Goal: Task Accomplishment & Management: Complete application form

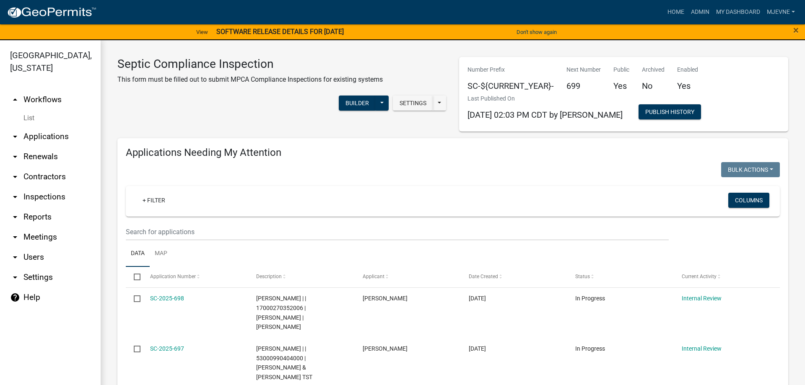
select select "1: 25"
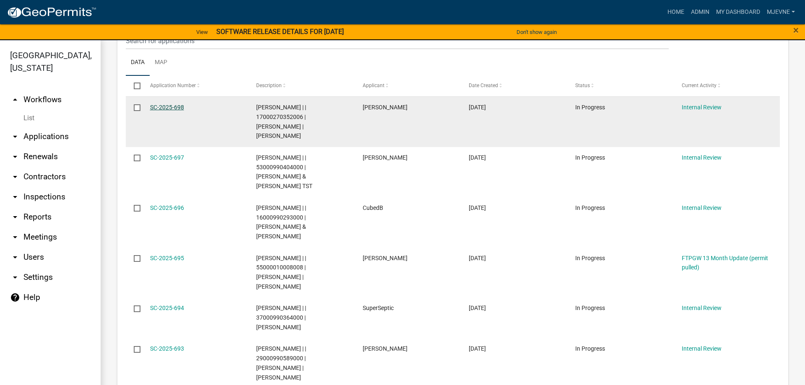
click at [167, 107] on link "SC-2025-698" at bounding box center [167, 107] width 34 height 7
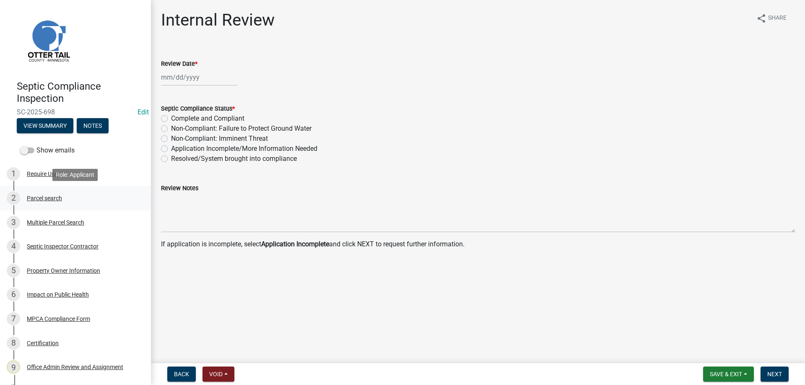
click at [44, 198] on div "Parcel search" at bounding box center [44, 198] width 35 height 6
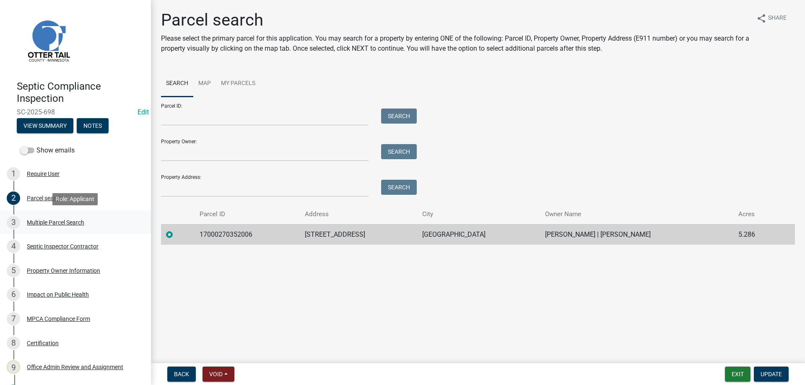
click at [47, 222] on div "Multiple Parcel Search" at bounding box center [55, 223] width 57 height 6
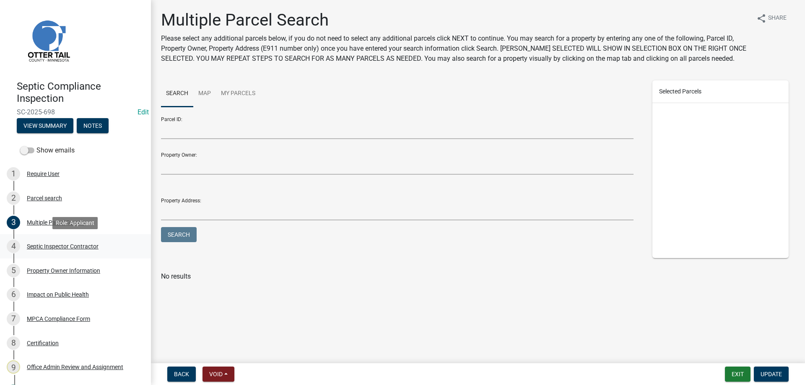
click at [45, 249] on div "Septic Inspector Contractor" at bounding box center [63, 247] width 72 height 6
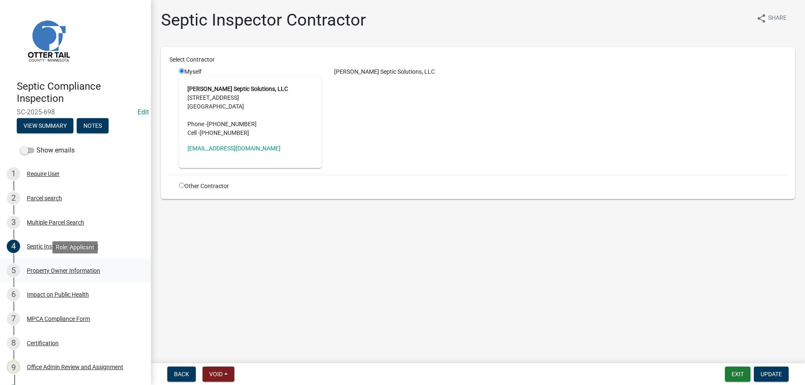
click at [42, 270] on div "Property Owner Information" at bounding box center [63, 271] width 73 height 6
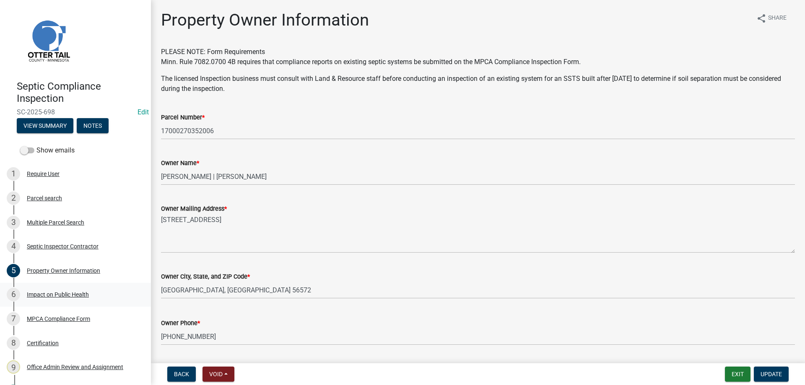
click at [50, 295] on div "Impact on Public Health" at bounding box center [58, 295] width 62 height 6
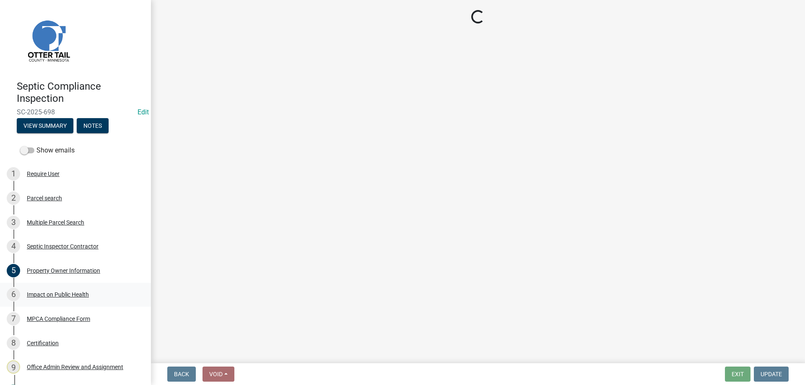
select select "9c5ef684-d0d4-4879-ab12-905ddbd81a72"
select select "7d491a2b-e9f0-4952-b474-53ca749b22af"
select select "6e07b46b-a403-4f3e-b4fc-218acc732c01"
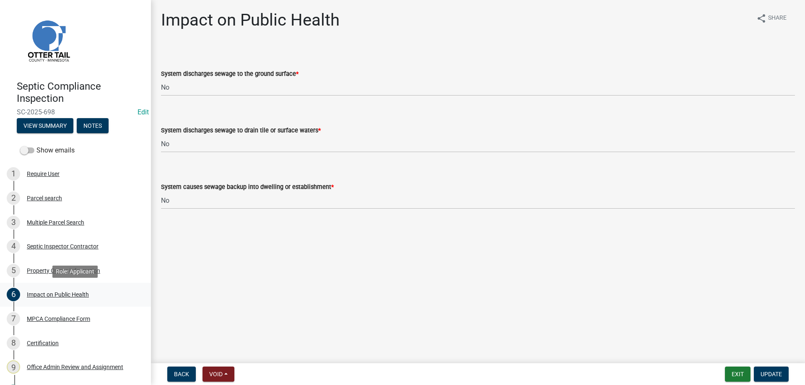
scroll to position [46, 0]
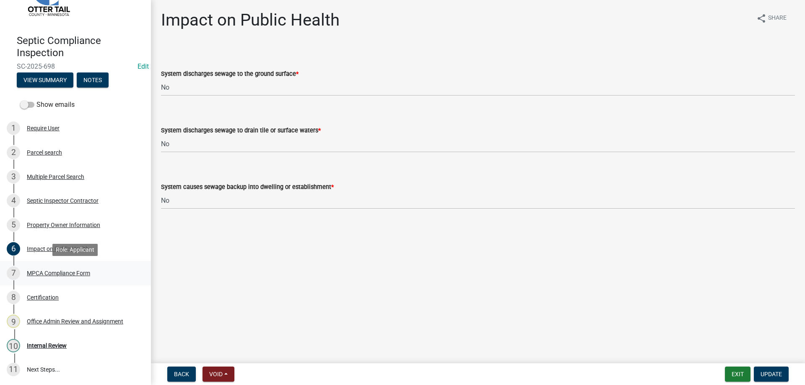
click at [55, 273] on div "MPCA Compliance Form" at bounding box center [58, 273] width 63 height 6
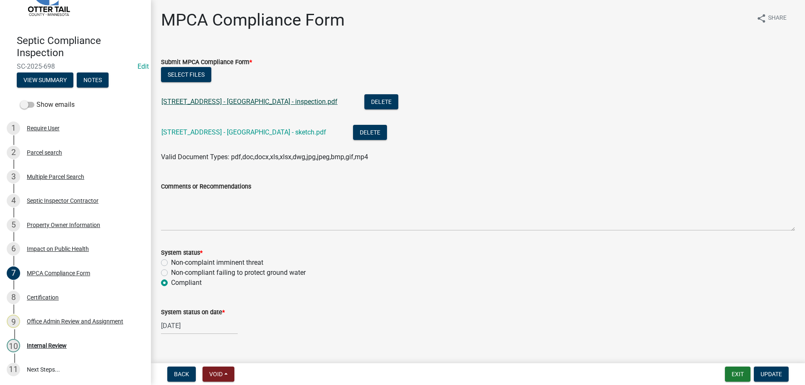
click at [221, 101] on link "24885 Labrador Beach Rd - Breyer - inspection.pdf" at bounding box center [249, 102] width 176 height 8
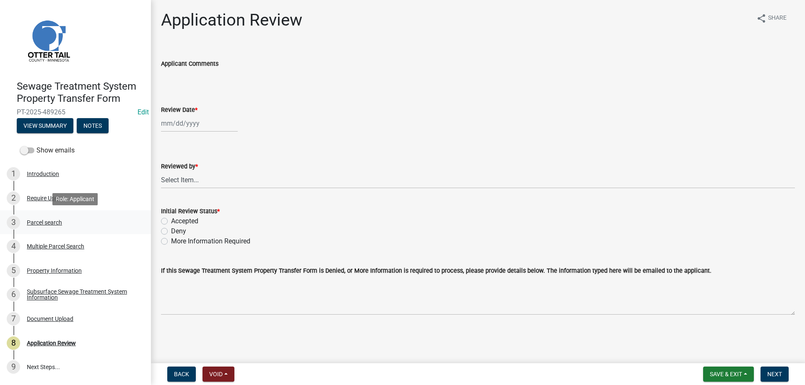
click at [33, 224] on div "Parcel search" at bounding box center [44, 223] width 35 height 6
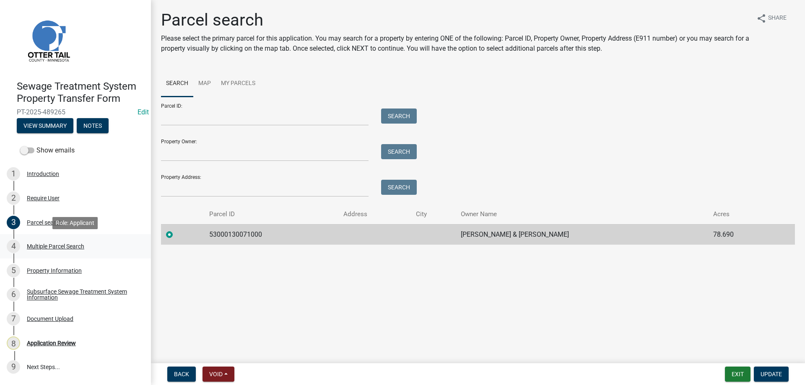
click at [47, 248] on div "Multiple Parcel Search" at bounding box center [55, 247] width 57 height 6
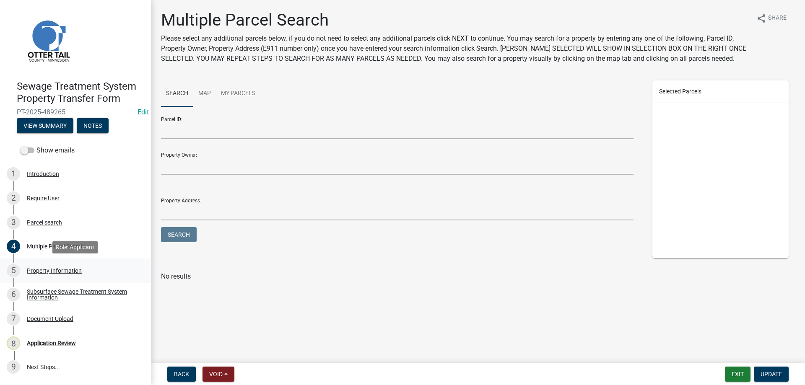
click at [54, 269] on div "Property Information" at bounding box center [54, 271] width 55 height 6
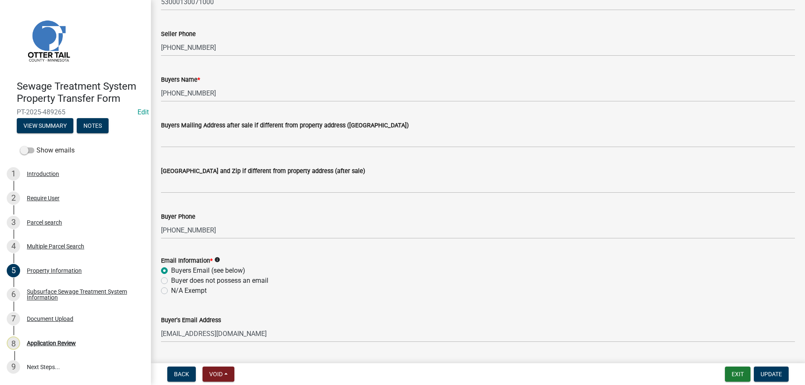
scroll to position [143, 0]
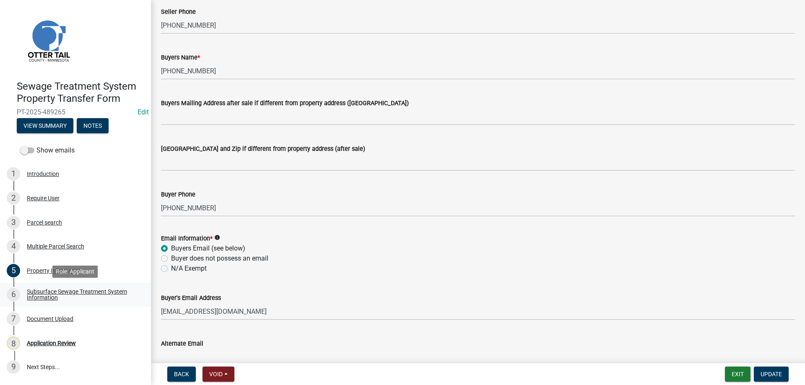
click at [41, 296] on div "Subsurface Sewage Treatment System Information" at bounding box center [82, 295] width 111 height 12
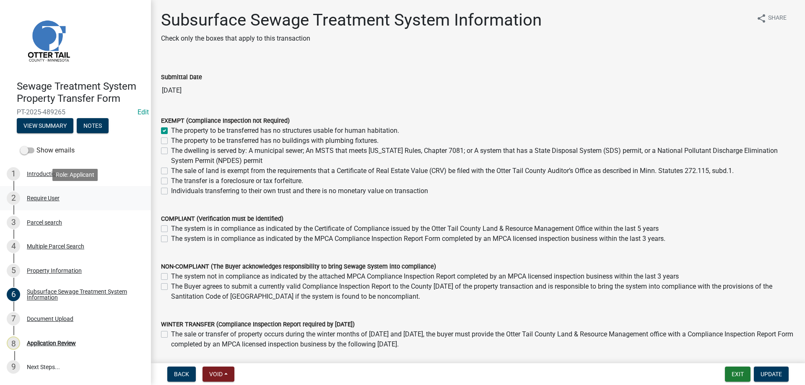
click at [40, 200] on div "Require User" at bounding box center [43, 198] width 33 height 6
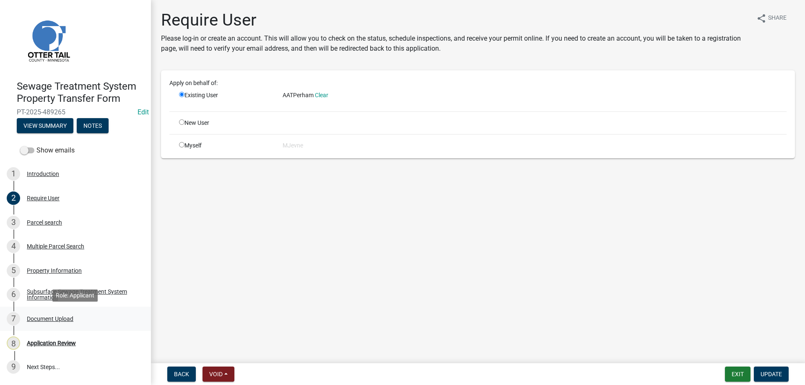
click at [39, 320] on div "Document Upload" at bounding box center [50, 319] width 47 height 6
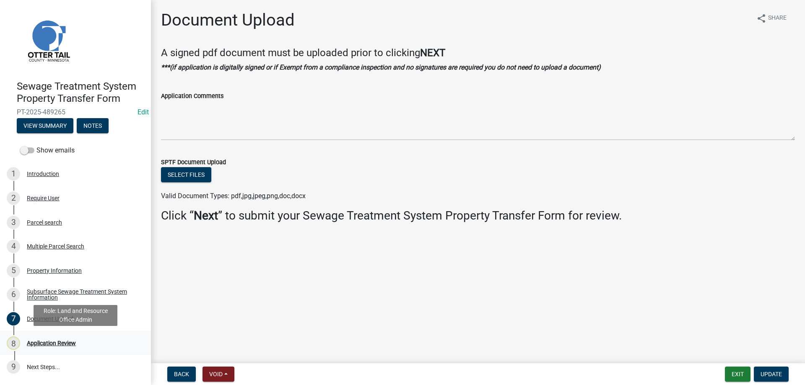
click at [44, 344] on div "Application Review" at bounding box center [51, 344] width 49 height 6
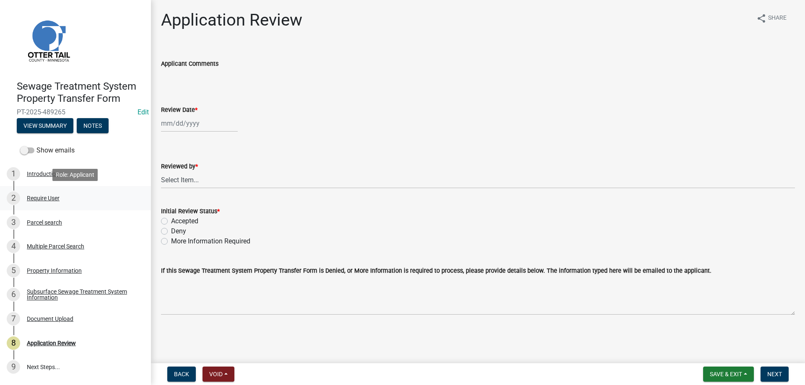
click at [41, 199] on div "Require User" at bounding box center [43, 198] width 33 height 6
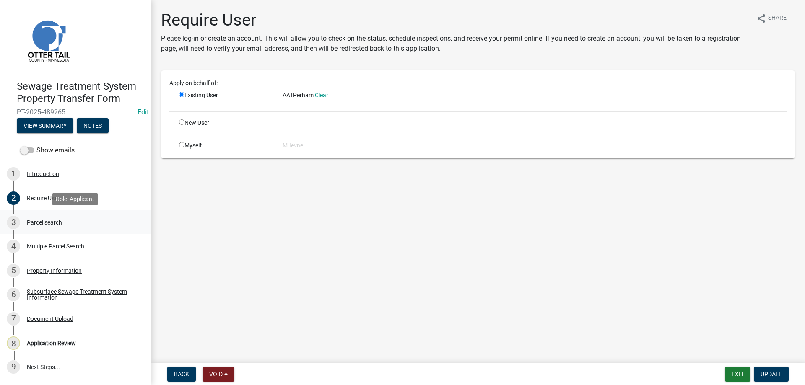
click at [39, 223] on div "Parcel search" at bounding box center [44, 223] width 35 height 6
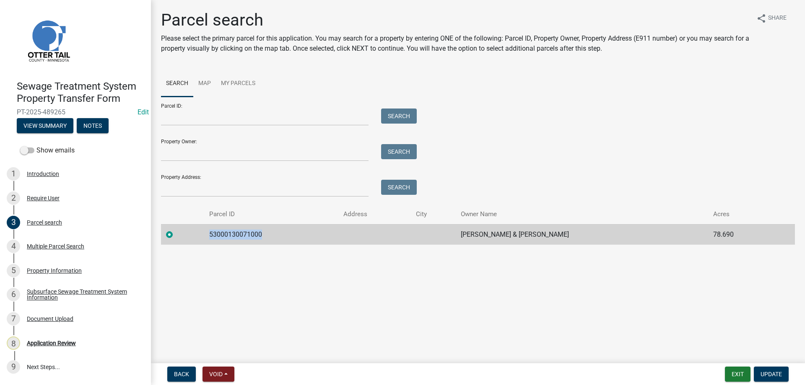
drag, startPoint x: 263, startPoint y: 233, endPoint x: 207, endPoint y: 238, distance: 55.6
click at [207, 238] on td "53000130071000" at bounding box center [271, 234] width 134 height 21
copy td "53000130071000"
click at [41, 246] on div "Multiple Parcel Search" at bounding box center [55, 247] width 57 height 6
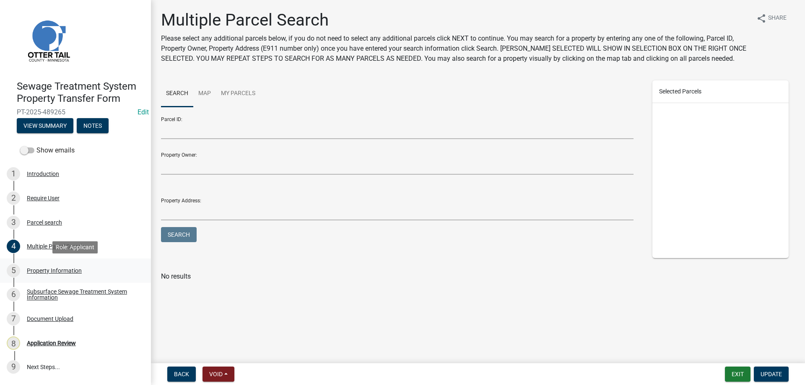
click at [45, 271] on div "Property Information" at bounding box center [54, 271] width 55 height 6
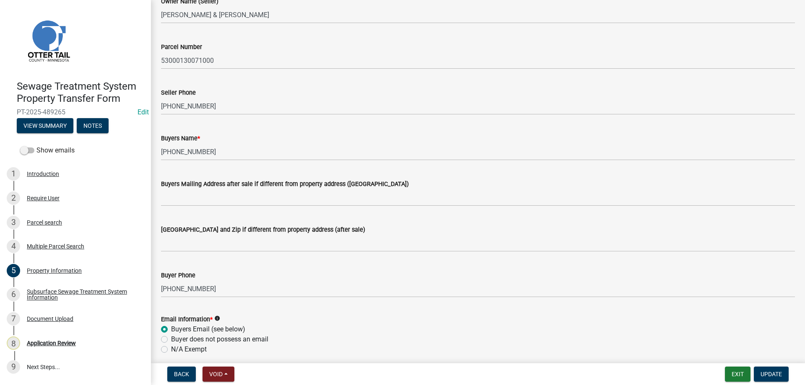
scroll to position [96, 0]
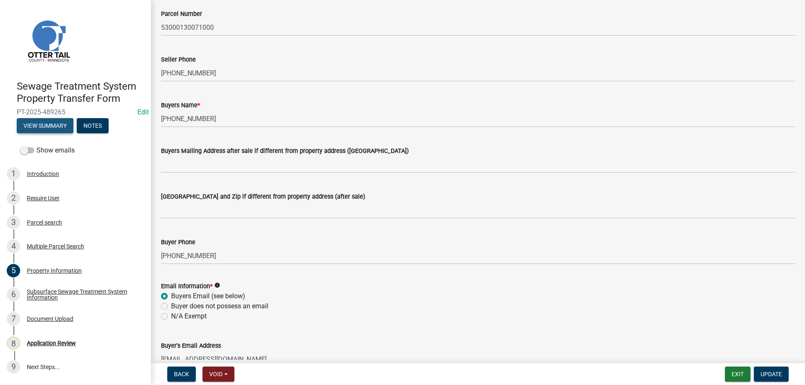
click at [45, 124] on button "View Summary" at bounding box center [45, 125] width 57 height 15
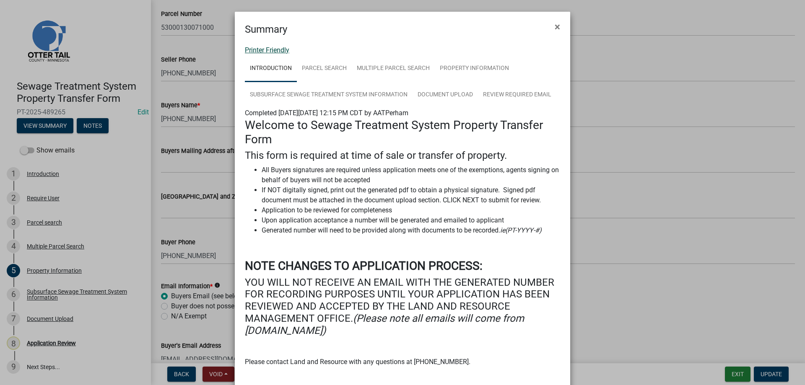
click at [270, 49] on link "Printer Friendly" at bounding box center [267, 50] width 44 height 8
click at [560, 28] on button "×" at bounding box center [557, 26] width 19 height 23
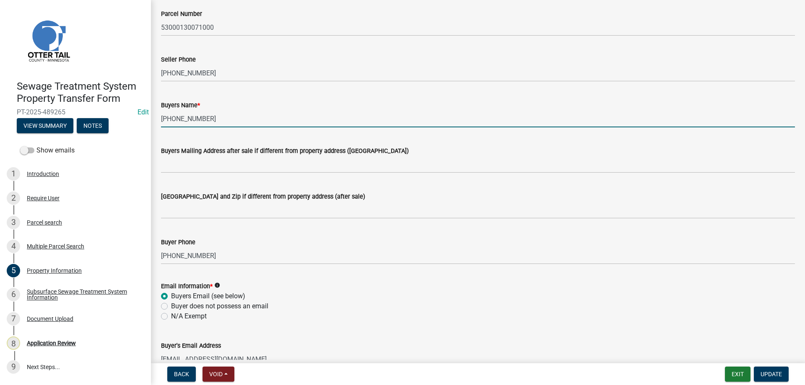
drag, startPoint x: 203, startPoint y: 119, endPoint x: 147, endPoint y: 121, distance: 55.8
click at [161, 121] on input "612-590-1939" at bounding box center [478, 118] width 634 height 17
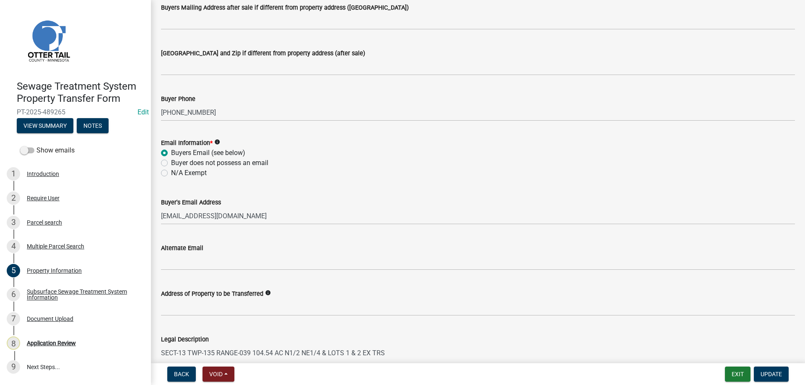
scroll to position [372, 0]
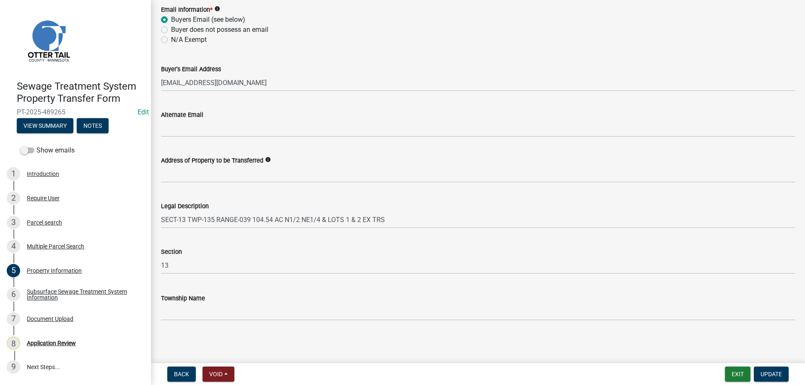
type input "Ronald Lewandoski and Jeanne Lewandoski"
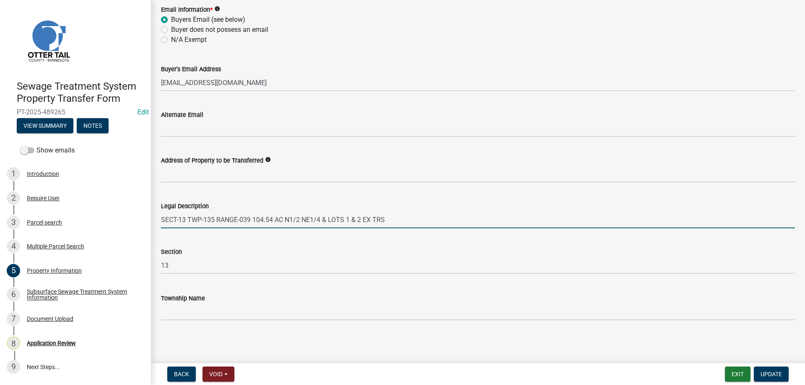
click at [398, 220] on input "SECT-13 TWP-135 RANGE-039 104.54 AC N1/2 NE1/4 & LOTS 1 & 2 EX TRS" at bounding box center [478, 219] width 634 height 17
type input "SECT-13 TWP-135 RANGE-039 104.54 AC N1/2 NE1/4 & LOTS 1 & 2 EX TRS ( NEW SPLIT …"
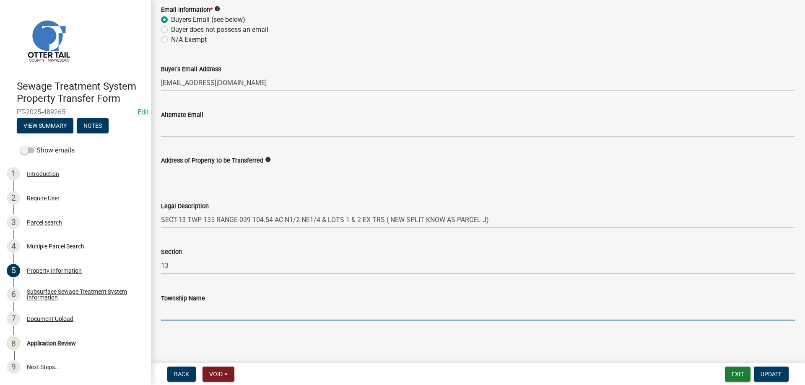
click at [187, 314] on input "Township Name" at bounding box center [478, 312] width 634 height 17
type input "Rush Lake"
click at [767, 375] on span "Update" at bounding box center [771, 374] width 21 height 7
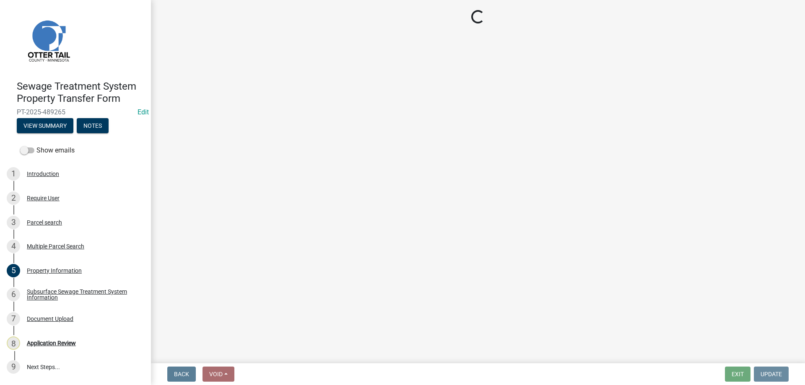
scroll to position [0, 0]
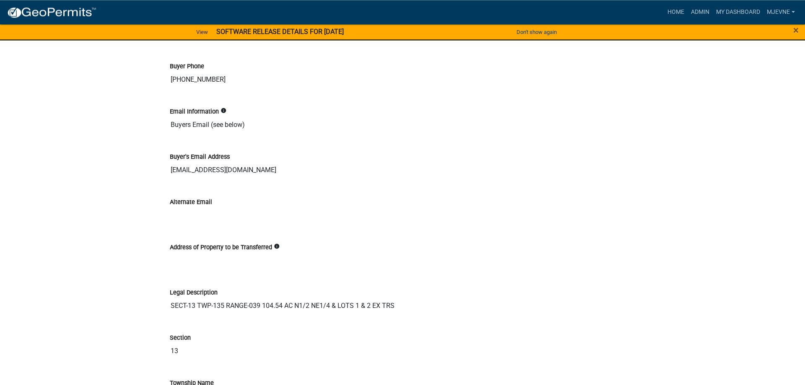
scroll to position [1283, 0]
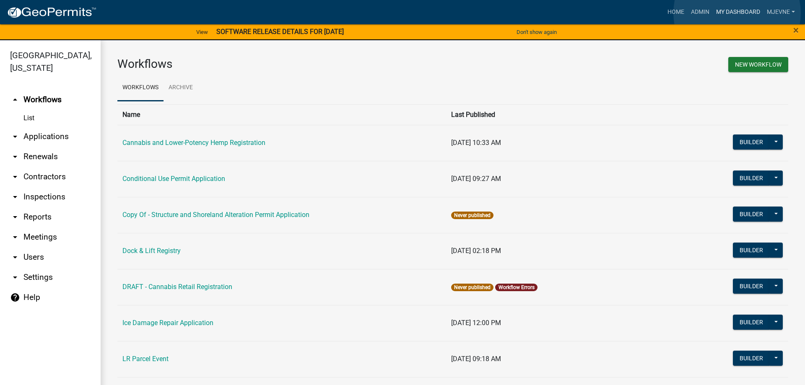
click at [737, 13] on link "My Dashboard" at bounding box center [738, 12] width 51 height 16
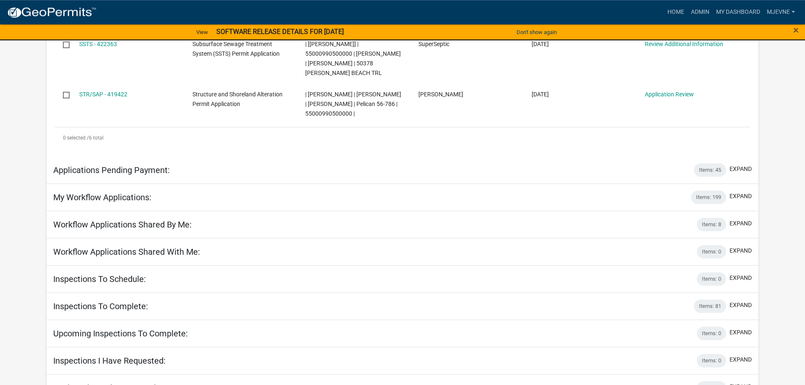
scroll to position [426, 0]
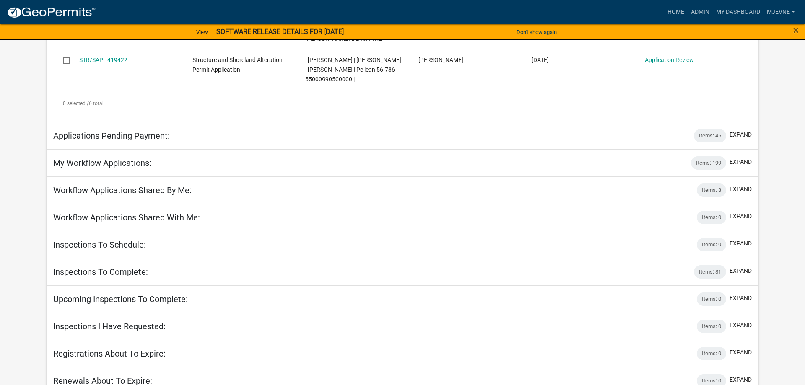
click at [741, 130] on button "expand" at bounding box center [741, 134] width 22 height 9
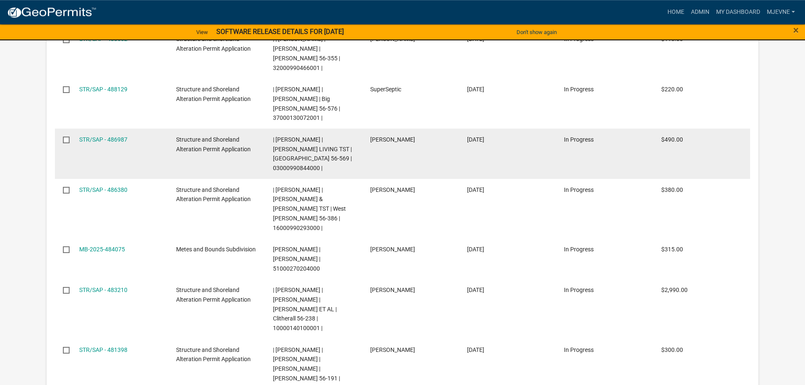
scroll to position [682, 0]
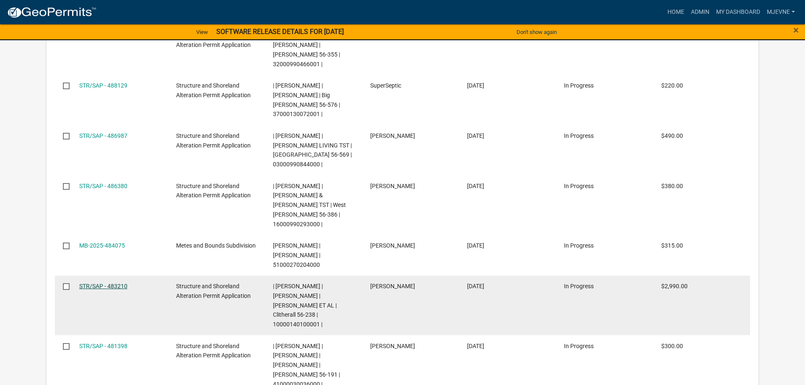
click at [96, 283] on link "STR/SAP - 483210" at bounding box center [103, 286] width 48 height 7
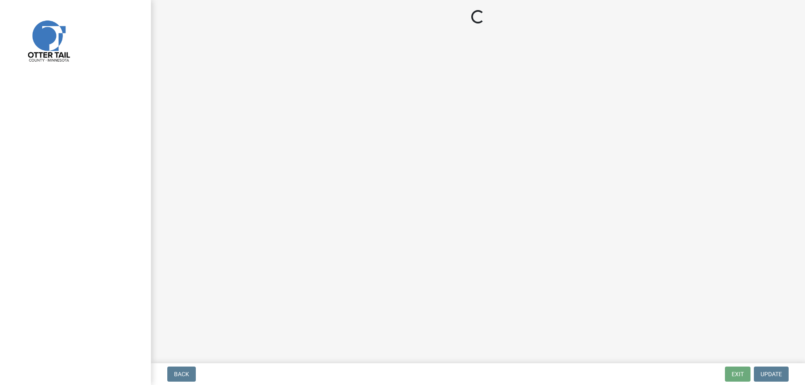
select select "3: 3"
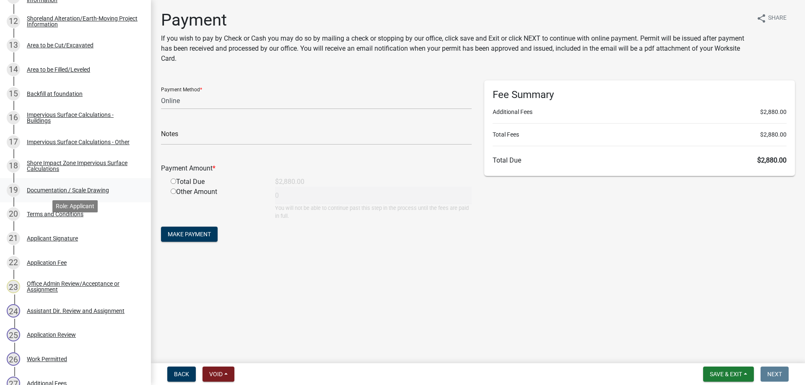
scroll to position [471, 0]
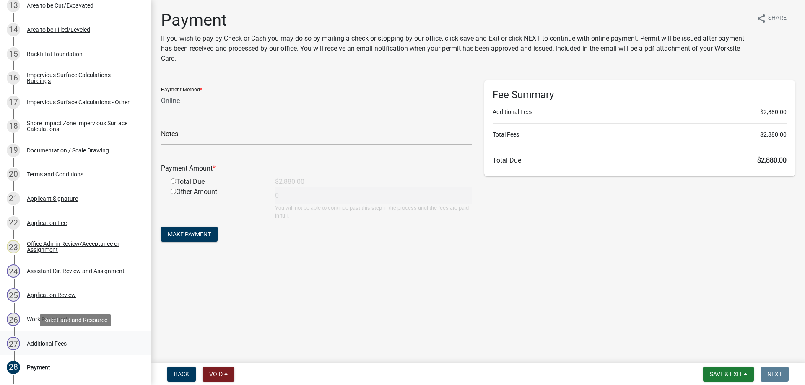
click at [43, 343] on div "Additional Fees" at bounding box center [47, 344] width 40 height 6
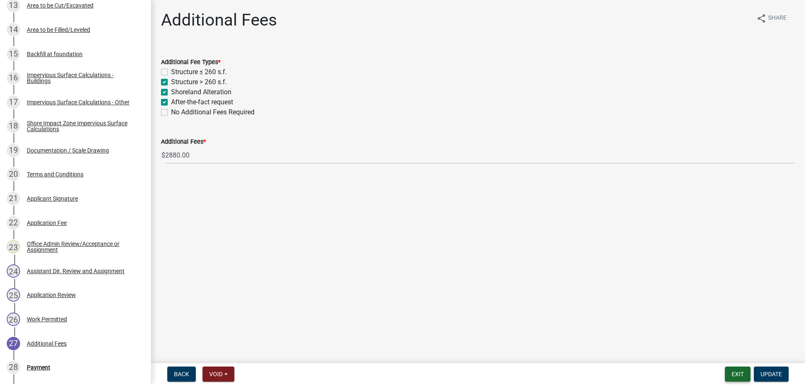
drag, startPoint x: 731, startPoint y: 374, endPoint x: 702, endPoint y: 383, distance: 30.0
click at [731, 374] on button "Exit" at bounding box center [738, 374] width 26 height 15
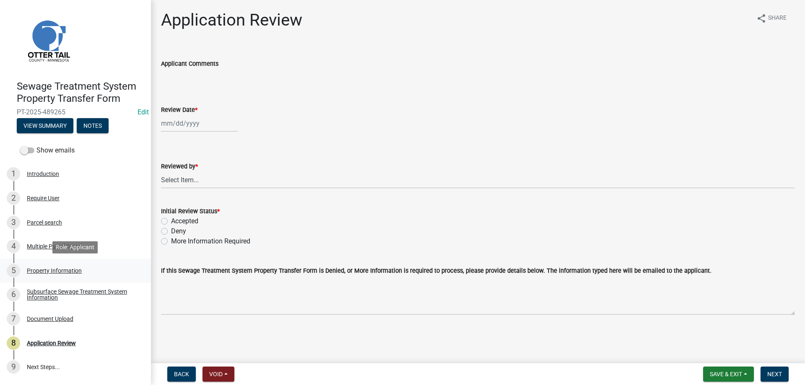
click at [41, 270] on div "Property Information" at bounding box center [54, 271] width 55 height 6
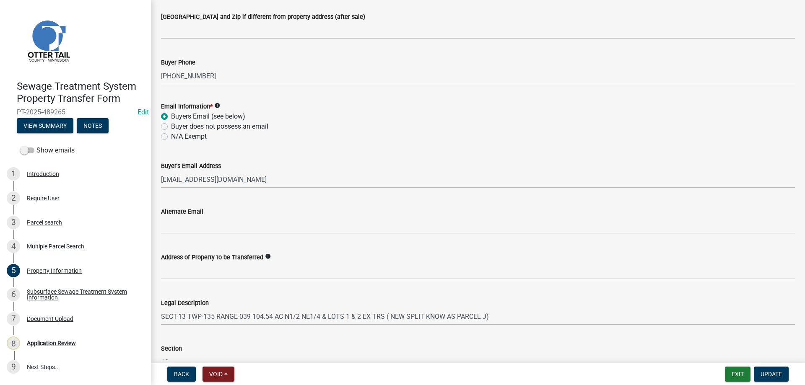
scroll to position [372, 0]
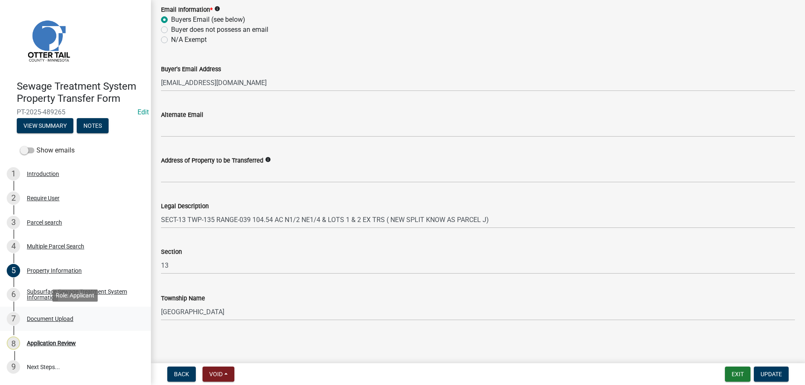
click at [36, 322] on div "Document Upload" at bounding box center [50, 319] width 47 height 6
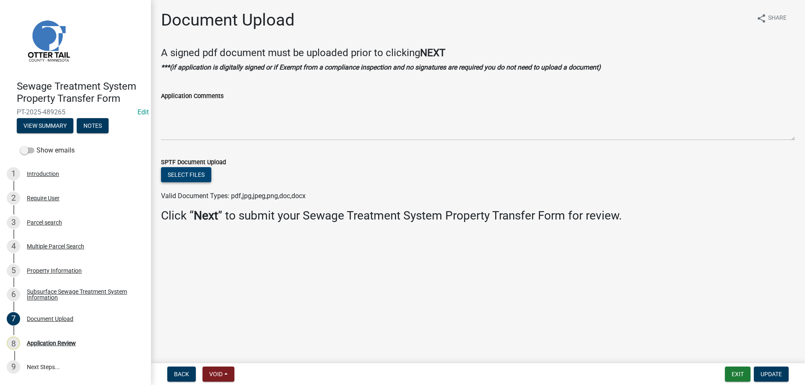
click at [186, 172] on button "Select files" at bounding box center [186, 174] width 50 height 15
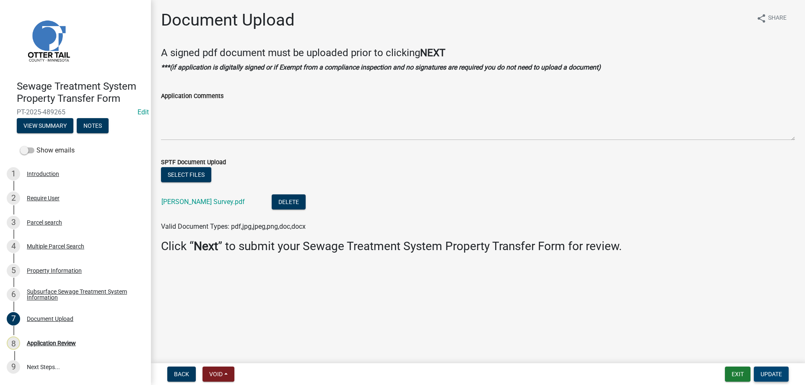
click at [772, 376] on span "Update" at bounding box center [771, 374] width 21 height 7
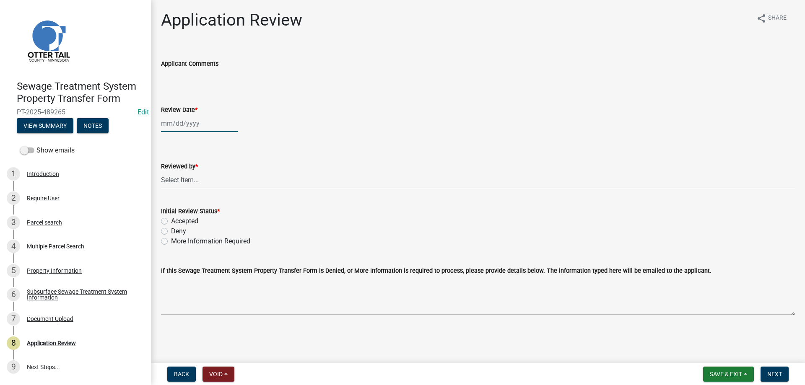
click at [188, 129] on input "Review Date *" at bounding box center [199, 123] width 77 height 17
select select "10"
select select "2025"
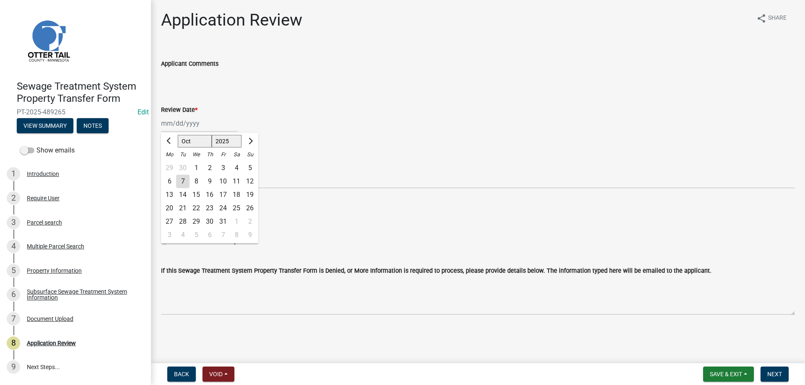
click at [183, 183] on div "7" at bounding box center [182, 181] width 13 height 13
type input "[DATE]"
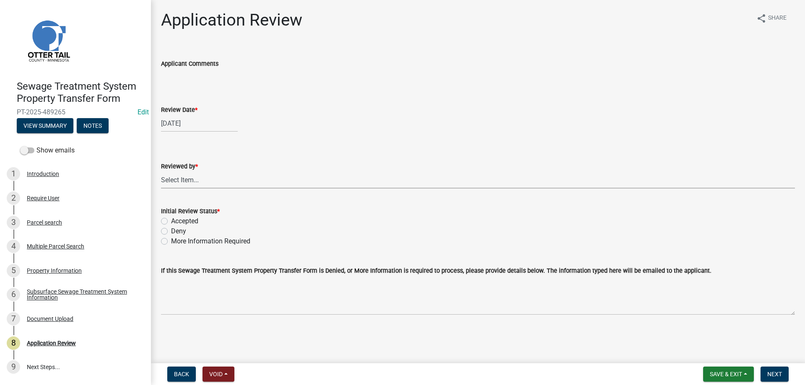
click at [161, 172] on select "Select Item... Alexis Newark Amy Busko Andrea Perales Brittany Tollefson Christ…" at bounding box center [478, 180] width 634 height 17
click option "[PERSON_NAME]" at bounding box center [0, 0] width 0 height 0
select select "b4c12476-3918-4c31-b34d-126d47b866fd"
click at [171, 219] on label "Accepted" at bounding box center [184, 221] width 27 height 10
click at [171, 219] on input "Accepted" at bounding box center [173, 218] width 5 height 5
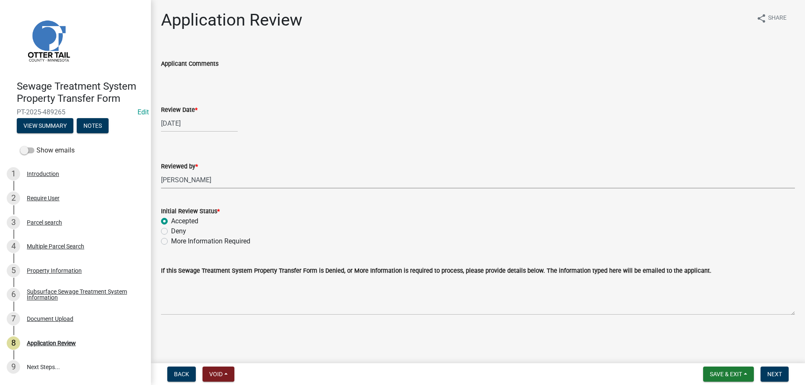
radio input "true"
click at [776, 377] on span "Next" at bounding box center [774, 374] width 15 height 7
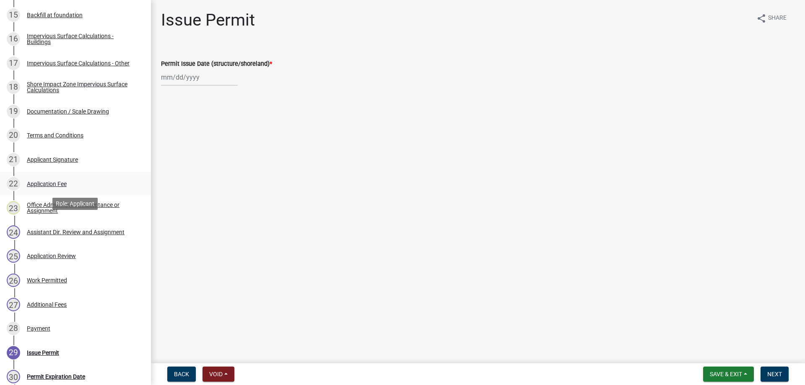
scroll to position [513, 0]
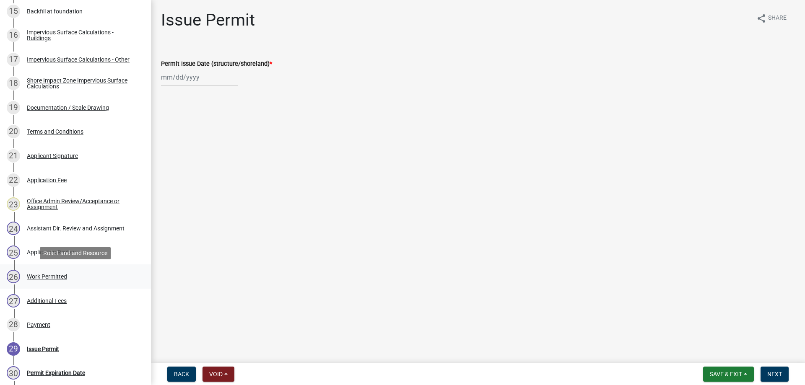
click at [39, 274] on div "Work Permitted" at bounding box center [47, 277] width 40 height 6
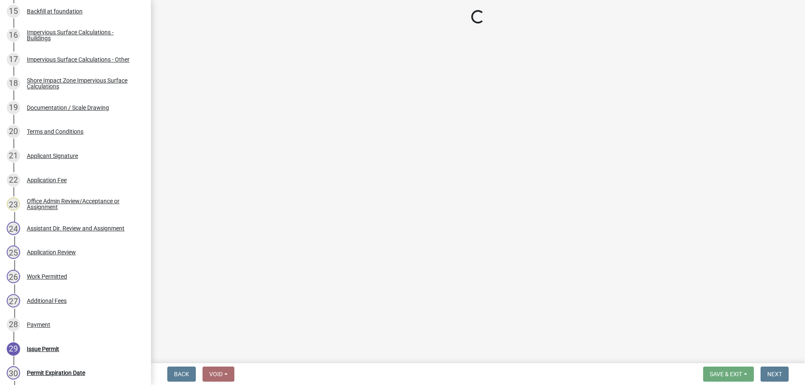
select select "b4c12476-3918-4c31-b34d-126d47b866fd"
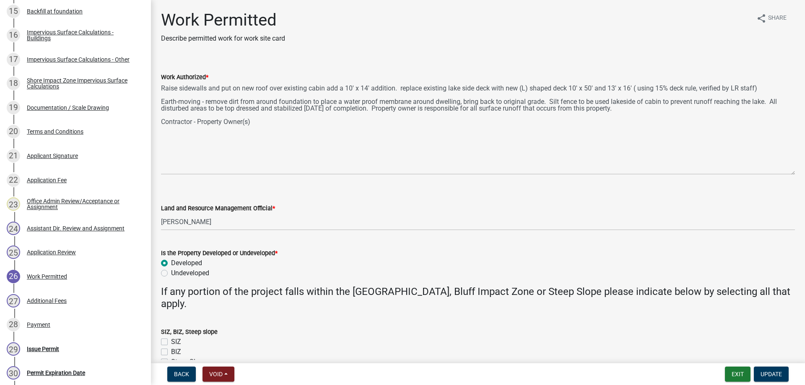
drag, startPoint x: 789, startPoint y: 121, endPoint x: 796, endPoint y: 174, distance: 53.7
click at [795, 174] on textarea "Raise sidewalls and put on new roof over existing cabin add a 10' x 14' additio…" at bounding box center [478, 128] width 634 height 93
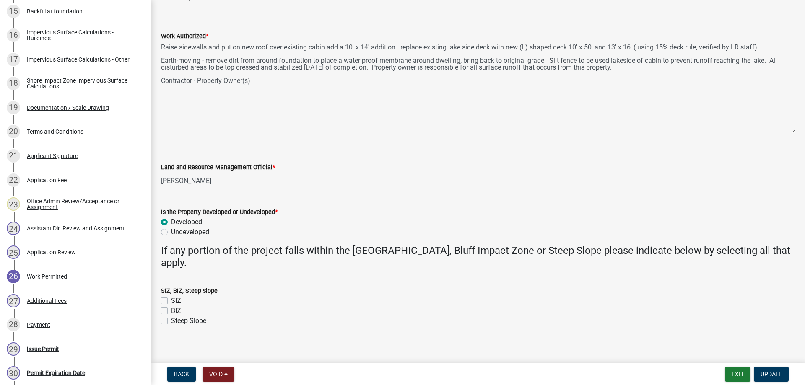
scroll to position [47, 0]
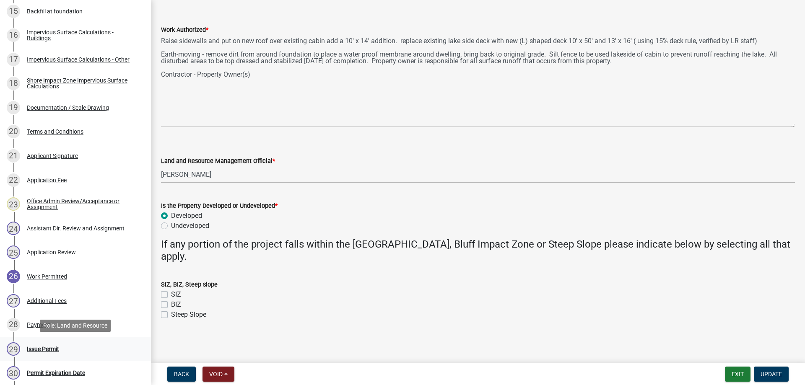
click at [35, 351] on div "Issue Permit" at bounding box center [43, 349] width 32 height 6
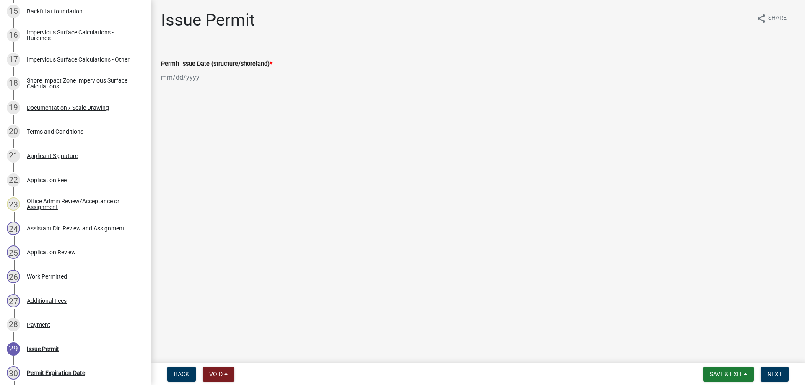
click at [194, 80] on input "Permit Issue Date (structure/shoreland) *" at bounding box center [199, 77] width 77 height 17
select select "10"
select select "2025"
click at [183, 135] on div "7" at bounding box center [182, 135] width 13 height 13
type input "10/07/2025"
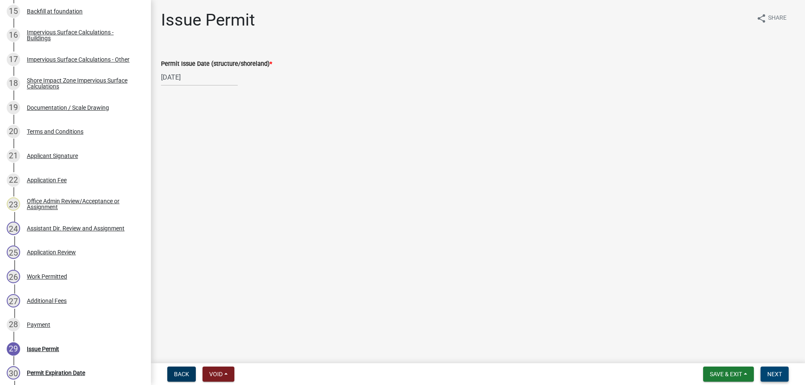
click at [776, 377] on span "Next" at bounding box center [774, 374] width 15 height 7
click at [777, 375] on span "Next" at bounding box center [774, 374] width 15 height 7
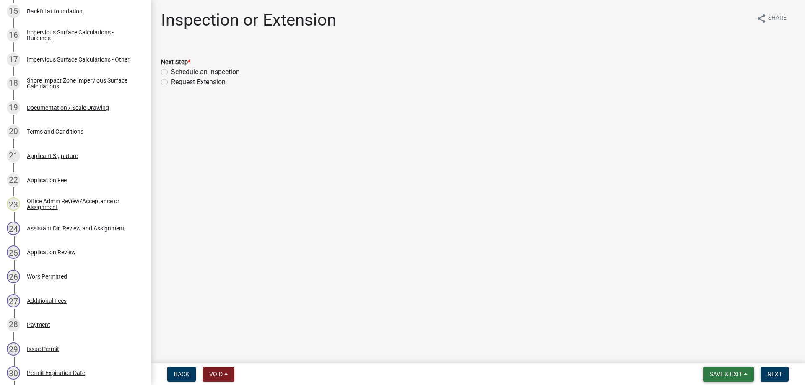
click at [720, 375] on span "Save & Exit" at bounding box center [726, 374] width 32 height 7
click at [706, 354] on button "Save & Exit" at bounding box center [720, 353] width 67 height 20
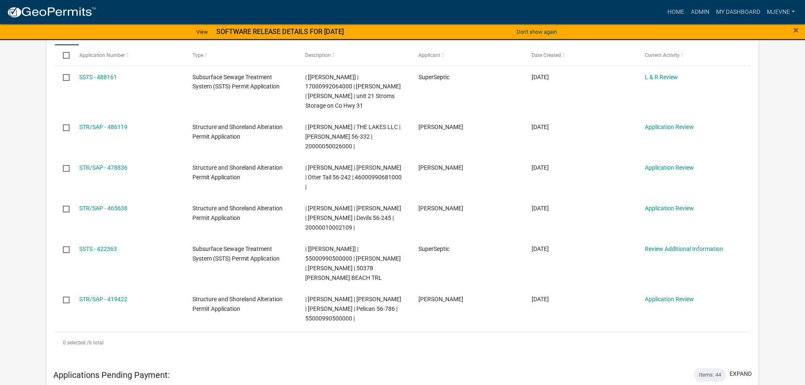
scroll to position [171, 0]
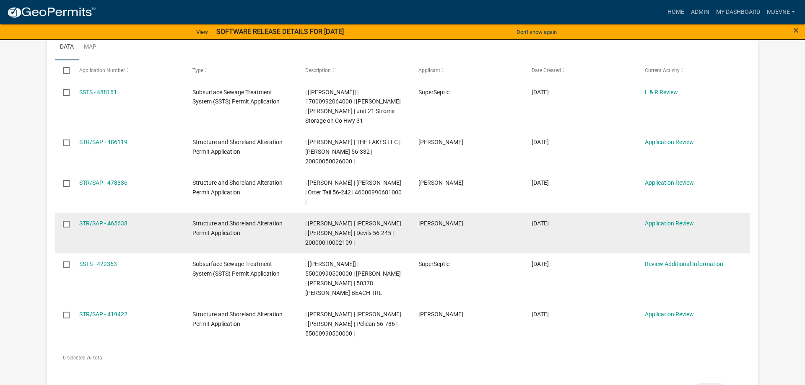
drag, startPoint x: 307, startPoint y: 242, endPoint x: 351, endPoint y: 242, distance: 43.6
click at [351, 242] on span "| Michelle Jevne | TODD M BAUMGARTNER | CATHY M BAUMGARTNER | Devils 56-245 | 2…" at bounding box center [353, 233] width 96 height 26
copy span "20000010002109"
click at [408, 239] on datatable-body-cell "| [PERSON_NAME] | [PERSON_NAME] | [PERSON_NAME] | Devils 56-245 | 2000001000210…" at bounding box center [353, 233] width 113 height 41
drag, startPoint x: 352, startPoint y: 213, endPoint x: 347, endPoint y: 225, distance: 13.4
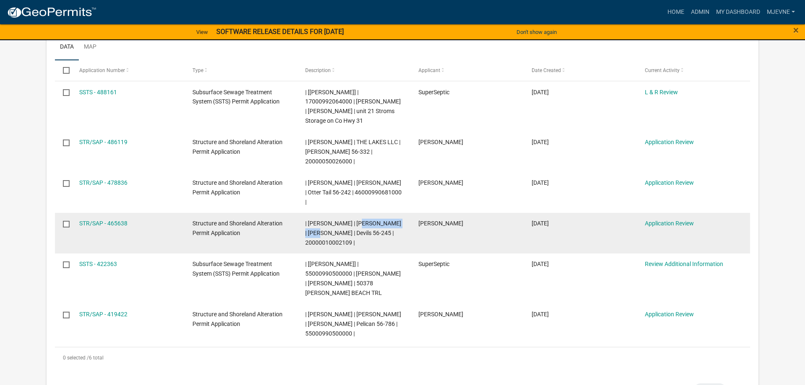
click at [347, 225] on span "| [PERSON_NAME] | [PERSON_NAME] | [PERSON_NAME] | Devils 56-245 | 2000001000210…" at bounding box center [353, 233] width 96 height 26
copy span "TODD M BAUMGARTNER"
click at [396, 226] on div "| [PERSON_NAME] | [PERSON_NAME] | [PERSON_NAME] | Devils 56-245 | 2000001000210…" at bounding box center [353, 233] width 97 height 29
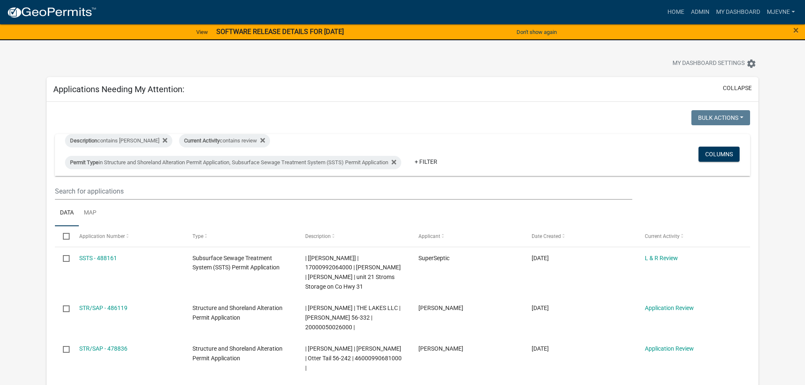
scroll to position [0, 0]
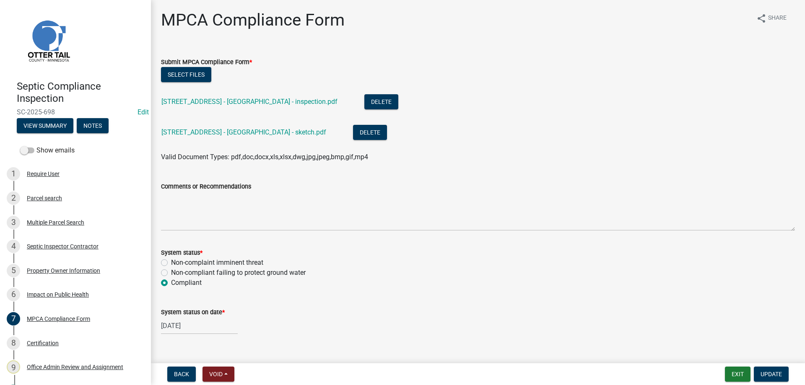
scroll to position [46, 0]
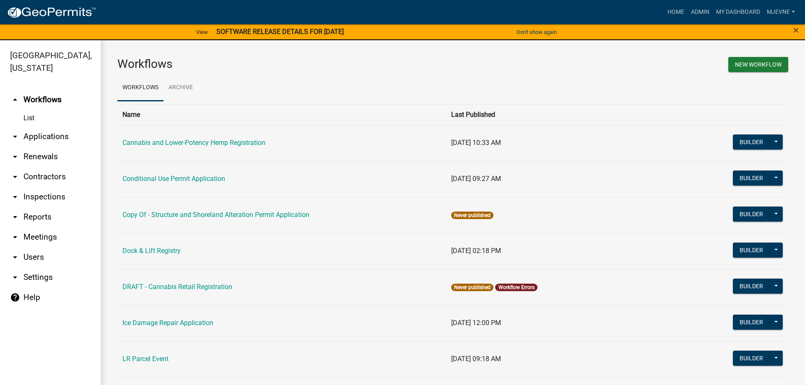
click at [47, 137] on link "arrow_drop_down Applications" at bounding box center [50, 137] width 101 height 20
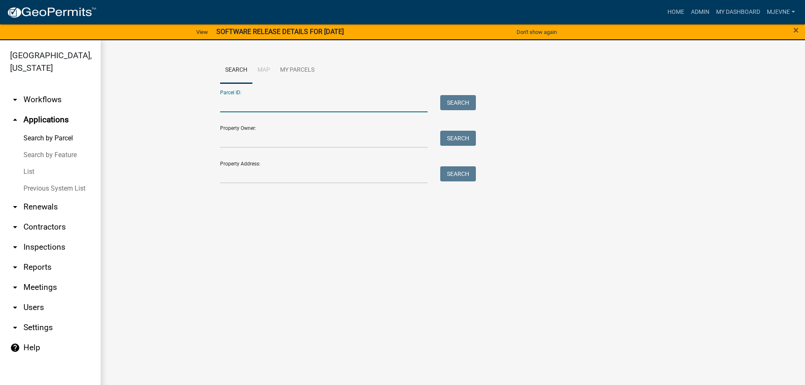
paste input "17000270352006"
type input "17000270352006"
click at [452, 102] on button "Search" at bounding box center [458, 102] width 36 height 15
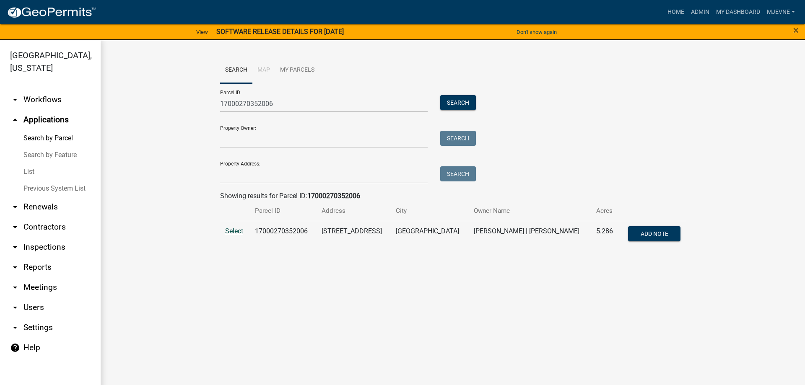
click at [237, 231] on span "Select" at bounding box center [234, 231] width 18 height 8
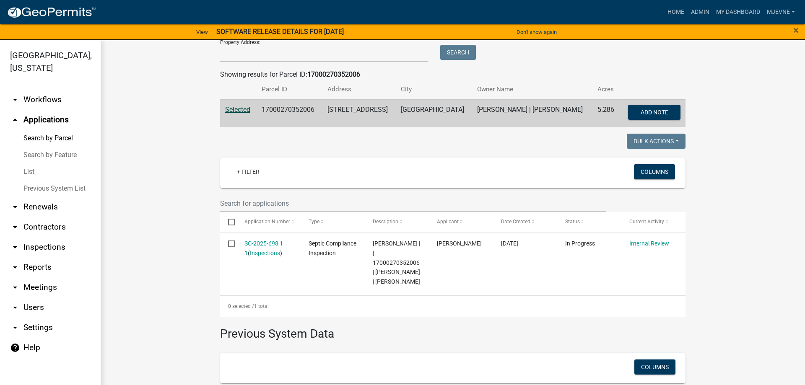
scroll to position [109, 0]
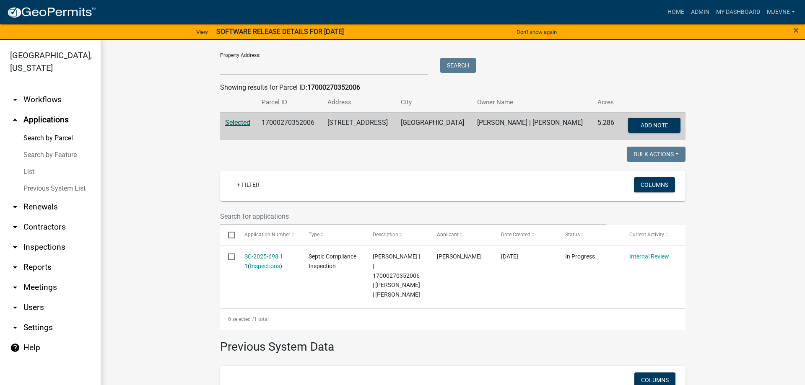
click at [43, 100] on link "arrow_drop_down Workflows" at bounding box center [50, 100] width 101 height 20
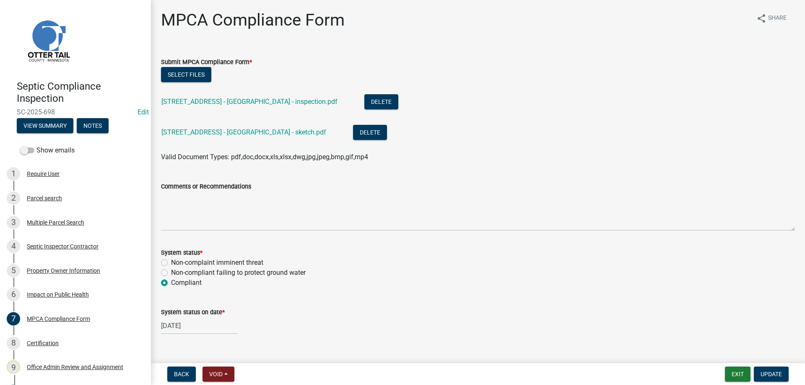
scroll to position [46, 0]
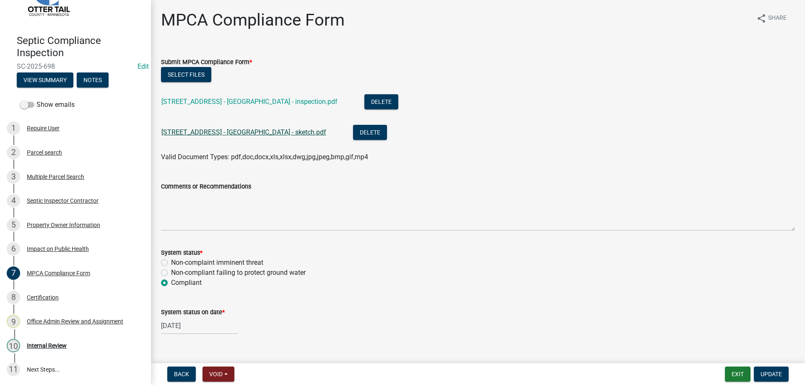
click at [216, 132] on link "24885 Labrador Beach Rd - Breyer - sketch.pdf" at bounding box center [243, 132] width 165 height 8
click at [34, 345] on div "Internal Review" at bounding box center [47, 346] width 40 height 6
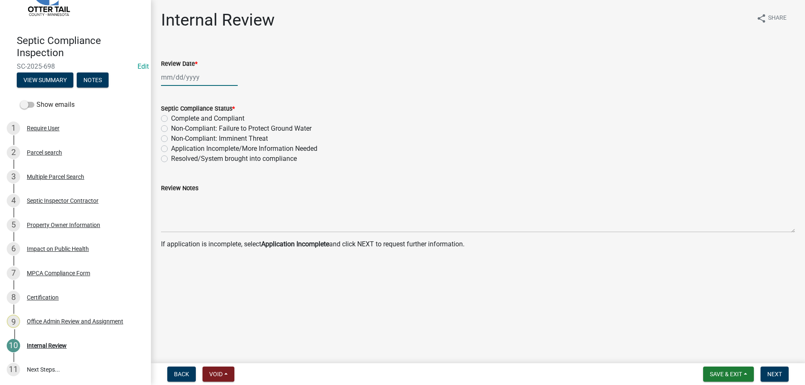
select select "10"
select select "2025"
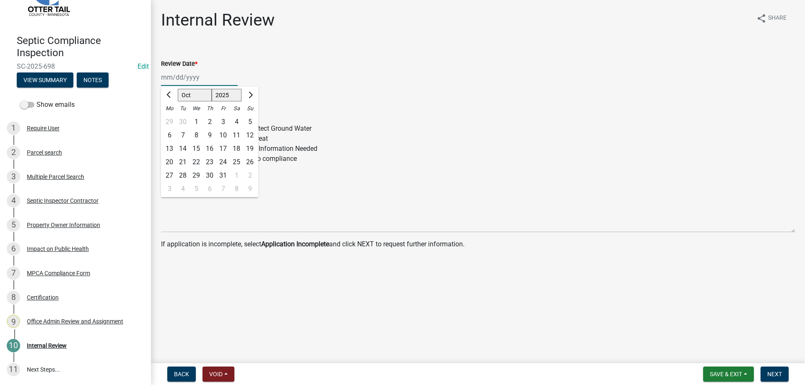
click at [187, 77] on input "Review Date *" at bounding box center [199, 77] width 77 height 17
click at [183, 135] on div "7" at bounding box center [182, 135] width 13 height 13
type input "[DATE]"
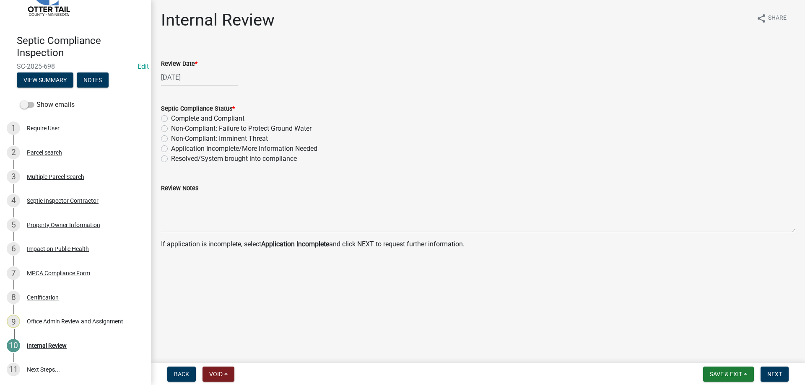
click at [171, 120] on label "Complete and Compliant" at bounding box center [207, 119] width 73 height 10
click at [171, 119] on input "Complete and Compliant" at bounding box center [173, 116] width 5 height 5
radio input "true"
click at [770, 376] on span "Next" at bounding box center [774, 374] width 15 height 7
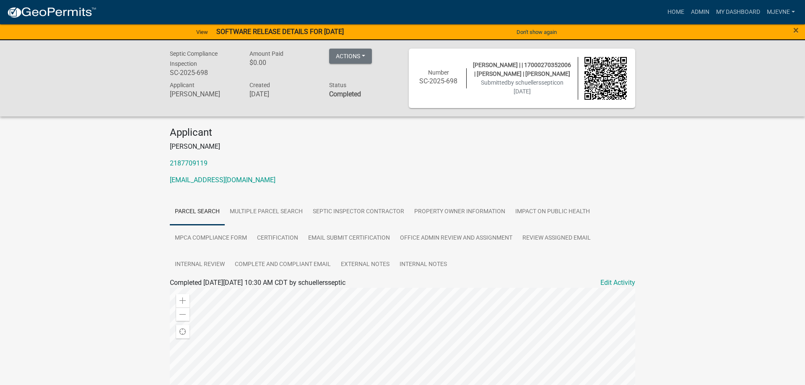
scroll to position [197, 0]
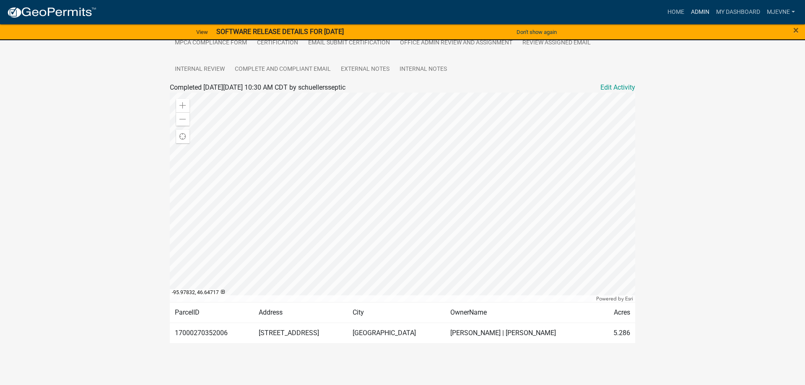
click at [702, 13] on link "Admin" at bounding box center [700, 12] width 25 height 16
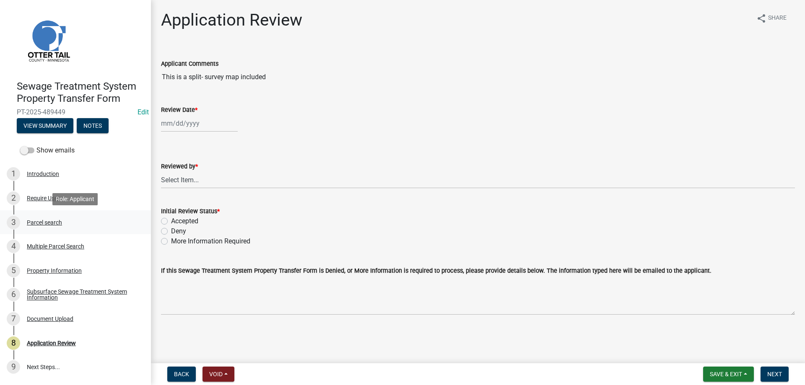
click at [32, 221] on div "Parcel search" at bounding box center [44, 223] width 35 height 6
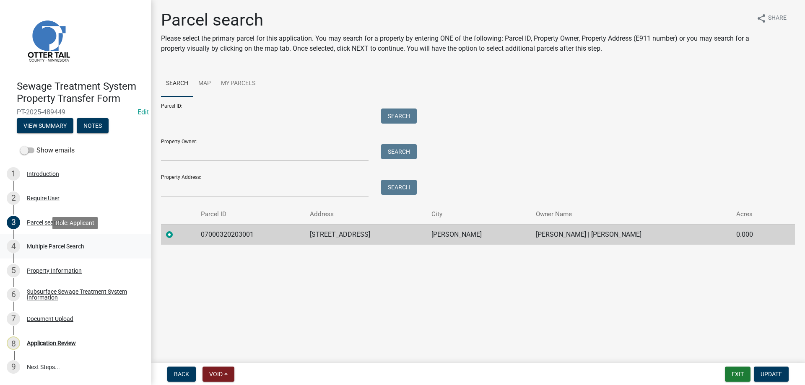
click at [53, 245] on div "Multiple Parcel Search" at bounding box center [55, 247] width 57 height 6
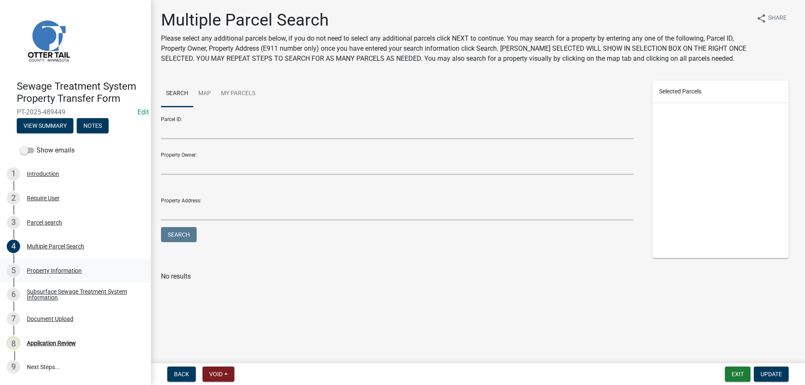
click at [51, 270] on div "Property Information" at bounding box center [54, 271] width 55 height 6
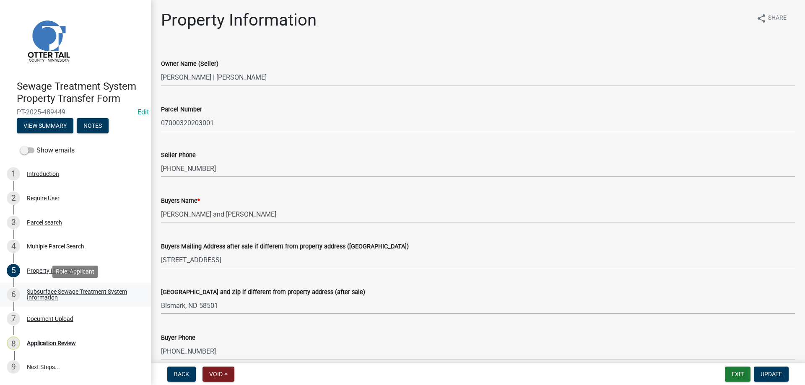
click at [46, 297] on div "Subsurface Sewage Treatment System Information" at bounding box center [82, 295] width 111 height 12
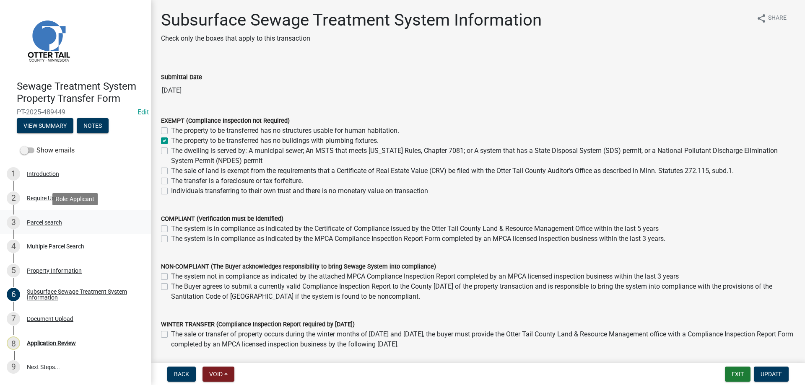
click at [37, 221] on div "Parcel search" at bounding box center [44, 223] width 35 height 6
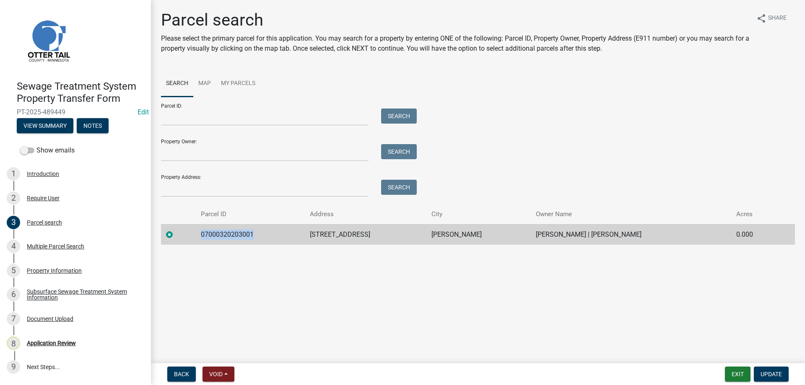
drag, startPoint x: 257, startPoint y: 234, endPoint x: 205, endPoint y: 233, distance: 52.0
click at [205, 233] on td "07000320203001" at bounding box center [250, 234] width 109 height 21
copy td "07000320203001"
click at [54, 270] on div "Property Information" at bounding box center [54, 271] width 55 height 6
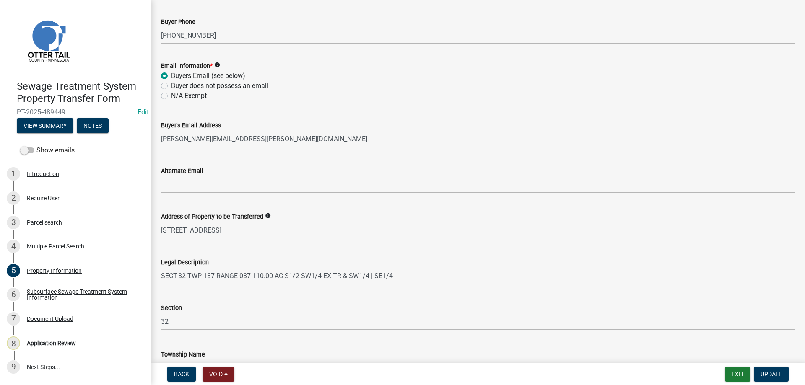
scroll to position [335, 0]
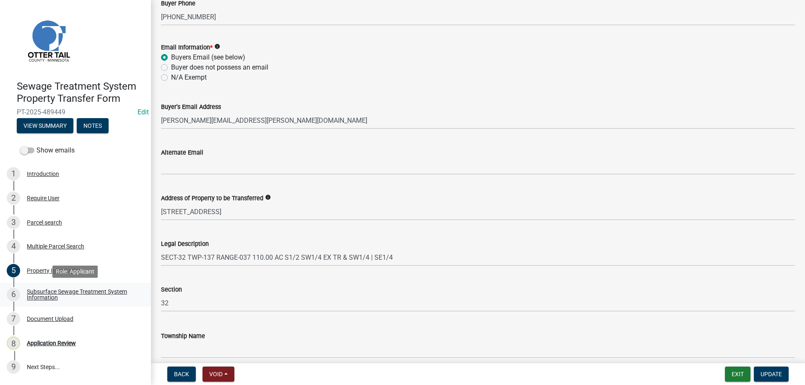
click at [45, 293] on div "Subsurface Sewage Treatment System Information" at bounding box center [82, 295] width 111 height 12
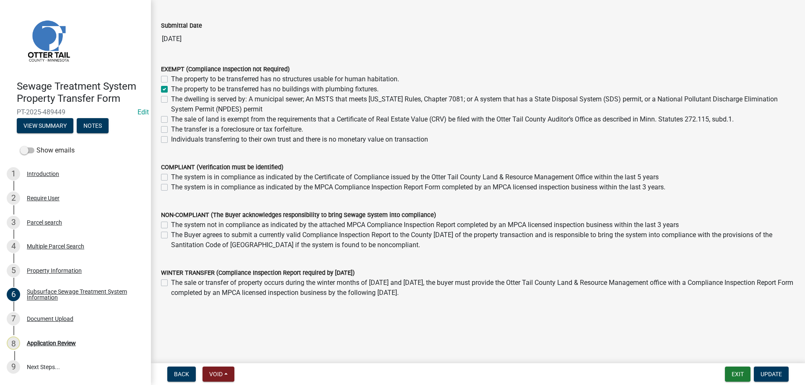
scroll to position [57, 0]
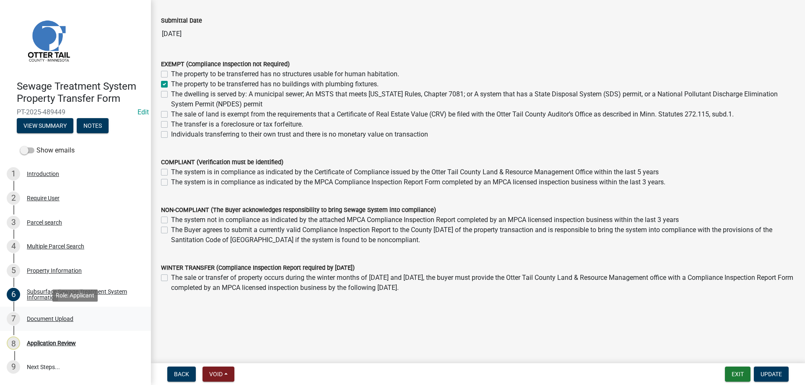
click at [40, 320] on div "Document Upload" at bounding box center [50, 319] width 47 height 6
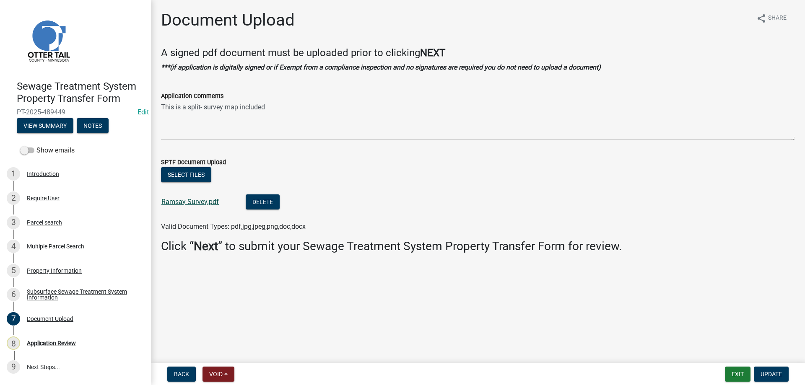
click at [190, 205] on link "Ramsay Survey.pdf" at bounding box center [189, 202] width 57 height 8
click at [194, 202] on link "Ramsay Survey.pdf" at bounding box center [189, 202] width 57 height 8
click at [46, 341] on div "Application Review" at bounding box center [51, 344] width 49 height 6
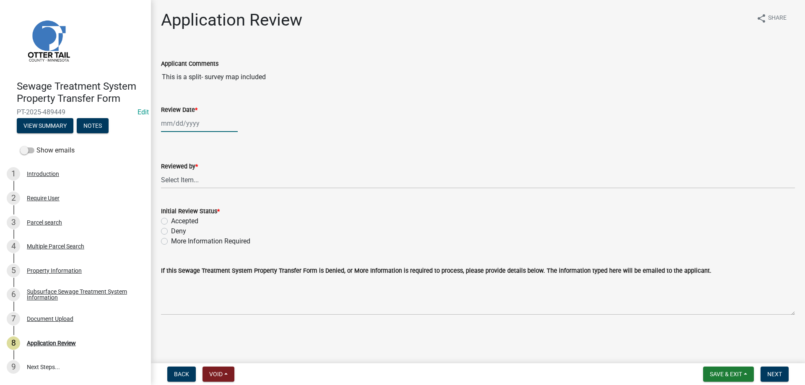
click at [175, 123] on input "Review Date *" at bounding box center [199, 123] width 77 height 17
select select "10"
select select "2025"
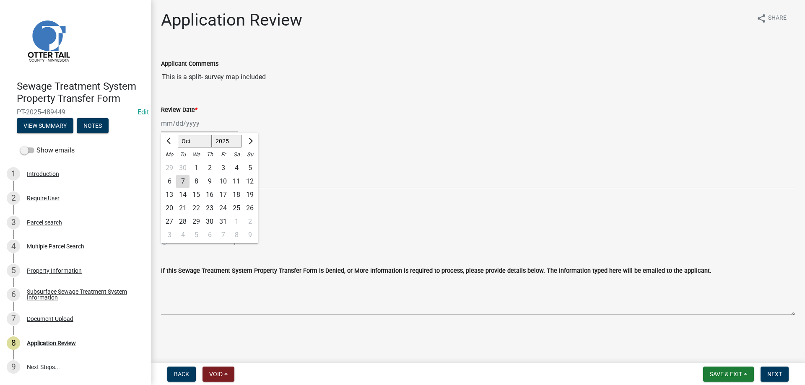
click at [182, 180] on div "7" at bounding box center [182, 181] width 13 height 13
type input "[DATE]"
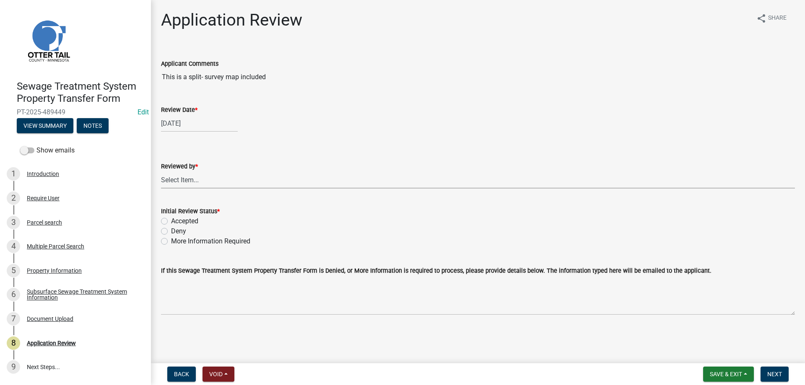
click at [161, 172] on select "Select Item... Alexis Newark Amy Busko Andrea Perales Brittany Tollefson Christ…" at bounding box center [478, 180] width 634 height 17
click option "[PERSON_NAME]" at bounding box center [0, 0] width 0 height 0
select select "b4c12476-3918-4c31-b34d-126d47b866fd"
click at [171, 220] on label "Accepted" at bounding box center [184, 221] width 27 height 10
click at [171, 220] on input "Accepted" at bounding box center [173, 218] width 5 height 5
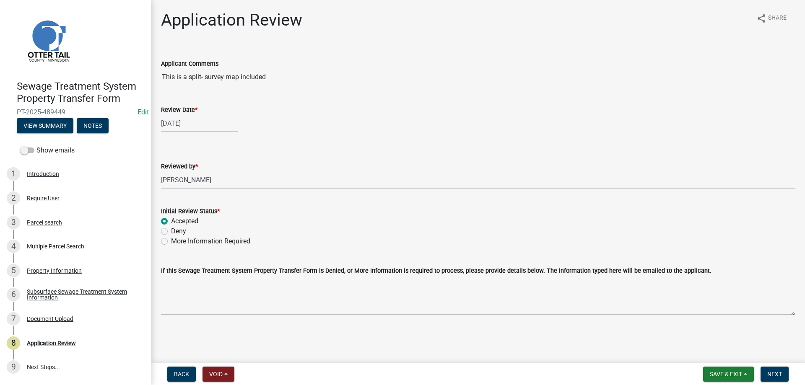
radio input "true"
click at [776, 374] on span "Next" at bounding box center [774, 374] width 15 height 7
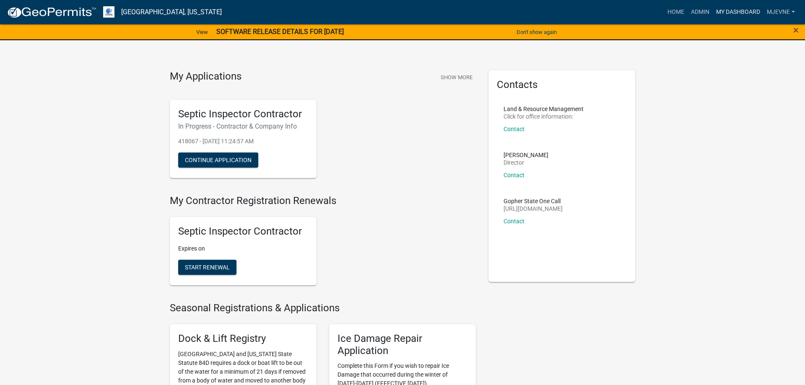
click at [740, 12] on link "My Dashboard" at bounding box center [738, 12] width 51 height 16
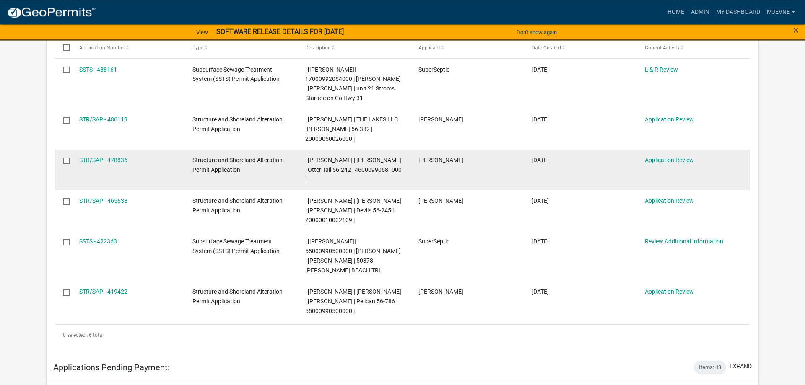
scroll to position [214, 0]
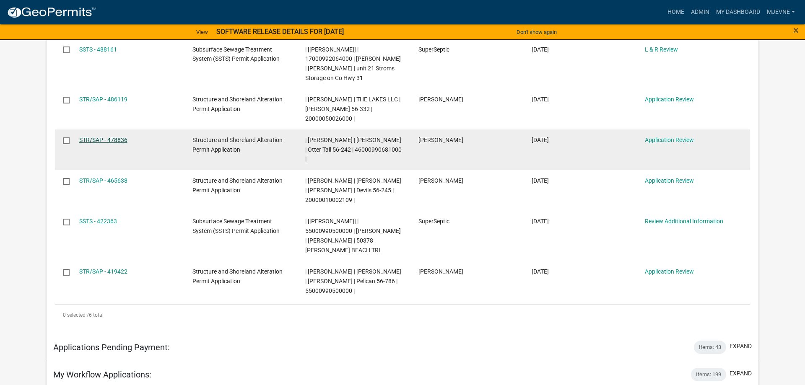
click at [93, 137] on link "STR/SAP - 478836" at bounding box center [103, 140] width 48 height 7
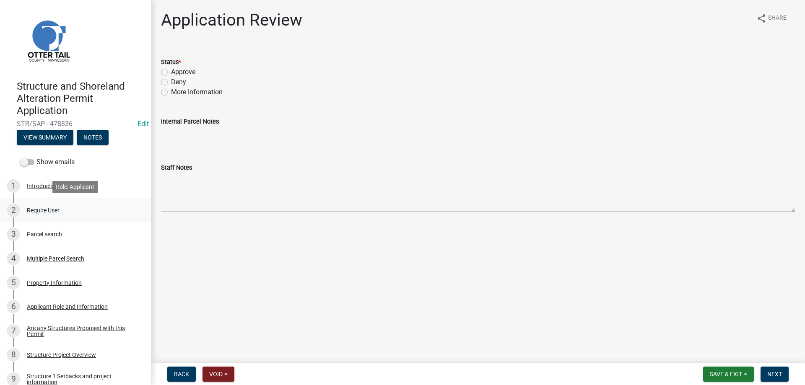
click at [39, 210] on div "Require User" at bounding box center [43, 211] width 33 height 6
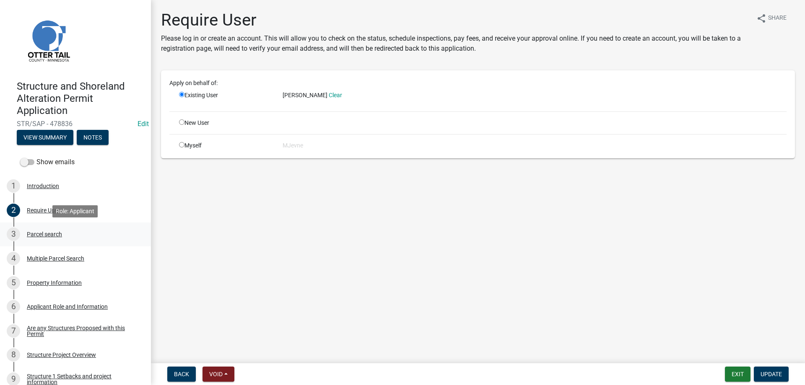
click at [37, 234] on div "Parcel search" at bounding box center [44, 234] width 35 height 6
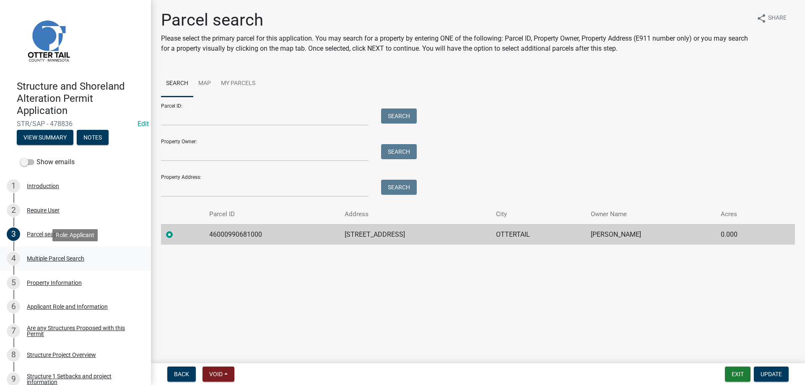
click at [37, 262] on div "Multiple Parcel Search" at bounding box center [55, 259] width 57 height 6
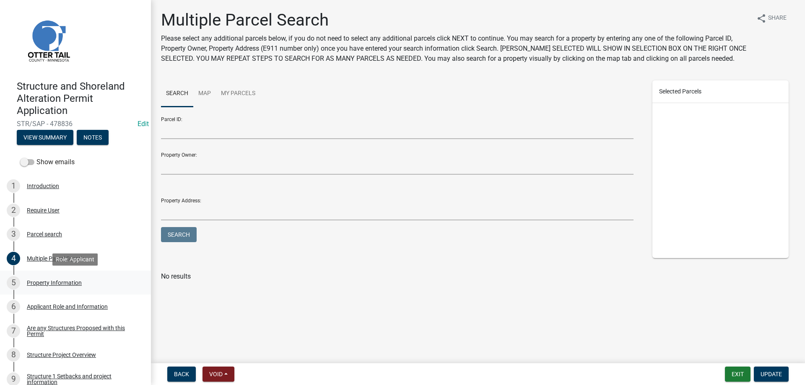
click at [43, 284] on div "Property Information" at bounding box center [54, 283] width 55 height 6
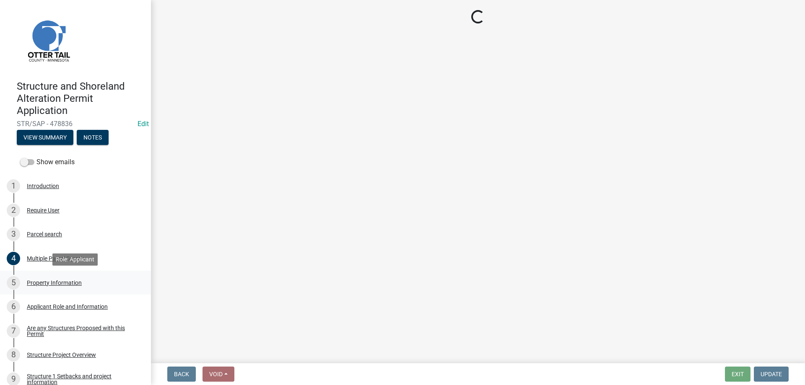
select select "ebef668c-e666-4f0f-b24a-d79aaee39ebe"
select select "9f52d7c9-96dd-4370-b810-ce091165f7c2"
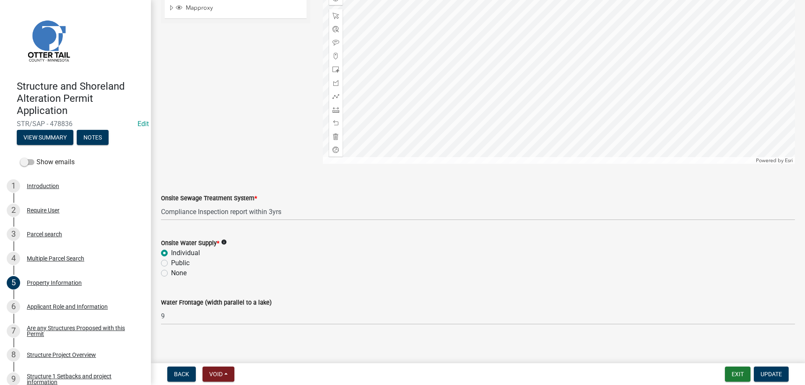
scroll to position [491, 0]
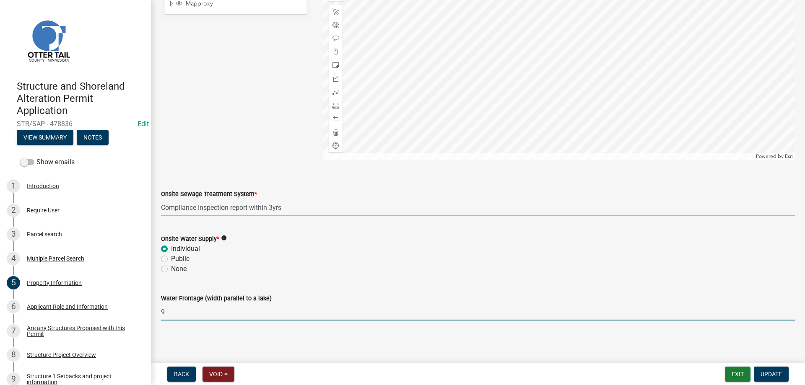
drag, startPoint x: 179, startPoint y: 314, endPoint x: 147, endPoint y: 310, distance: 31.7
click at [161, 310] on input "9" at bounding box center [478, 312] width 634 height 17
click at [774, 376] on span "Update" at bounding box center [771, 374] width 21 height 7
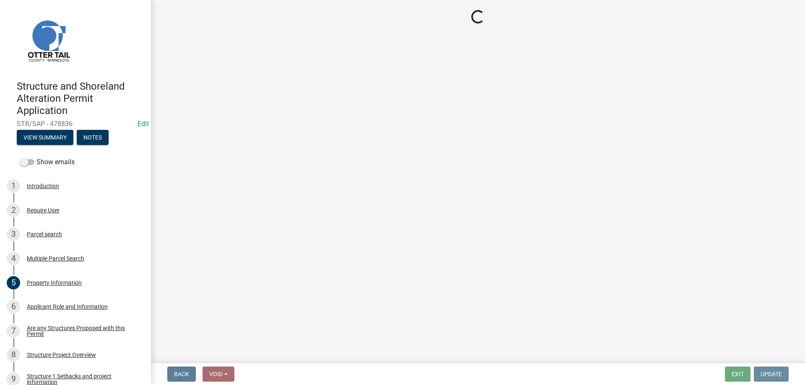
scroll to position [0, 0]
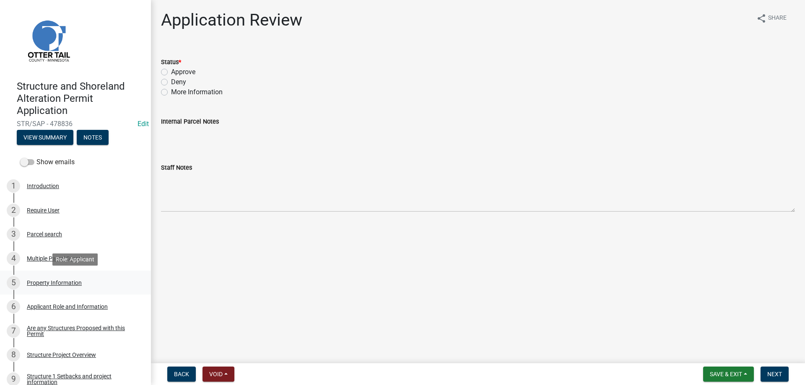
click at [65, 281] on div "Property Information" at bounding box center [54, 283] width 55 height 6
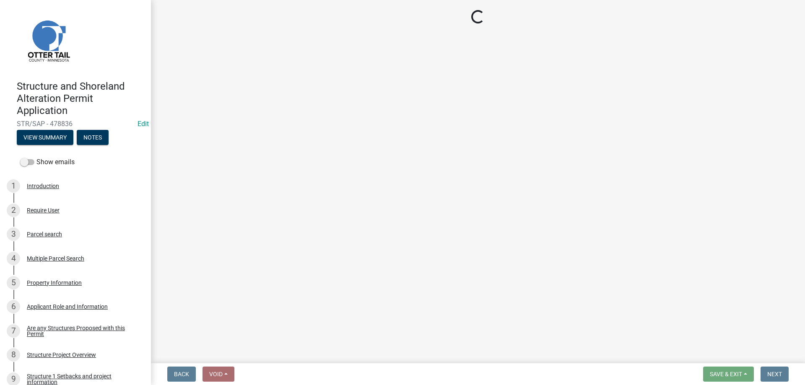
select select "ebef668c-e666-4f0f-b24a-d79aaee39ebe"
select select "9f52d7c9-96dd-4370-b810-ce091165f7c2"
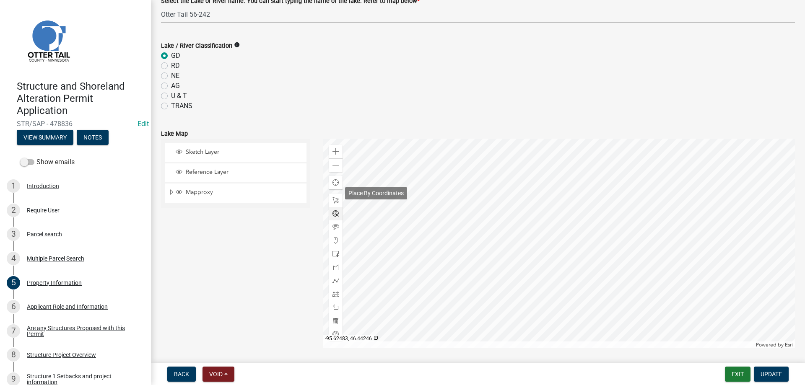
scroll to position [430, 0]
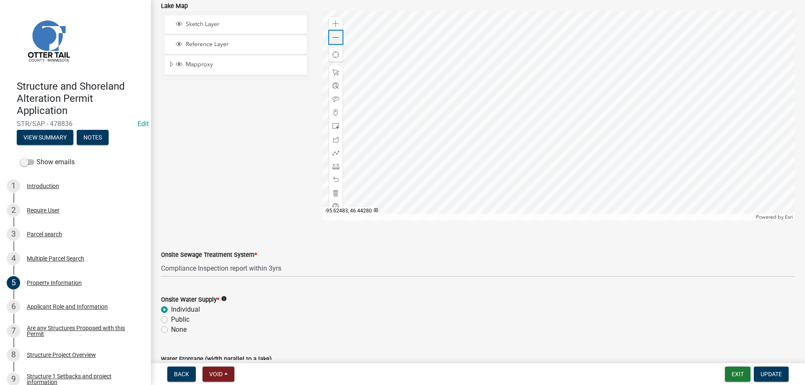
click at [337, 38] on span at bounding box center [336, 37] width 7 height 7
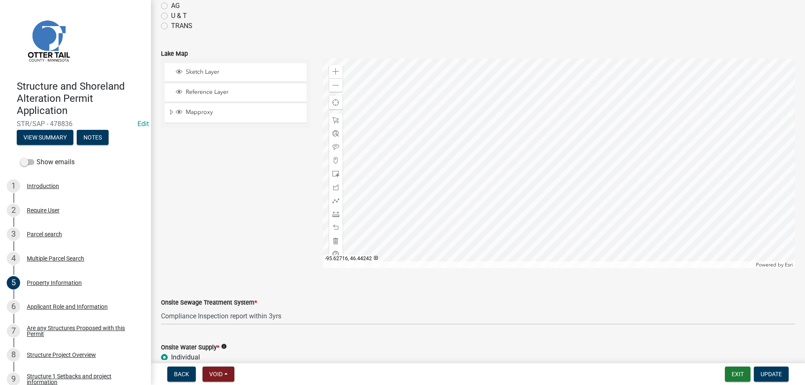
scroll to position [491, 0]
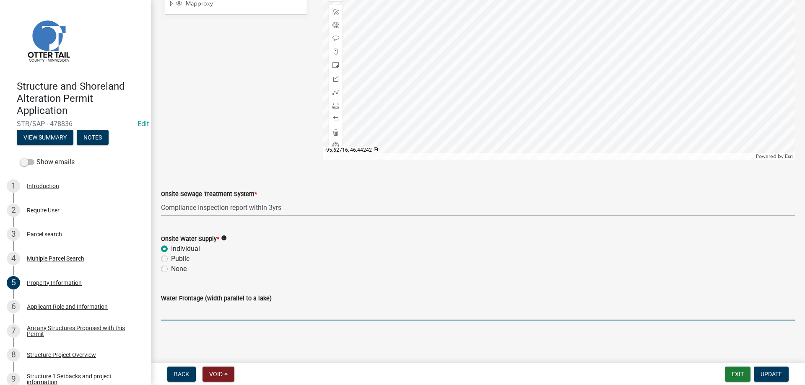
click at [185, 310] on input "Water Frontage (width parallel to a lake)" at bounding box center [478, 312] width 634 height 17
type input "75"
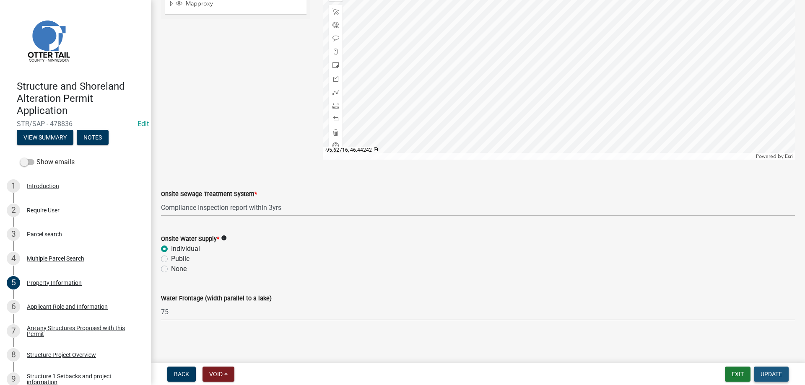
click at [776, 377] on span "Update" at bounding box center [771, 374] width 21 height 7
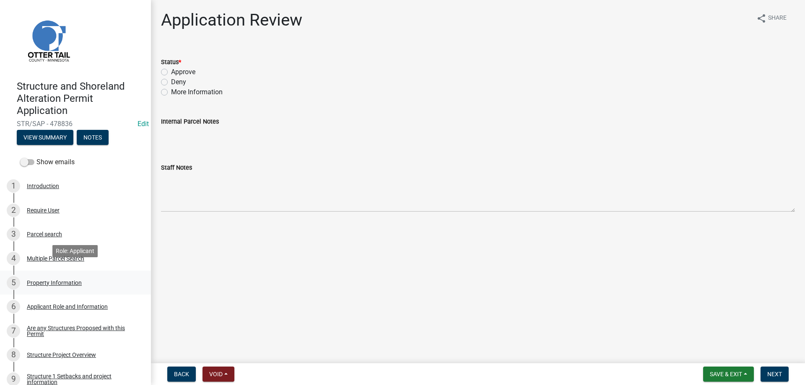
scroll to position [43, 0]
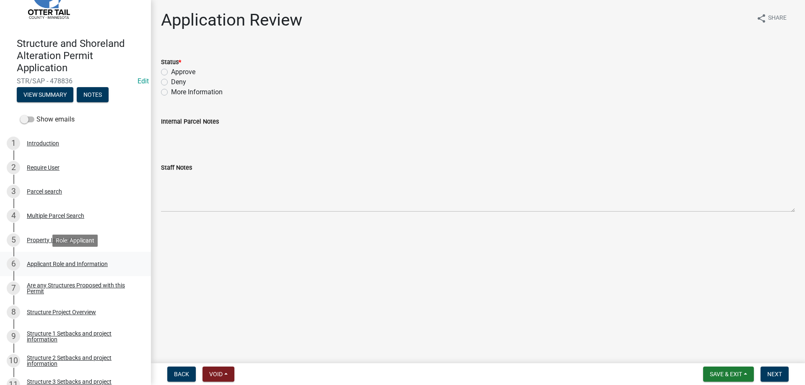
click at [70, 262] on div "Applicant Role and Information" at bounding box center [67, 264] width 81 height 6
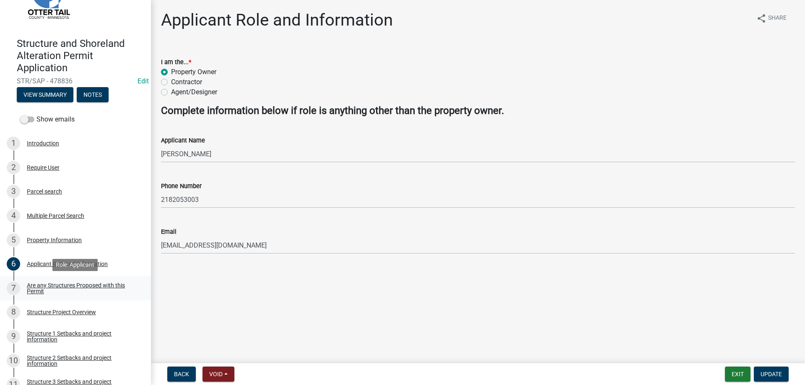
click at [41, 284] on div "Are any Structures Proposed with this Permit" at bounding box center [82, 289] width 111 height 12
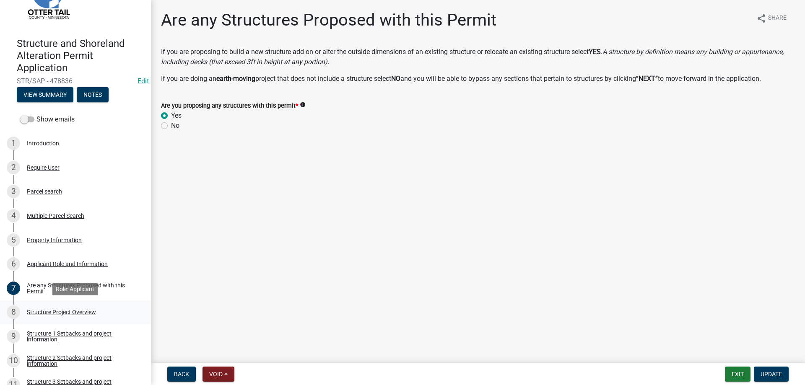
click at [45, 313] on div "Structure Project Overview" at bounding box center [61, 313] width 69 height 6
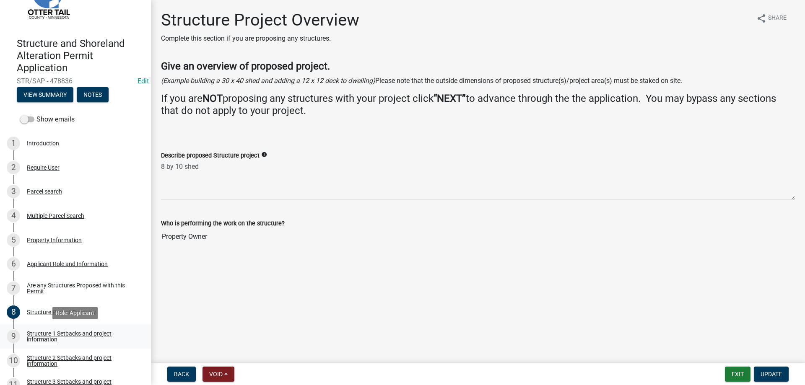
click at [43, 340] on div "Structure 1 Setbacks and project information" at bounding box center [82, 337] width 111 height 12
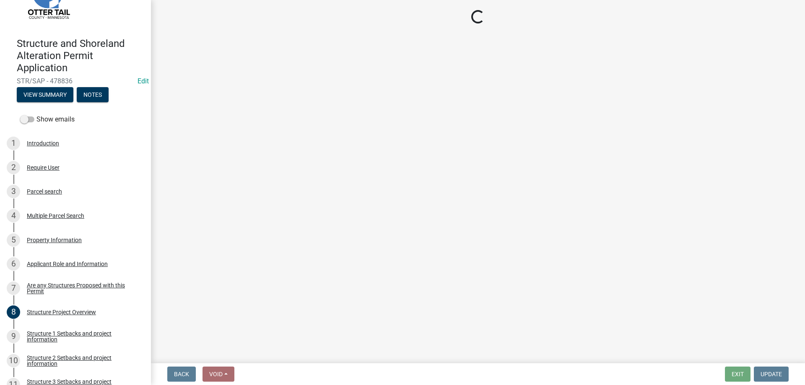
select select "c185e313-3403-4239-bd61-bb563c58a77a"
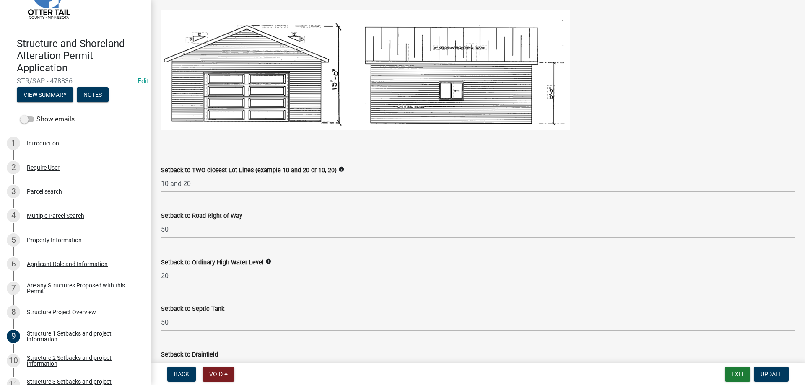
scroll to position [526, 0]
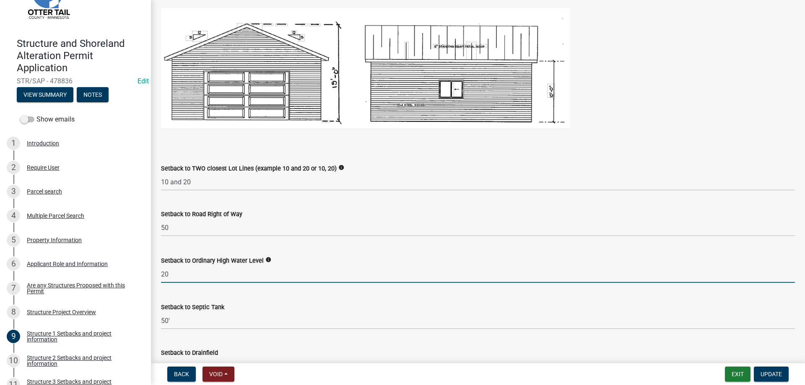
click at [164, 274] on input "20" at bounding box center [478, 274] width 634 height 17
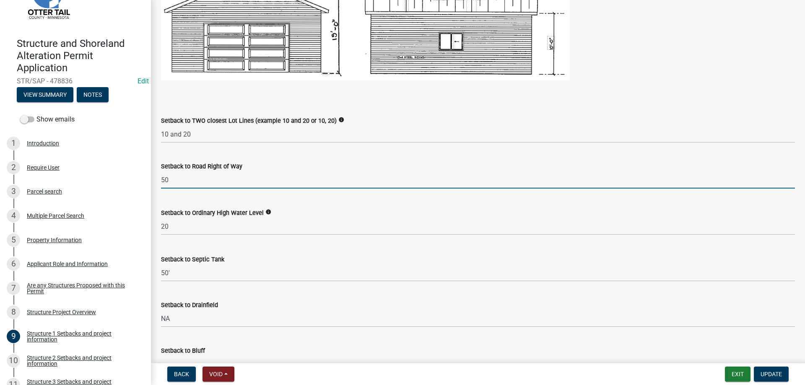
drag, startPoint x: 169, startPoint y: 180, endPoint x: 158, endPoint y: 178, distance: 11.6
click at [161, 178] on input "50" at bounding box center [478, 180] width 634 height 17
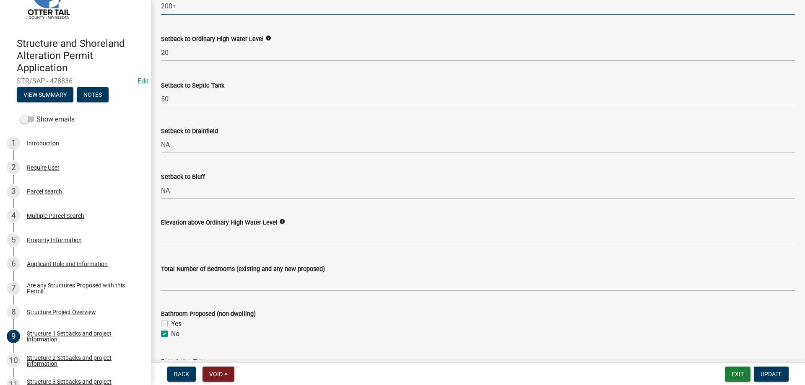
scroll to position [765, 0]
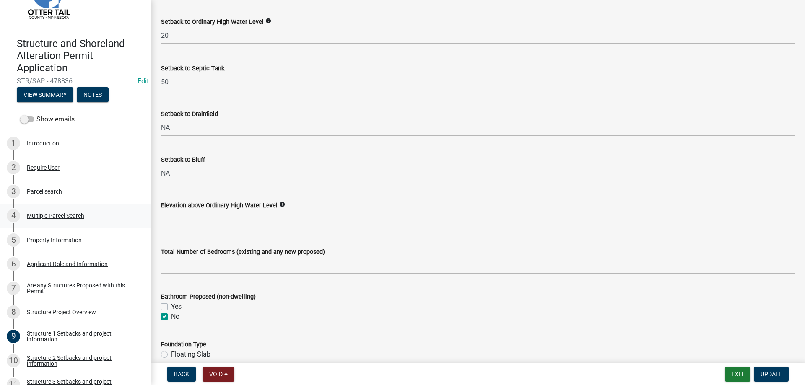
type input "200"
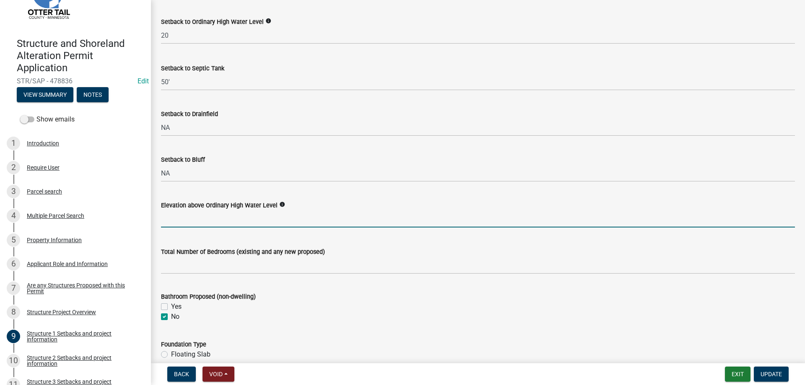
click at [190, 216] on input "text" at bounding box center [478, 219] width 634 height 17
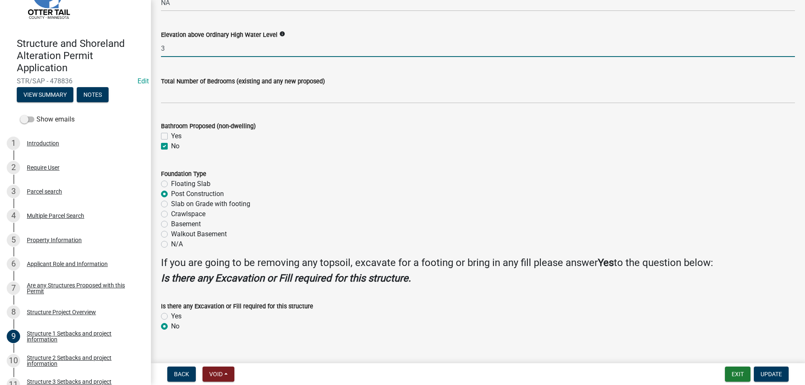
scroll to position [947, 0]
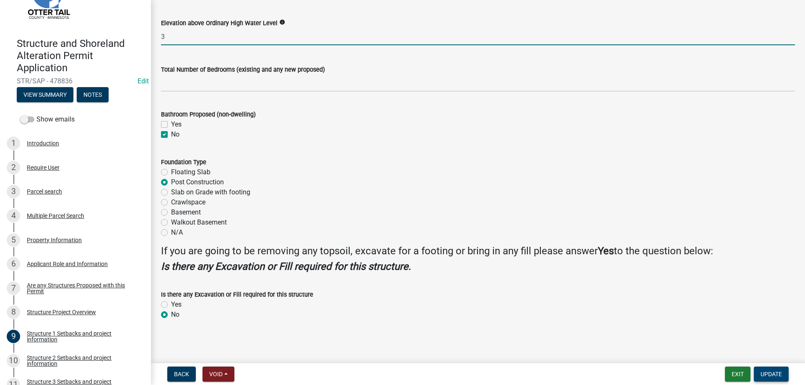
type input "3"
click at [773, 376] on span "Update" at bounding box center [771, 374] width 21 height 7
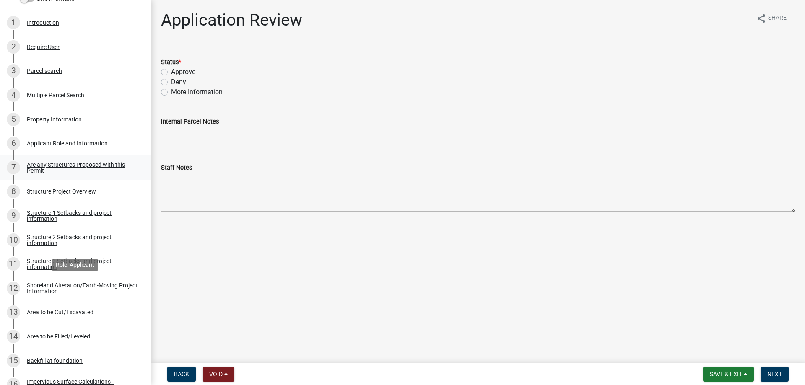
scroll to position [171, 0]
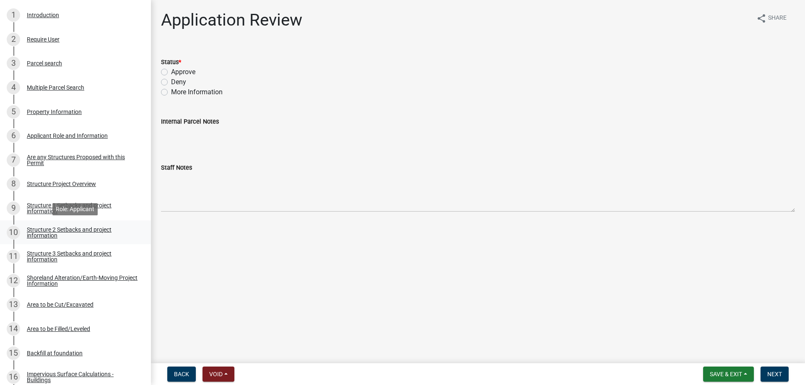
click at [55, 232] on div "Structure 2 Setbacks and project information" at bounding box center [82, 233] width 111 height 12
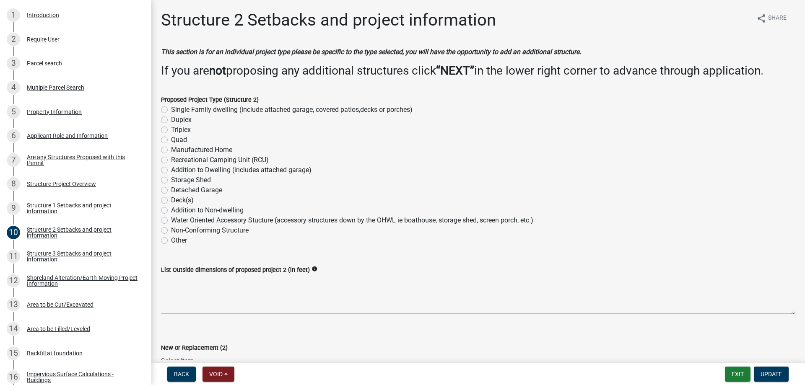
scroll to position [287, 0]
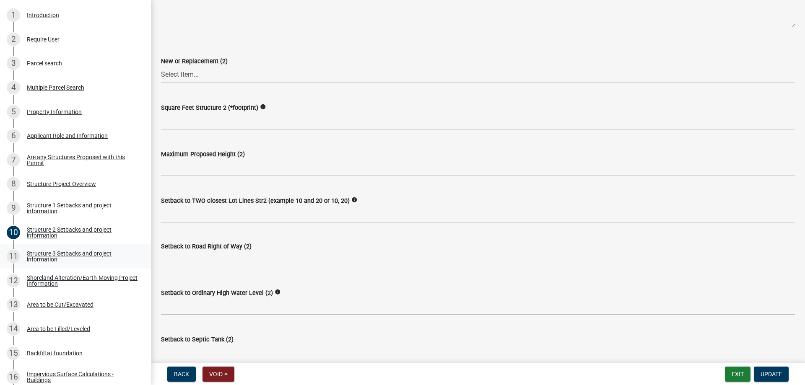
click at [46, 259] on div "Structure 3 Setbacks and project information" at bounding box center [82, 257] width 111 height 12
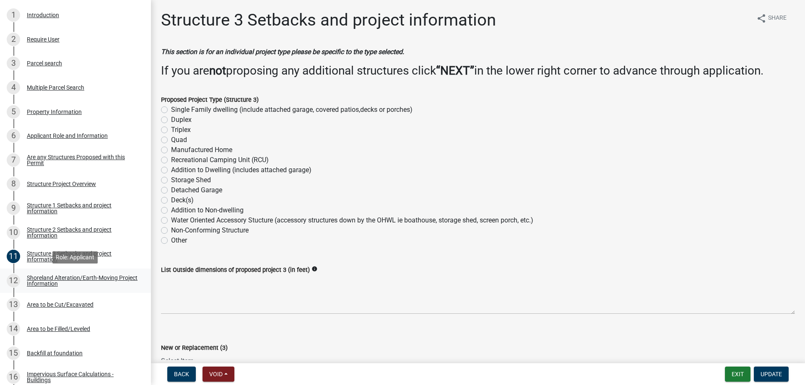
click at [41, 287] on div "Shoreland Alteration/Earth-Moving Project Information" at bounding box center [82, 281] width 111 height 12
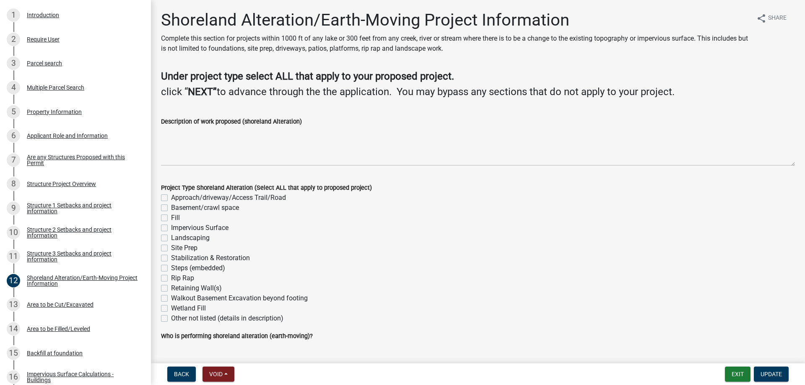
scroll to position [21, 0]
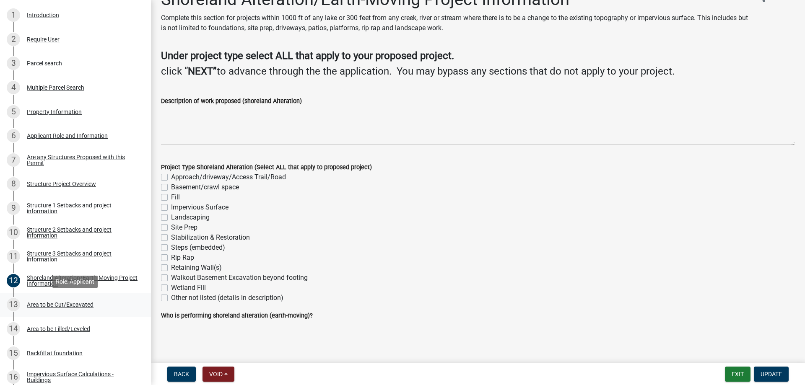
click at [44, 302] on div "Area to be Cut/Excavated" at bounding box center [60, 305] width 67 height 6
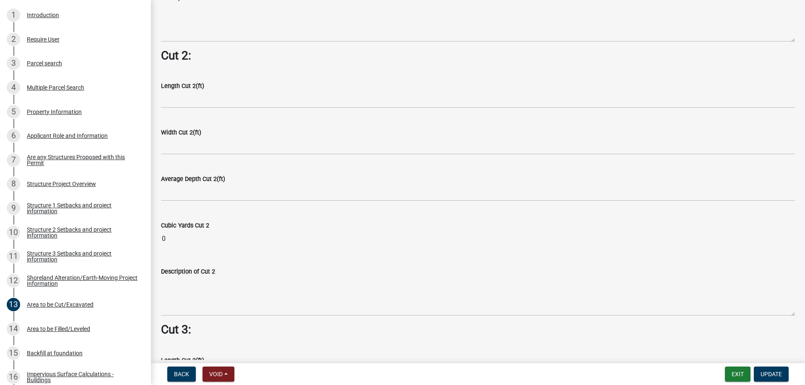
scroll to position [1081, 0]
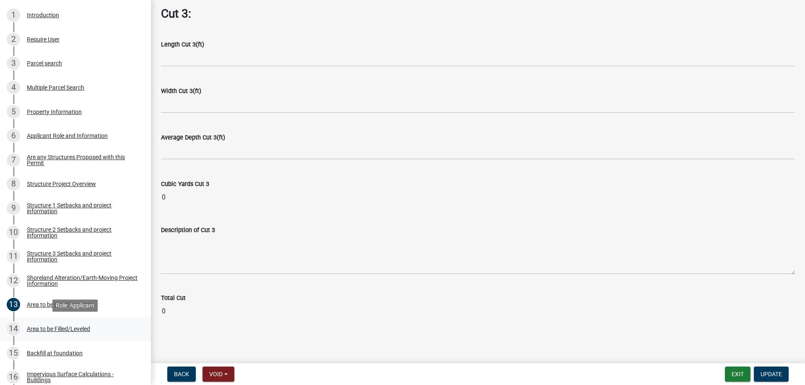
click at [44, 328] on div "Area to be Filled/Leveled" at bounding box center [58, 329] width 63 height 6
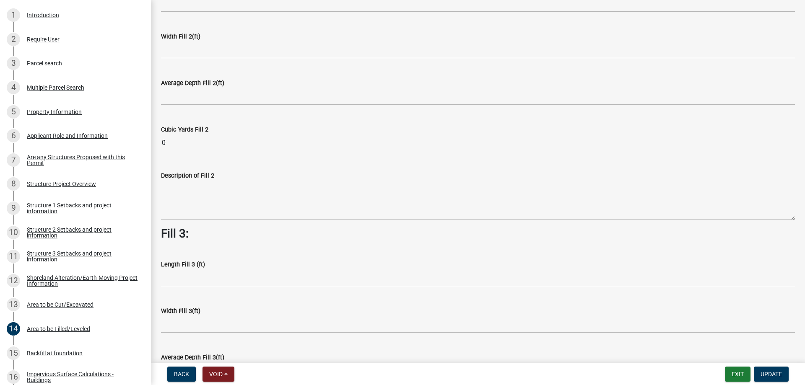
scroll to position [603, 0]
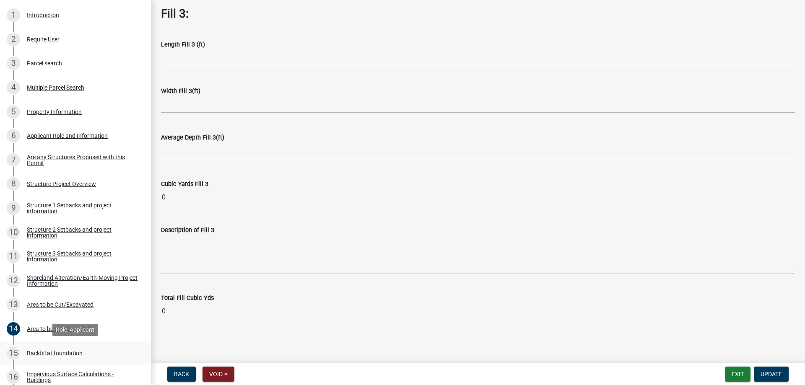
click at [49, 355] on div "Backfill at foundation" at bounding box center [55, 354] width 56 height 6
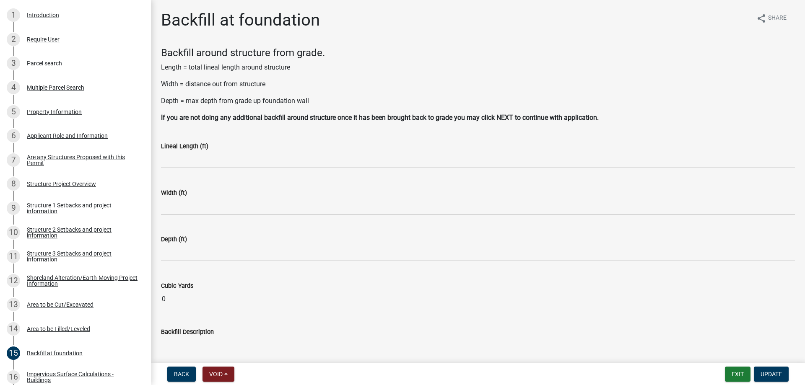
scroll to position [56, 0]
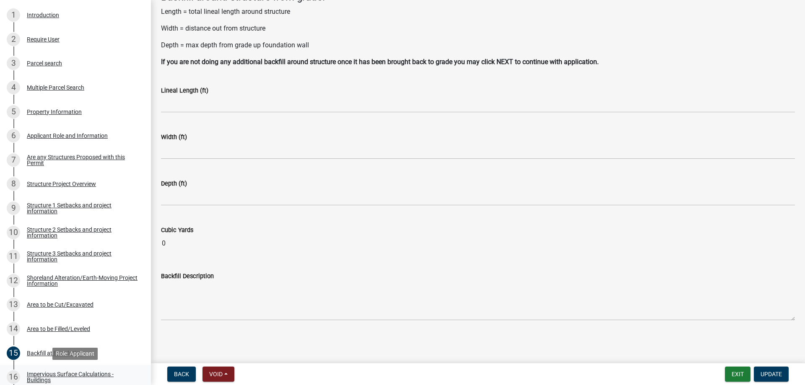
click at [44, 374] on div "Impervious Surface Calculations - Buildings" at bounding box center [82, 378] width 111 height 12
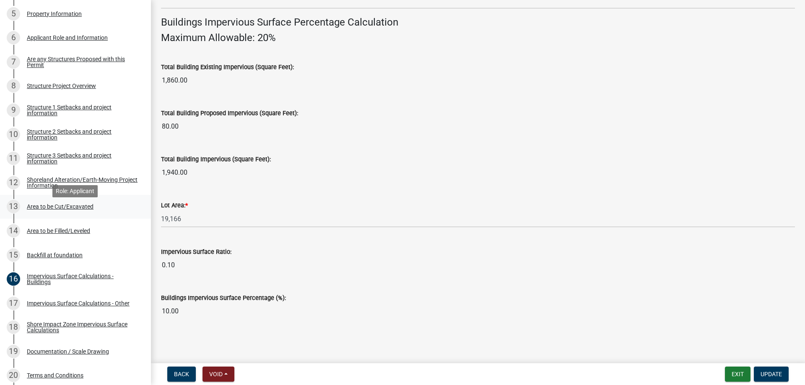
scroll to position [342, 0]
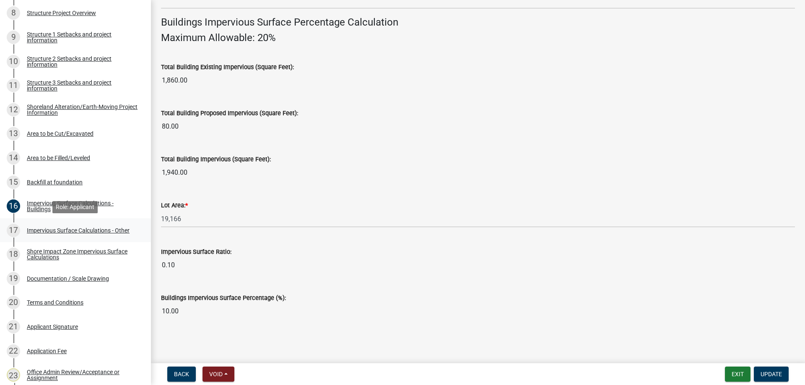
click at [49, 230] on div "Impervious Surface Calculations - Other" at bounding box center [78, 231] width 103 height 6
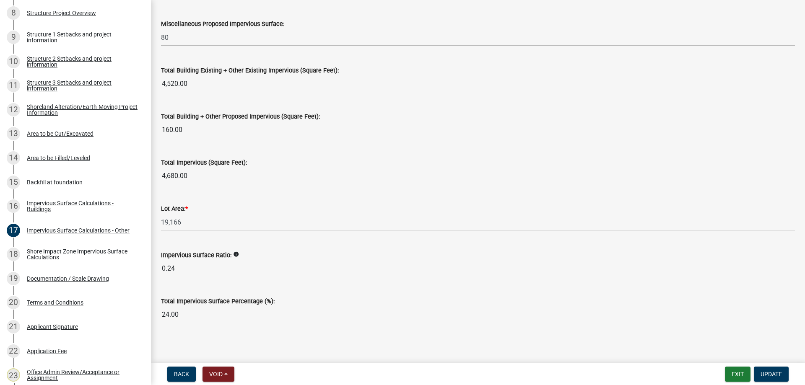
scroll to position [904, 0]
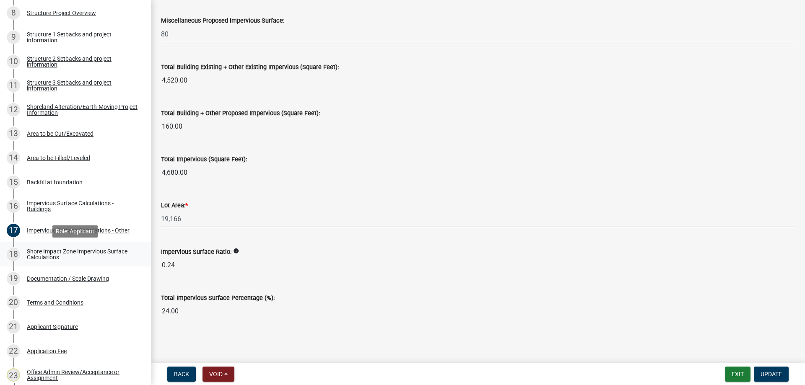
click at [43, 252] on div "Shore Impact Zone Impervious Surface Calculations" at bounding box center [82, 255] width 111 height 12
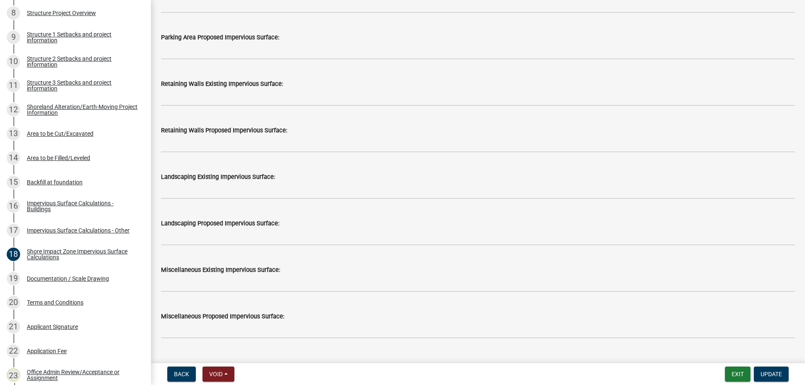
scroll to position [1014, 0]
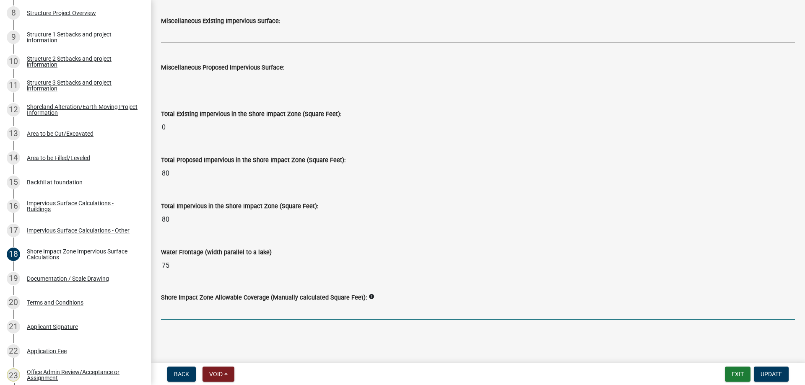
click at [198, 313] on input "text" at bounding box center [478, 311] width 634 height 17
type input "421"
click at [773, 375] on span "Update" at bounding box center [771, 374] width 21 height 7
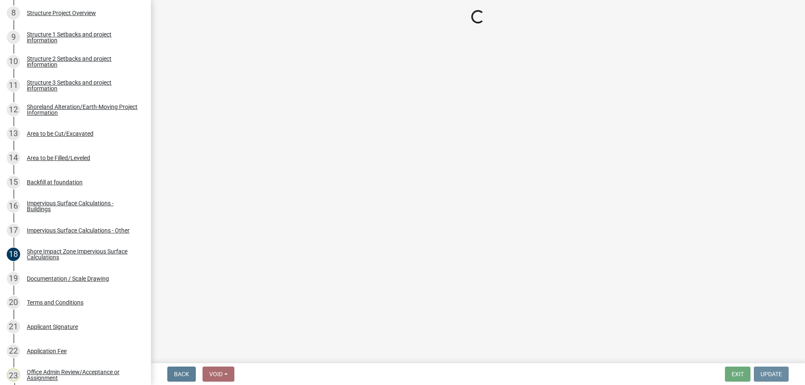
scroll to position [0, 0]
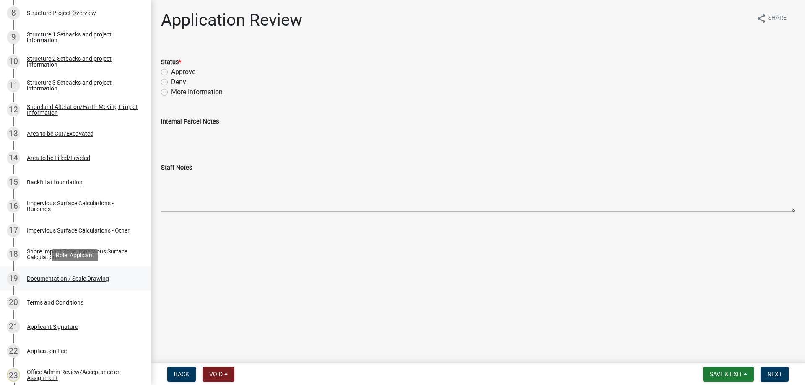
click at [41, 281] on div "Documentation / Scale Drawing" at bounding box center [68, 279] width 82 height 6
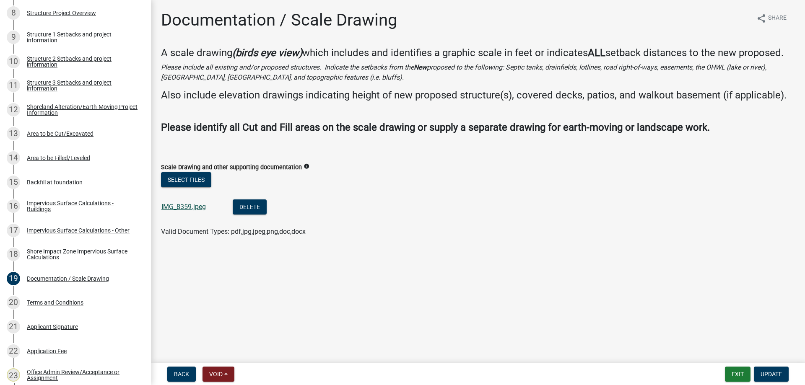
click at [185, 211] on link "IMG_8359.jpeg" at bounding box center [183, 207] width 44 height 8
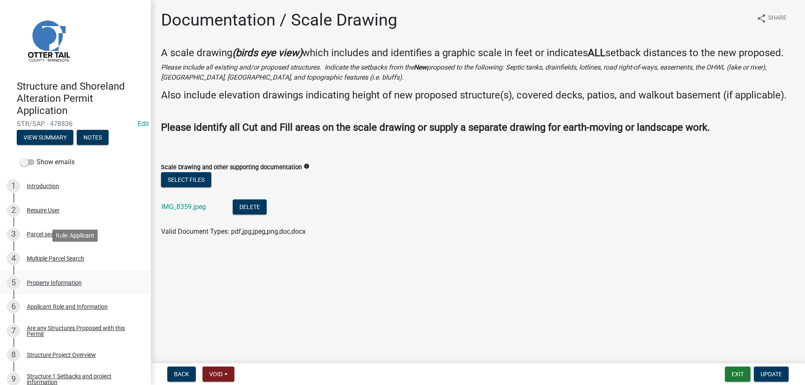
scroll to position [171, 0]
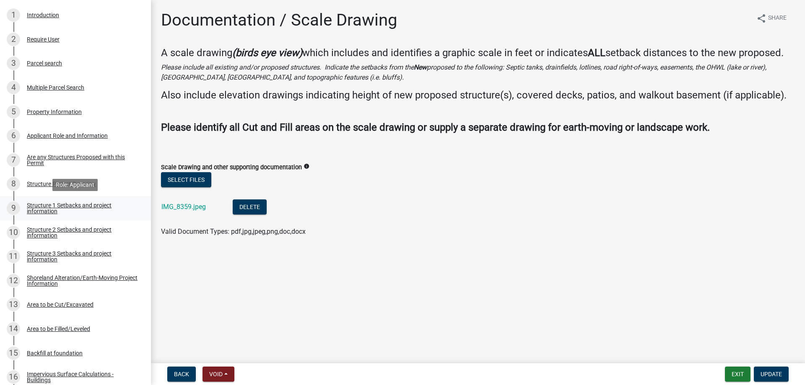
click at [40, 206] on div "Structure 1 Setbacks and project information" at bounding box center [82, 209] width 111 height 12
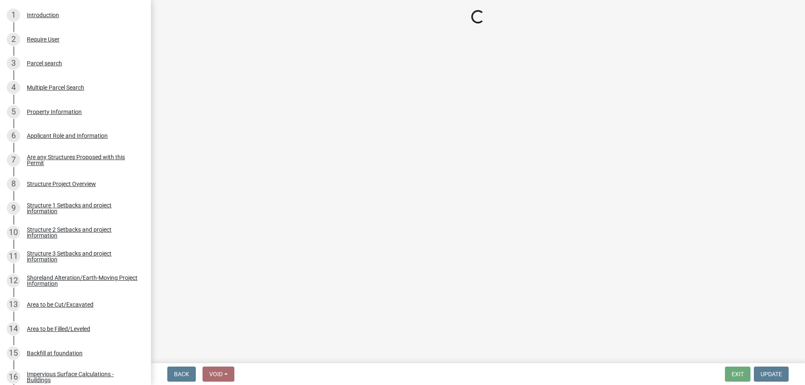
select select "c185e313-3403-4239-bd61-bb563c58a77a"
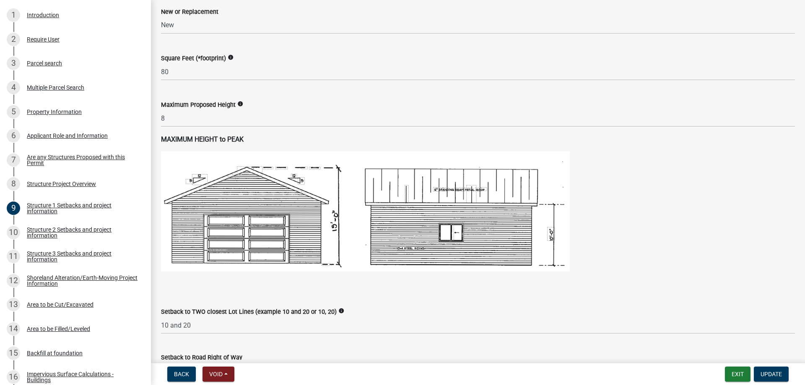
scroll to position [669, 0]
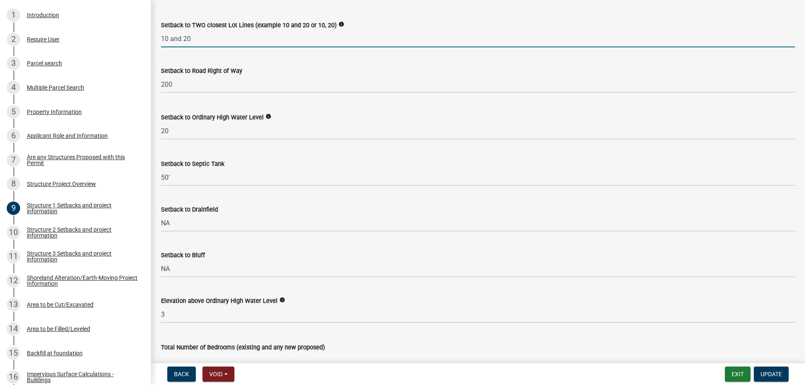
drag, startPoint x: 193, startPoint y: 36, endPoint x: 185, endPoint y: 39, distance: 8.9
click at [185, 39] on input "10 and 20" at bounding box center [478, 38] width 634 height 17
type input "10 and 55"
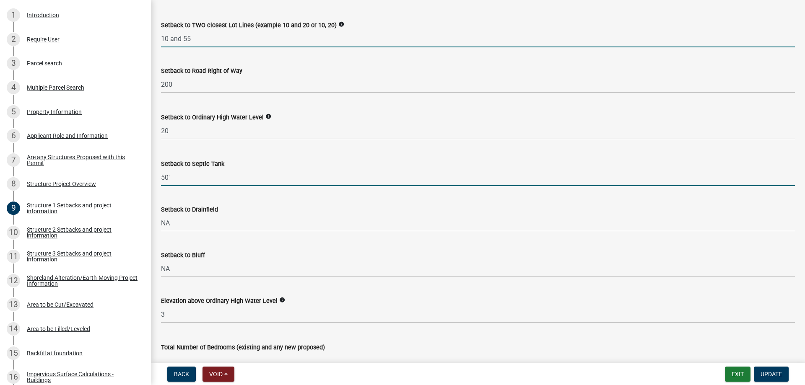
click at [171, 176] on input "50'" at bounding box center [478, 177] width 634 height 17
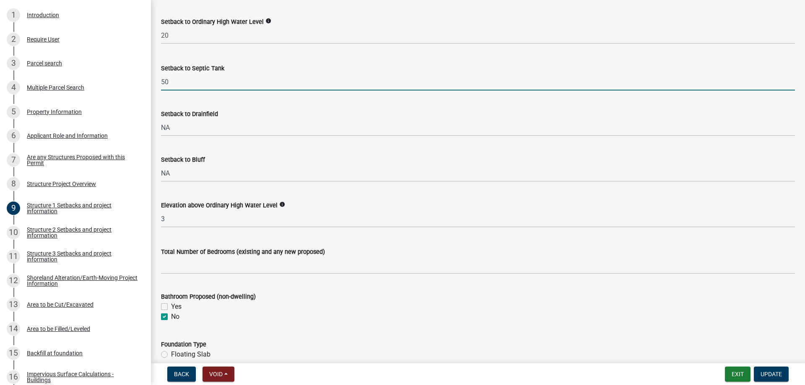
scroll to position [947, 0]
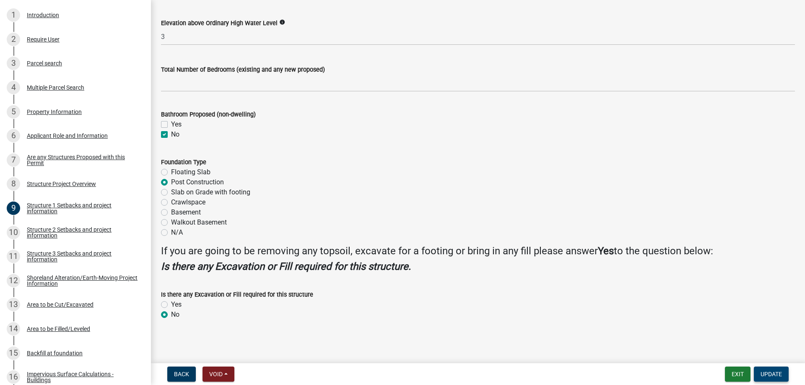
type input "50"
click at [766, 374] on span "Update" at bounding box center [771, 374] width 21 height 7
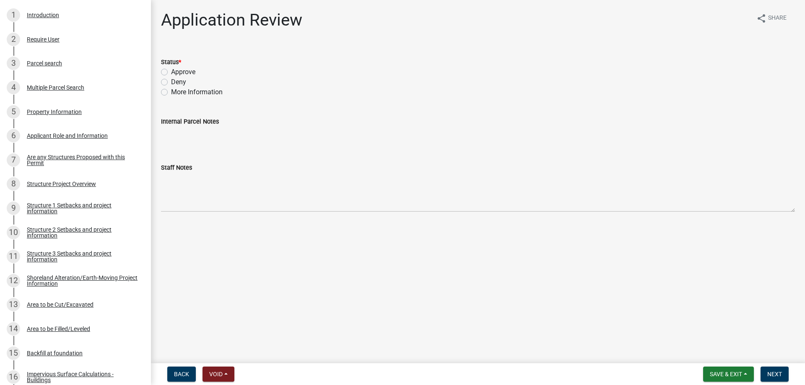
click at [171, 72] on label "Approve" at bounding box center [183, 72] width 24 height 10
click at [171, 72] on input "Approve" at bounding box center [173, 69] width 5 height 5
radio input "true"
click at [775, 376] on span "Next" at bounding box center [774, 374] width 15 height 7
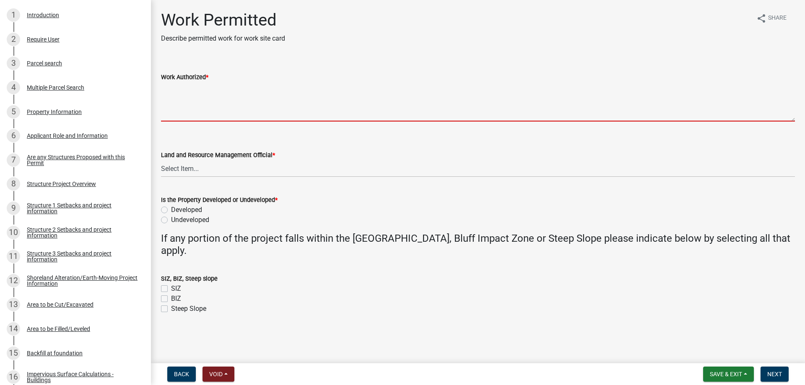
click at [199, 103] on textarea "Work Authorized *" at bounding box center [478, 101] width 634 height 39
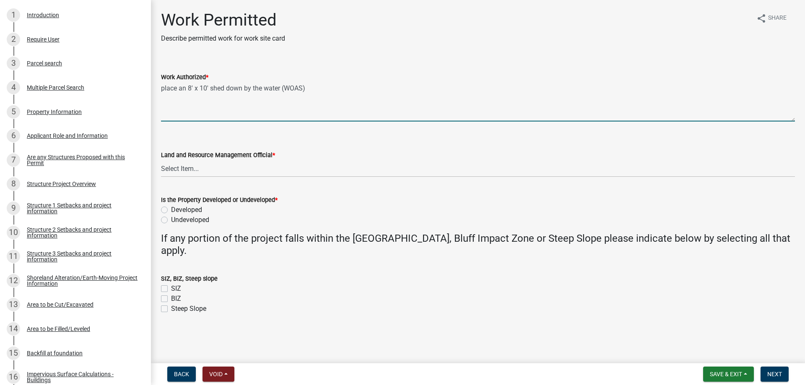
click at [162, 93] on textarea "place an 8' x 10' shed down by the water (WOAS)" at bounding box center [478, 101] width 634 height 39
click at [307, 98] on textarea "Place an 8' x 10' shed down by the water (WOAS)" at bounding box center [478, 101] width 634 height 39
type textarea "Place an 8' x 10' shed down by the water (WOAS). All setbacks and other provisi…"
click at [161, 160] on select "Select Item... Alexis Newark Amy Busko Andrea Perales Brittany Tollefson Christ…" at bounding box center [478, 168] width 634 height 17
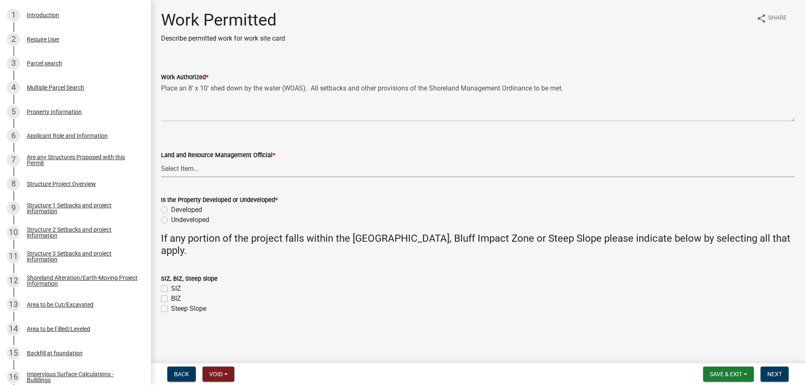
click option "[PERSON_NAME]" at bounding box center [0, 0] width 0 height 0
select select "b4c12476-3918-4c31-b34d-126d47b866fd"
click at [171, 208] on label "Developed" at bounding box center [186, 210] width 31 height 10
click at [171, 208] on input "Developed" at bounding box center [173, 207] width 5 height 5
radio input "true"
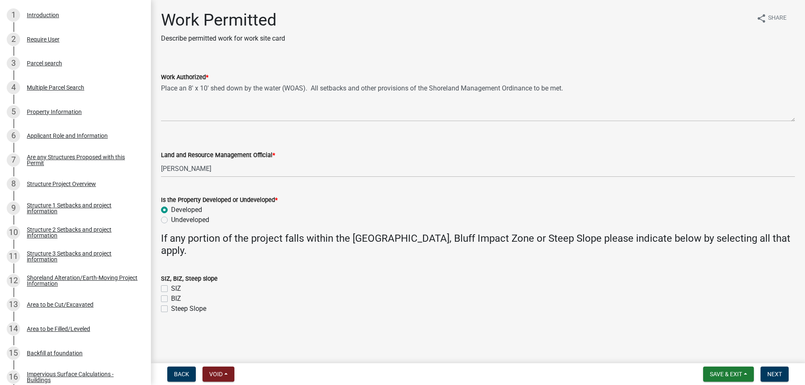
click at [171, 288] on label "SIZ" at bounding box center [176, 289] width 10 height 10
click at [171, 288] on input "SIZ" at bounding box center [173, 286] width 5 height 5
checkbox input "true"
checkbox input "false"
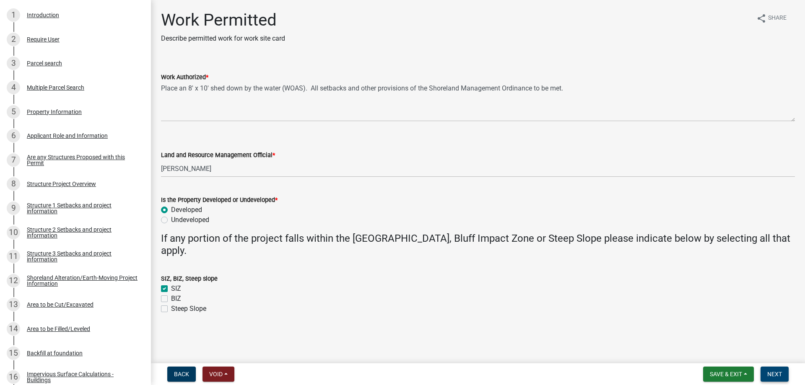
click at [772, 374] on span "Next" at bounding box center [774, 374] width 15 height 7
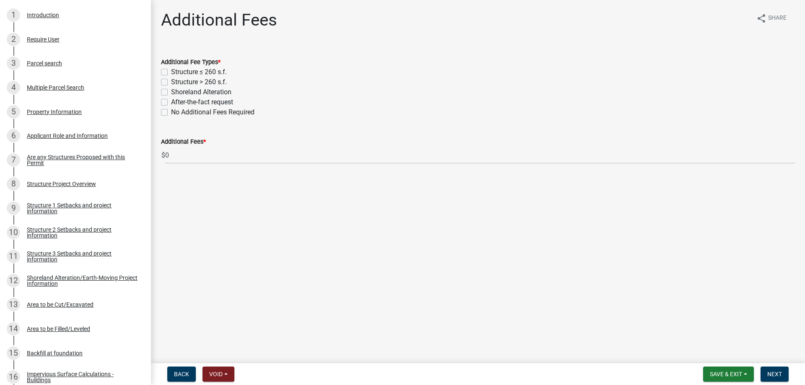
click at [171, 70] on label "Structure ≤ 260 s.f." at bounding box center [199, 72] width 56 height 10
click at [171, 70] on input "Structure ≤ 260 s.f." at bounding box center [173, 69] width 5 height 5
checkbox input "true"
checkbox input "false"
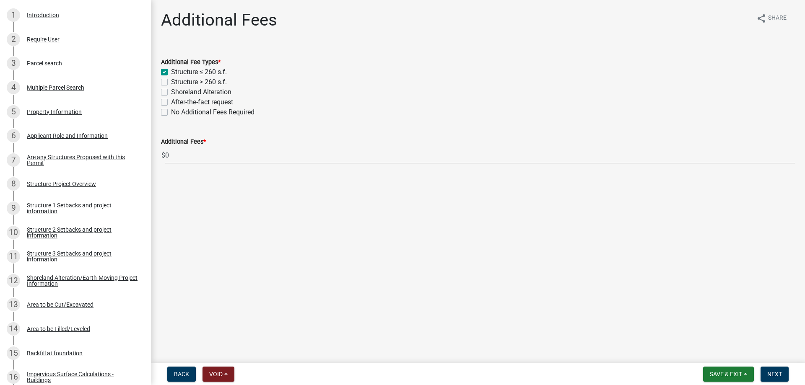
checkbox input "false"
click at [772, 374] on span "Next" at bounding box center [774, 374] width 15 height 7
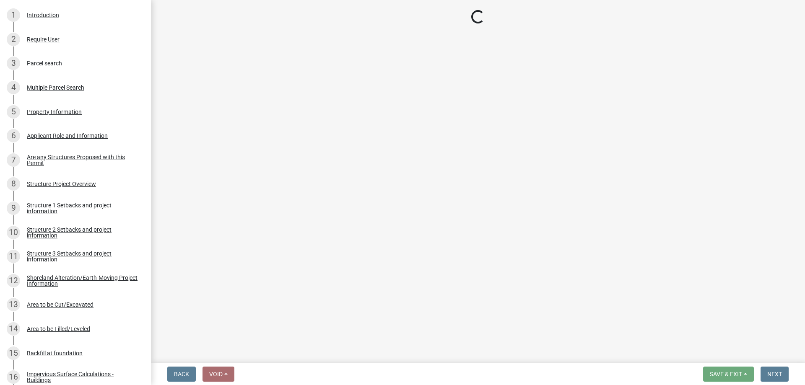
select select "3: 3"
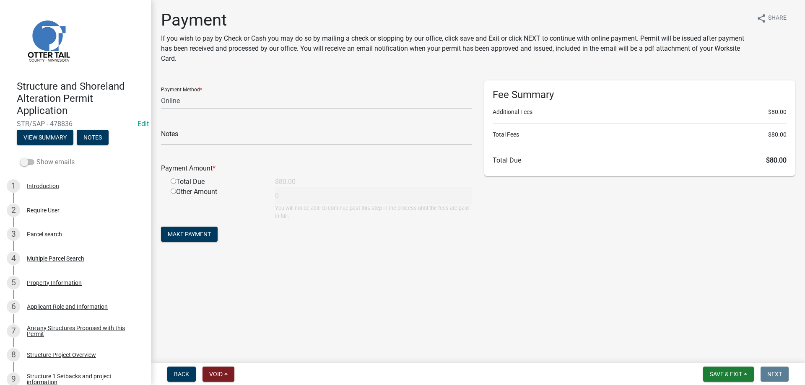
click at [30, 161] on span at bounding box center [27, 162] width 14 height 6
click at [36, 157] on input "Show emails" at bounding box center [36, 157] width 0 height 0
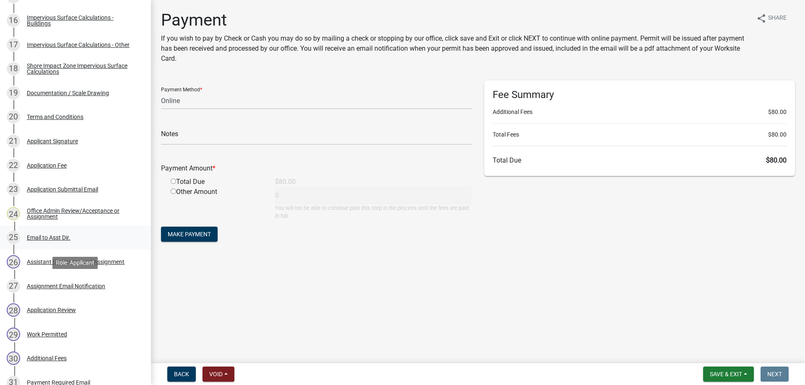
scroll to position [599, 0]
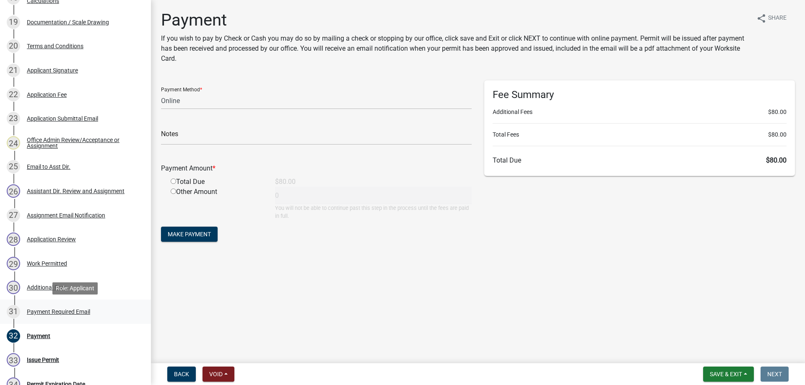
click at [54, 312] on div "Payment Required Email" at bounding box center [58, 312] width 63 height 6
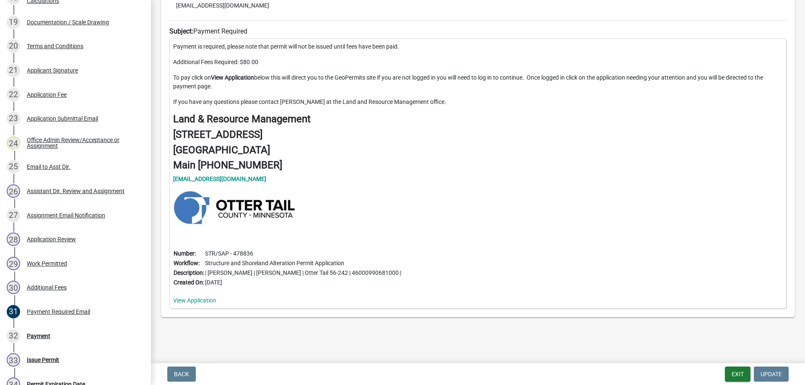
scroll to position [0, 0]
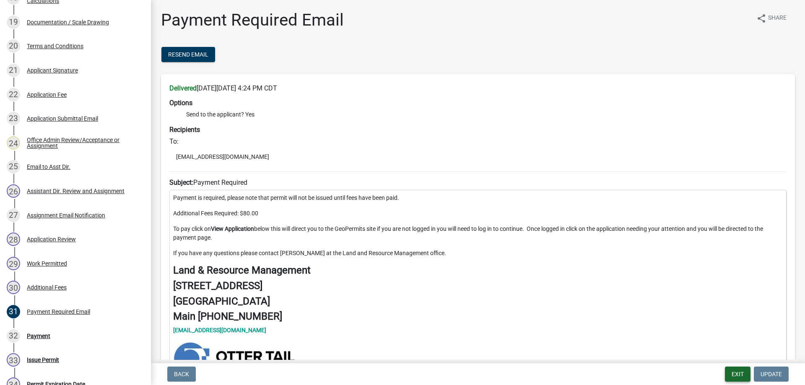
click at [732, 373] on button "Exit" at bounding box center [738, 374] width 26 height 15
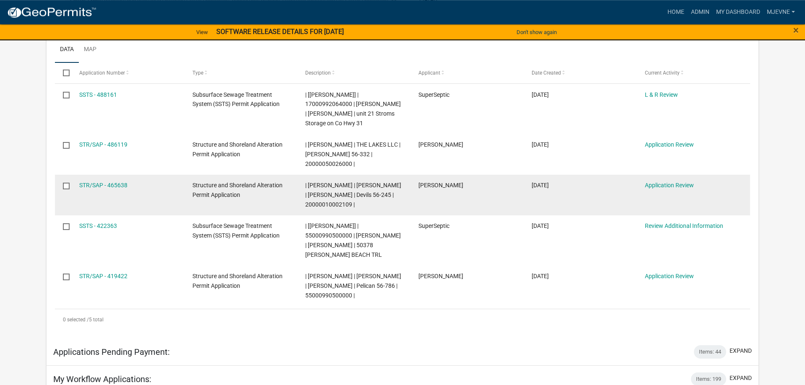
scroll to position [171, 0]
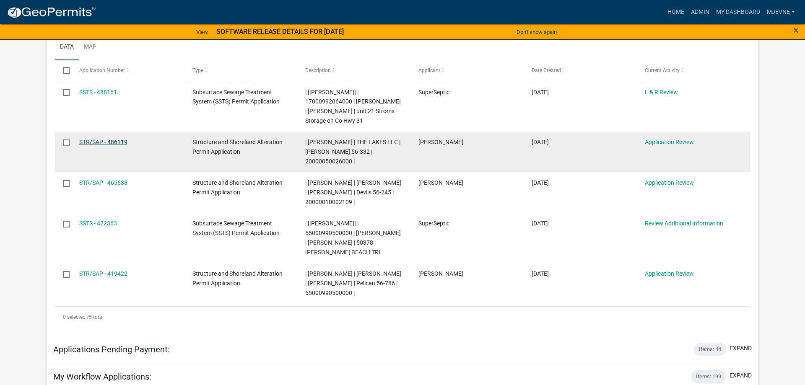
click at [97, 143] on link "STR/SAP - 486119" at bounding box center [103, 142] width 48 height 7
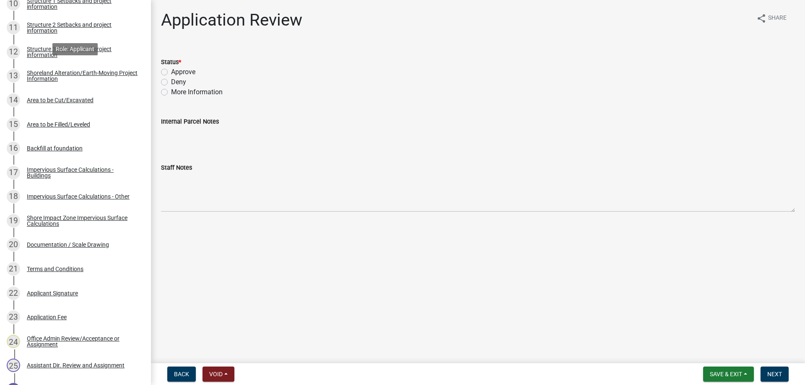
scroll to position [428, 0]
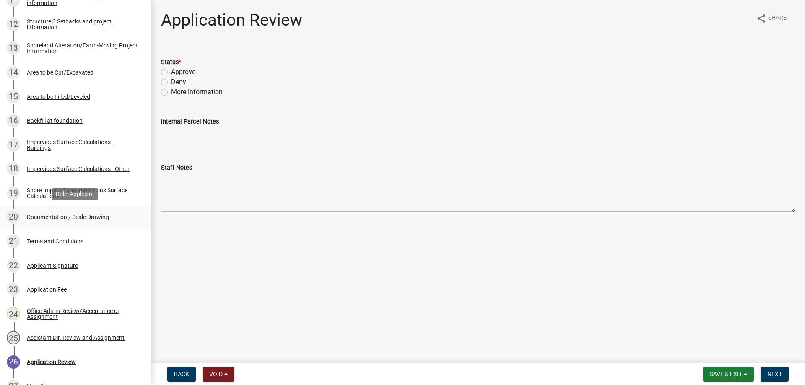
click at [51, 218] on div "Documentation / Scale Drawing" at bounding box center [68, 217] width 82 height 6
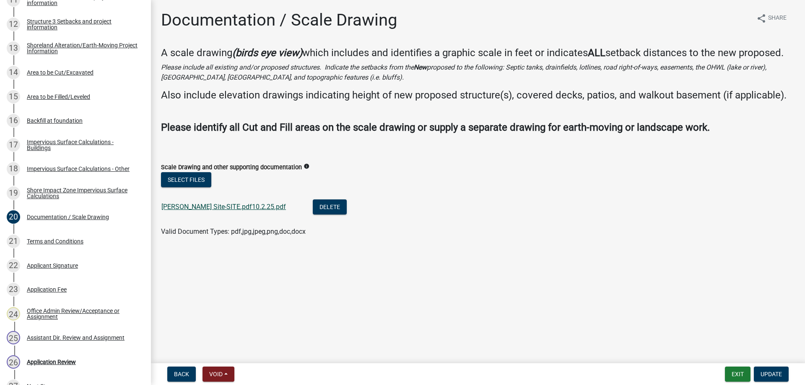
click at [189, 211] on link "Grady Site-SITE.pdf10.2.25.pdf" at bounding box center [223, 207] width 125 height 8
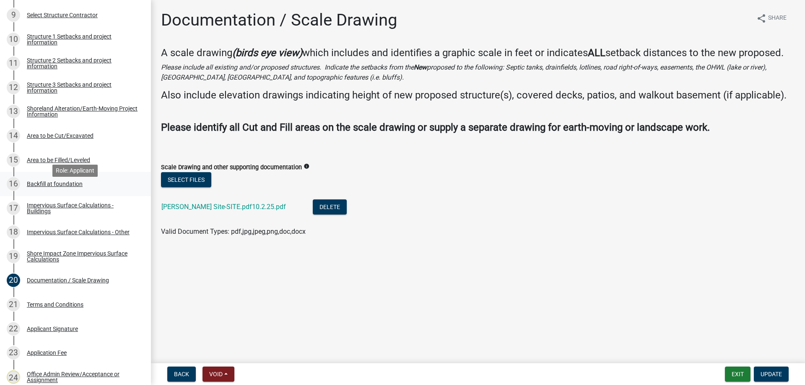
scroll to position [342, 0]
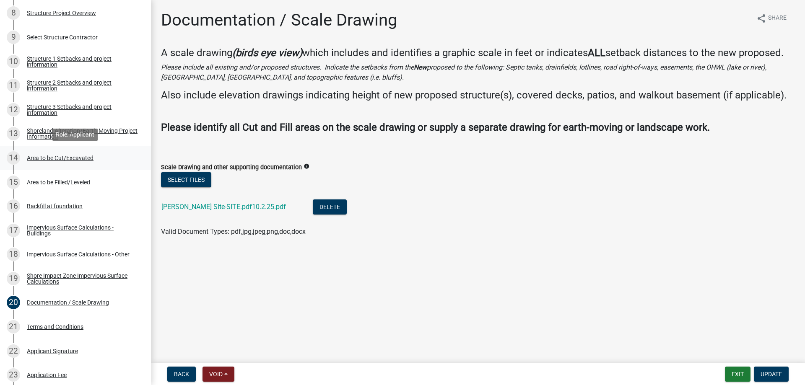
click at [42, 157] on div "Area to be Cut/Excavated" at bounding box center [60, 158] width 67 height 6
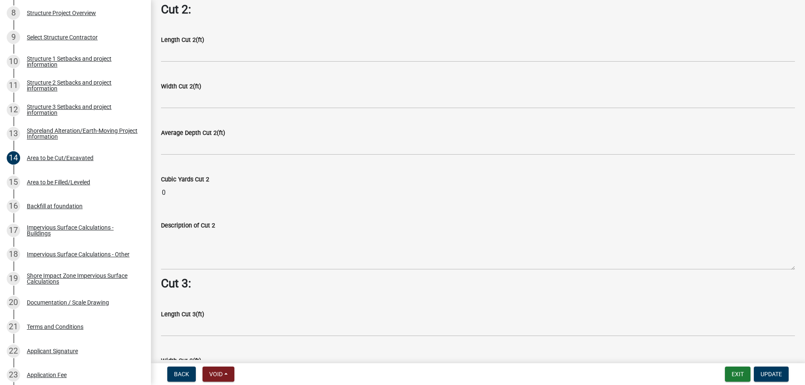
scroll to position [813, 0]
click at [44, 182] on div "Area to be Filled/Leveled" at bounding box center [58, 182] width 63 height 6
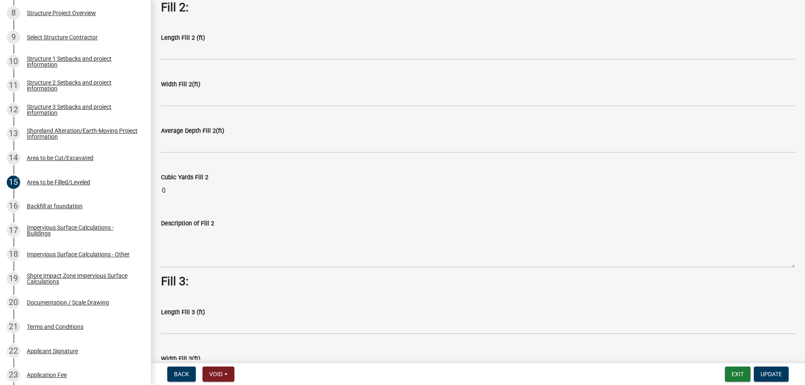
scroll to position [603, 0]
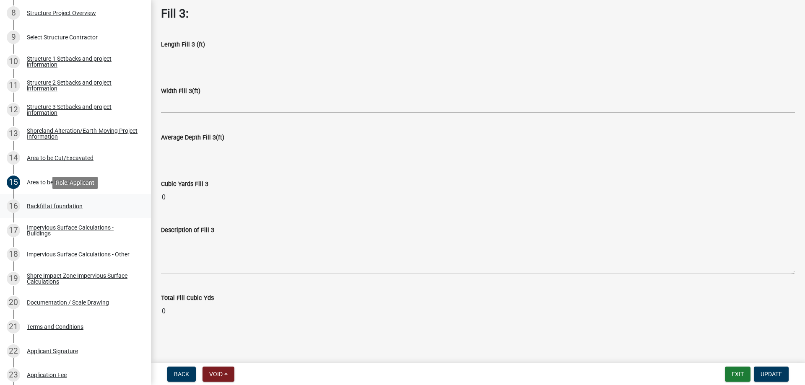
click at [49, 207] on div "Backfill at foundation" at bounding box center [55, 206] width 56 height 6
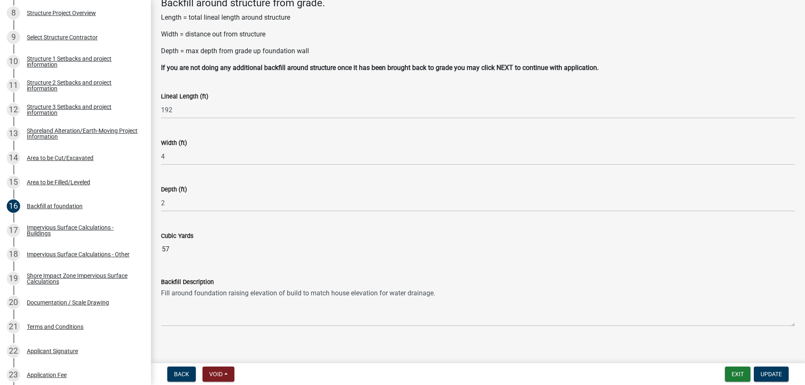
scroll to position [56, 0]
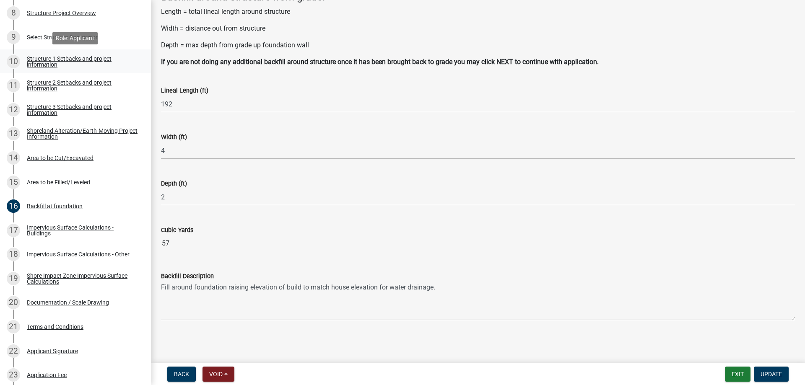
click at [42, 62] on div "Structure 1 Setbacks and project information" at bounding box center [82, 62] width 111 height 12
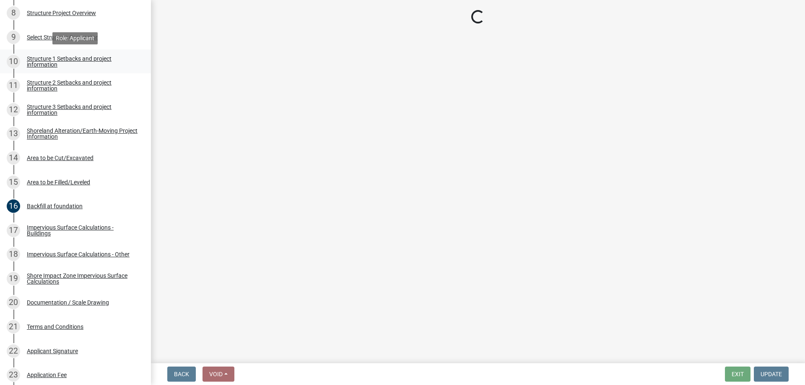
scroll to position [0, 0]
select select "a3cc236c-43aa-406a-8353-e0398d57c407"
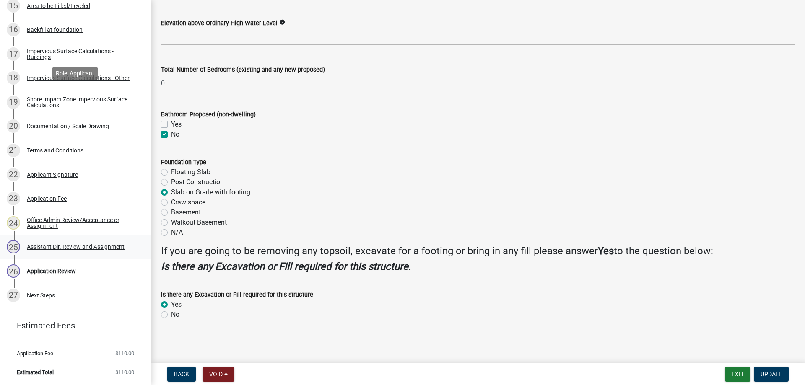
scroll to position [519, 0]
click at [44, 271] on div "Application Review" at bounding box center [51, 271] width 49 height 6
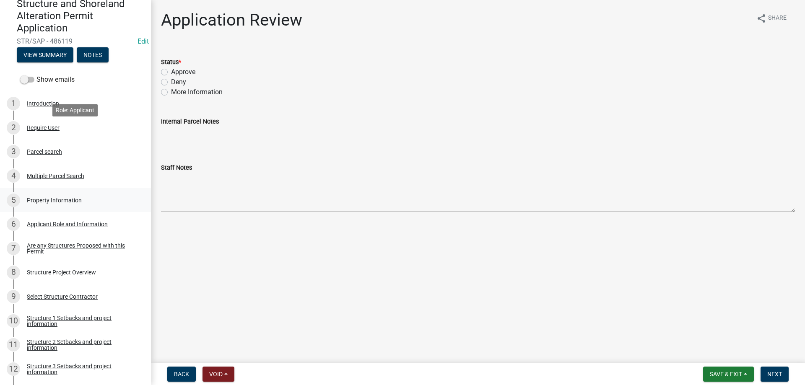
scroll to position [171, 0]
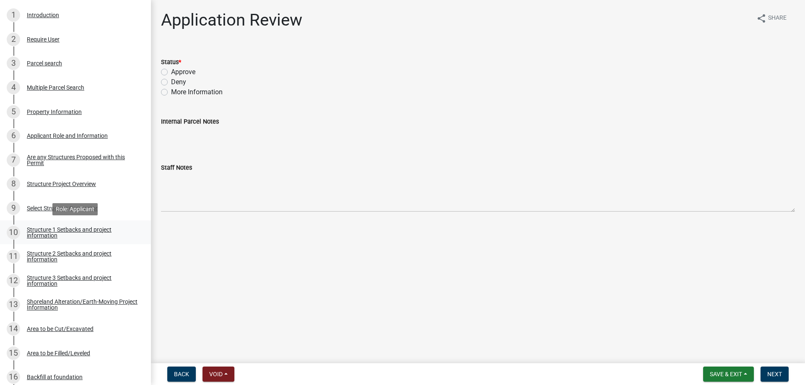
click at [35, 232] on div "Structure 1 Setbacks and project information" at bounding box center [82, 233] width 111 height 12
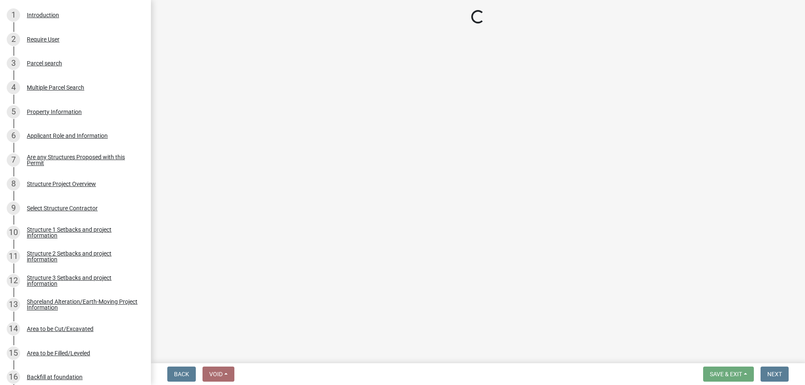
select select "a3cc236c-43aa-406a-8353-e0398d57c407"
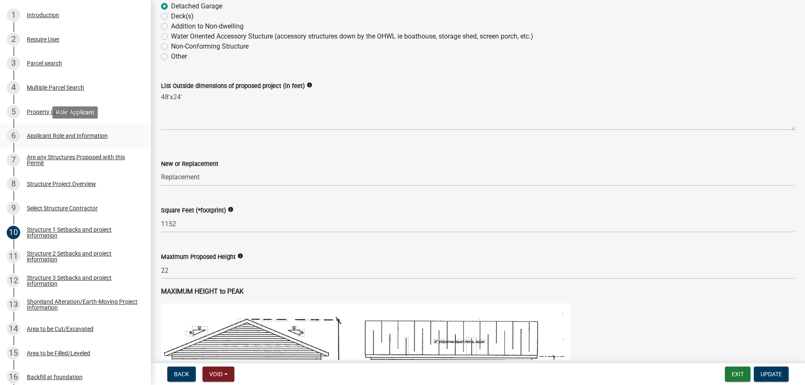
scroll to position [0, 0]
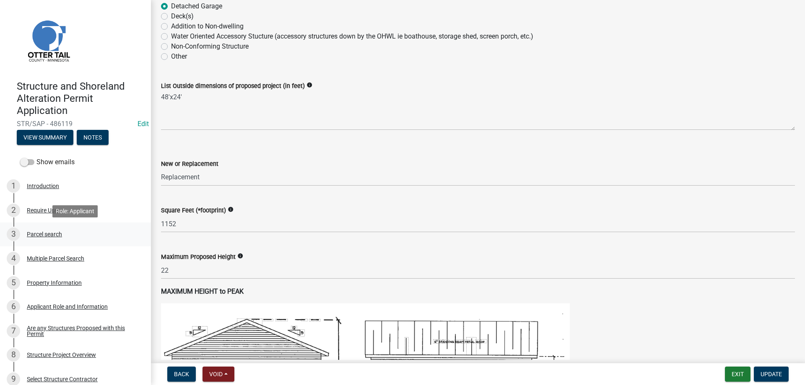
click at [42, 234] on div "Parcel search" at bounding box center [44, 234] width 35 height 6
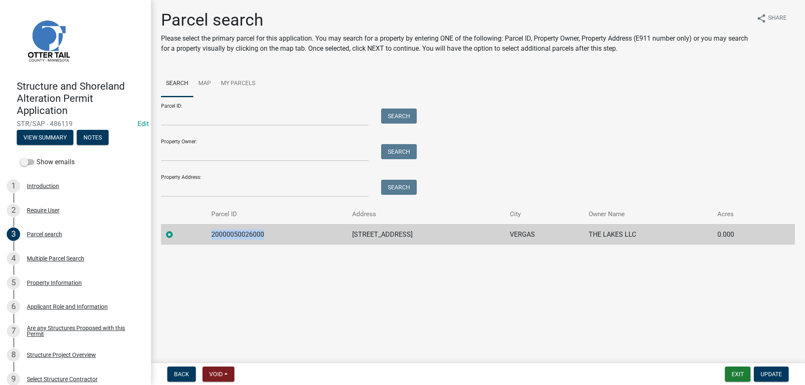
drag, startPoint x: 263, startPoint y: 234, endPoint x: 211, endPoint y: 231, distance: 52.0
click at [211, 231] on td "20000050026000" at bounding box center [276, 234] width 141 height 21
copy td "20000050026000"
click at [36, 288] on div "5 Property Information" at bounding box center [72, 282] width 131 height 13
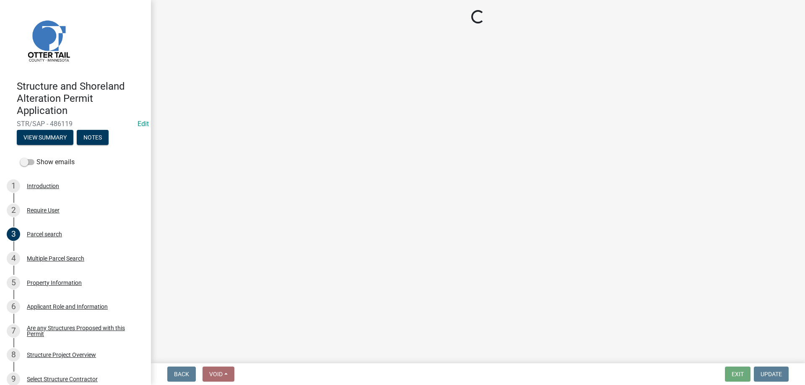
select select "8a33a78b-89a5-4e61-8085-73b17d46ffc8"
select select "536c2d30-81d9-41b4-a753-c6560d717c74"
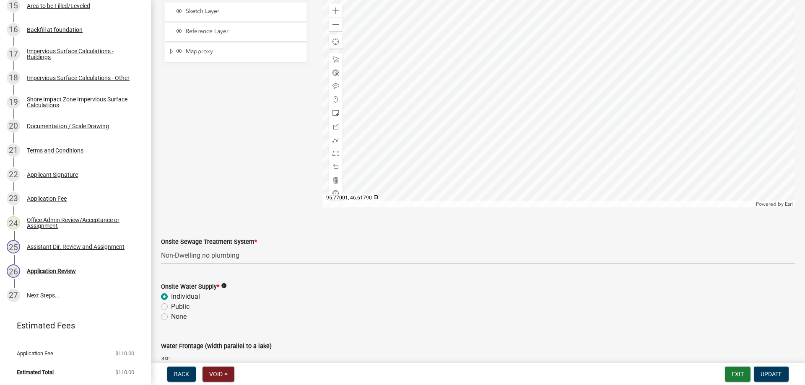
scroll to position [491, 0]
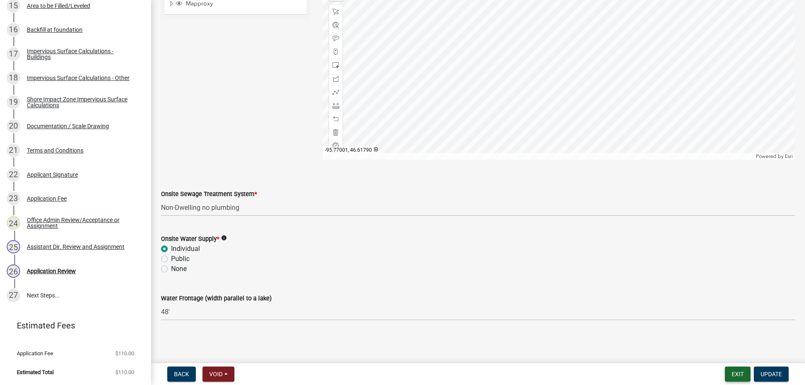
click at [736, 373] on button "Exit" at bounding box center [738, 374] width 26 height 15
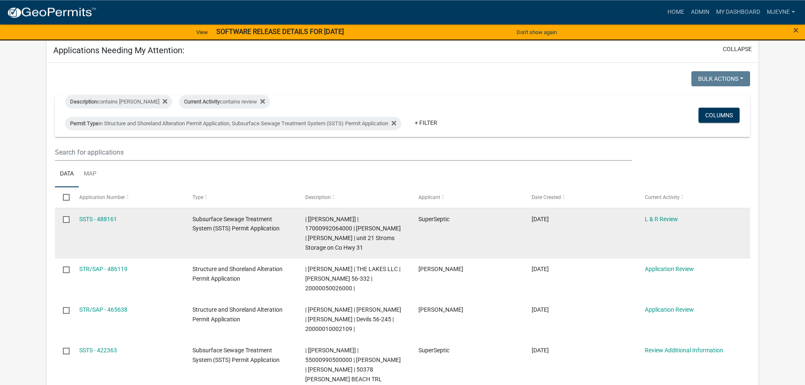
scroll to position [86, 0]
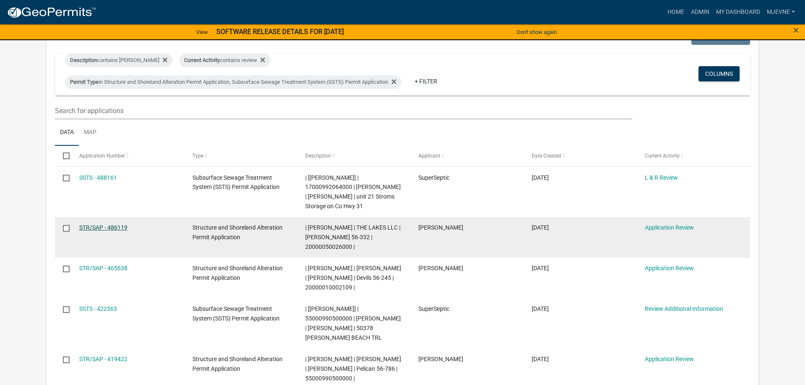
click at [90, 226] on link "STR/SAP - 486119" at bounding box center [103, 227] width 48 height 7
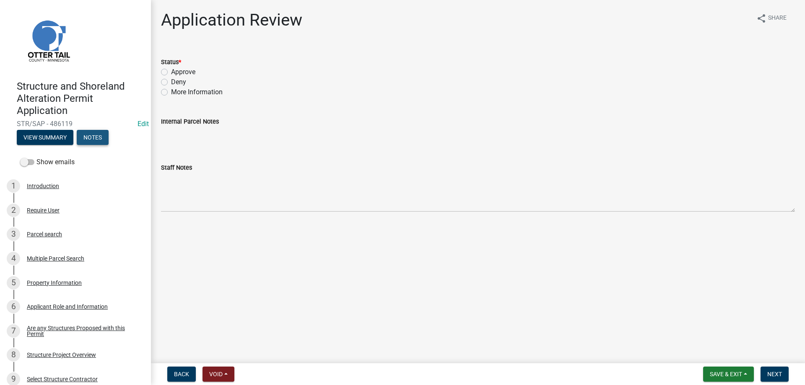
click at [103, 140] on button "Notes" at bounding box center [93, 137] width 32 height 15
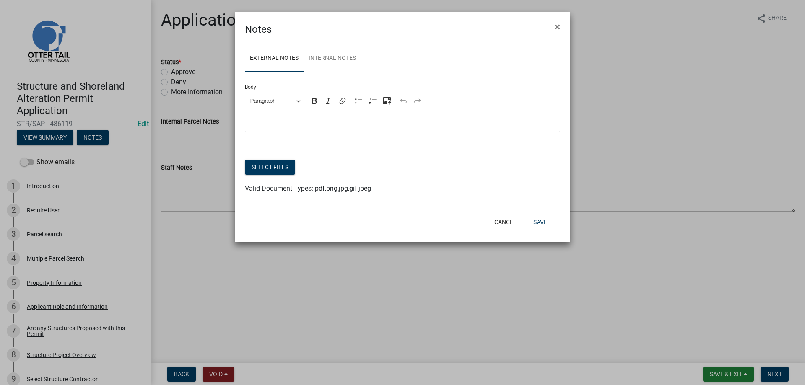
click at [260, 120] on p "Editor editing area: main. Press Alt+0 for help." at bounding box center [403, 121] width 307 height 10
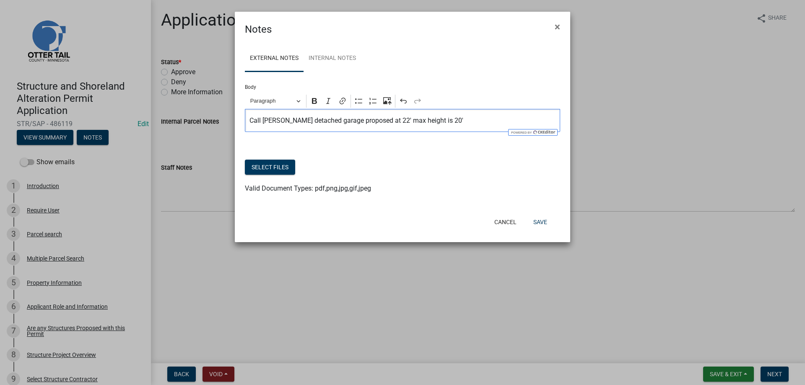
click at [416, 121] on p "Call Bill H. detached garage proposed at 22' max height is 20'" at bounding box center [403, 121] width 307 height 10
click at [463, 120] on p "Call Bill H. detached garage proposed at 22' max height allowable is 20'" at bounding box center [403, 121] width 307 height 10
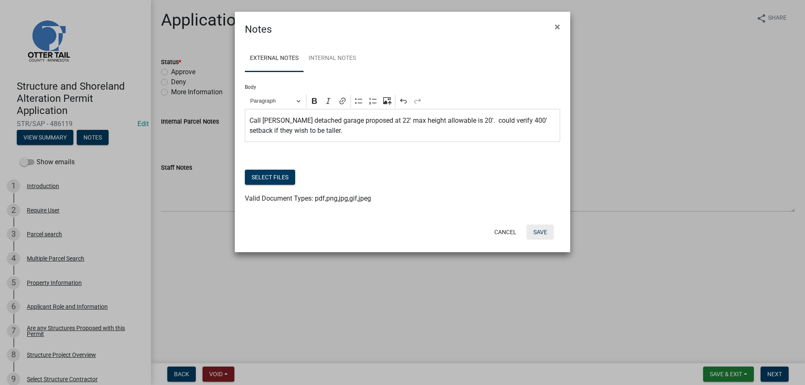
click at [537, 233] on button "Save" at bounding box center [540, 232] width 27 height 15
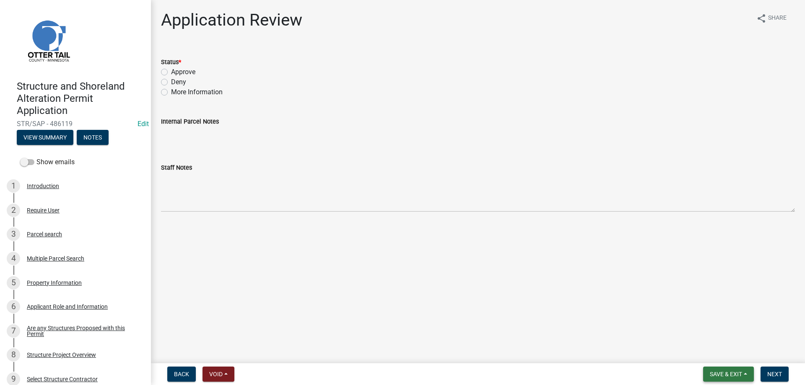
click at [728, 376] on span "Save & Exit" at bounding box center [726, 374] width 32 height 7
click at [705, 354] on button "Save & Exit" at bounding box center [720, 353] width 67 height 20
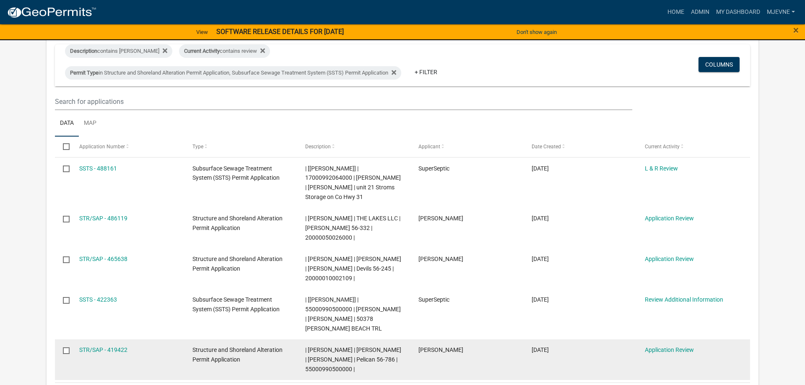
scroll to position [86, 0]
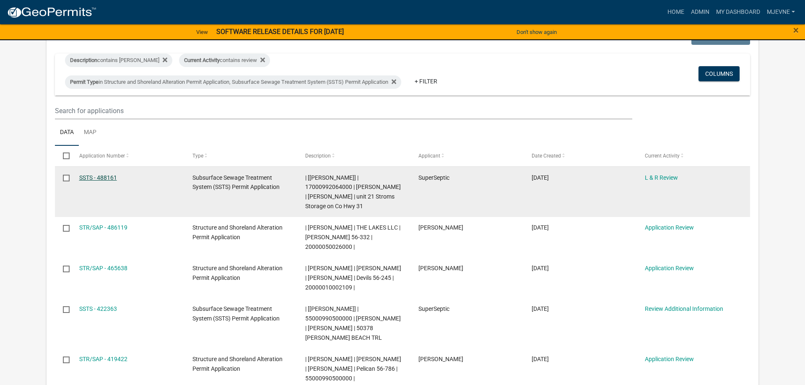
click at [88, 177] on link "SSTS - 488161" at bounding box center [98, 177] width 38 height 7
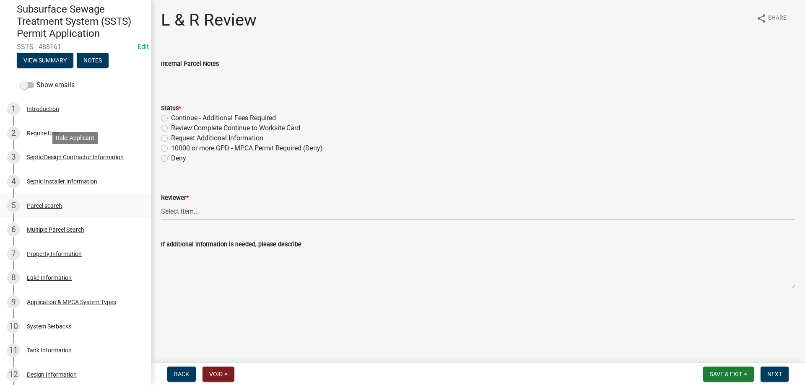
scroll to position [86, 0]
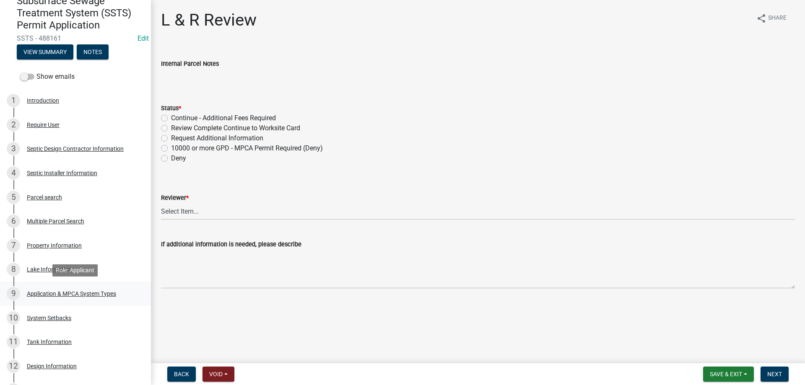
click at [73, 293] on div "Application & MPCA System Types" at bounding box center [71, 294] width 89 height 6
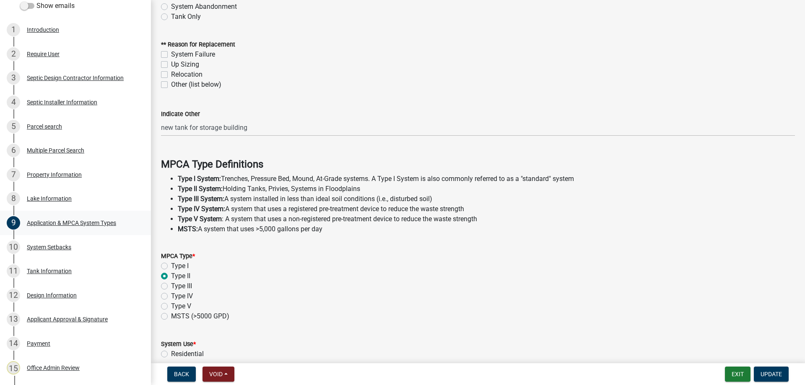
scroll to position [171, 0]
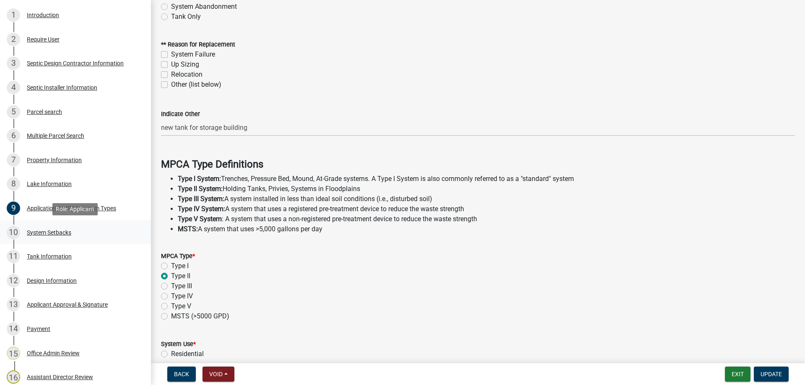
click at [59, 232] on div "System Setbacks" at bounding box center [49, 233] width 44 height 6
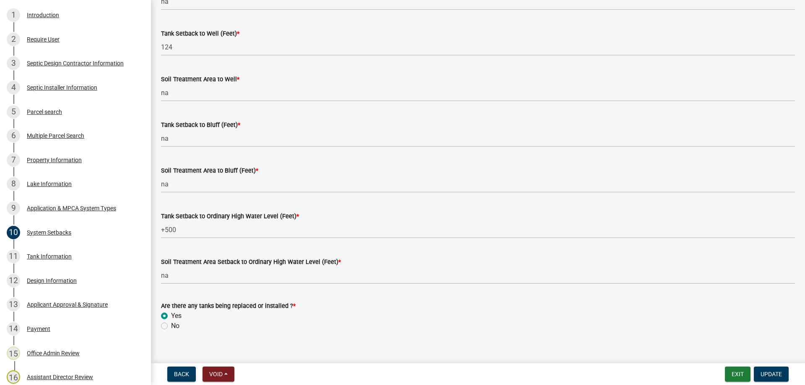
scroll to position [515, 0]
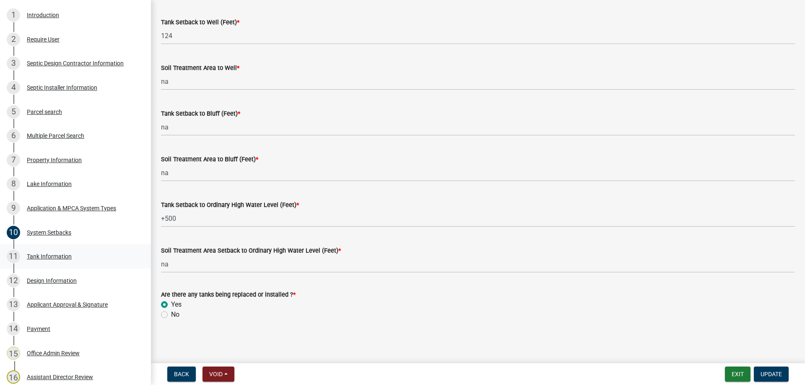
click at [39, 257] on div "Tank Information" at bounding box center [49, 257] width 45 height 6
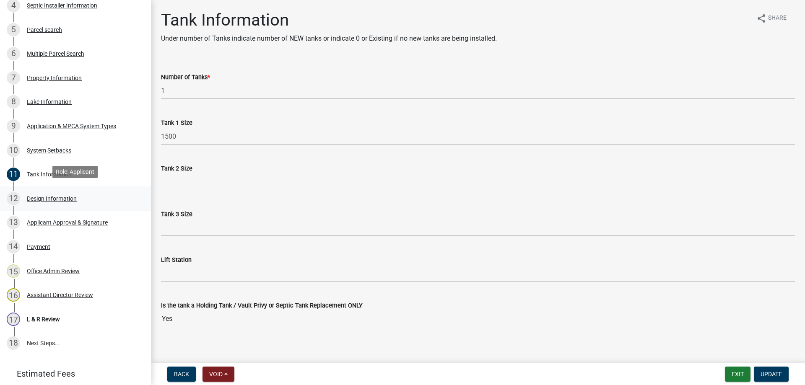
scroll to position [257, 0]
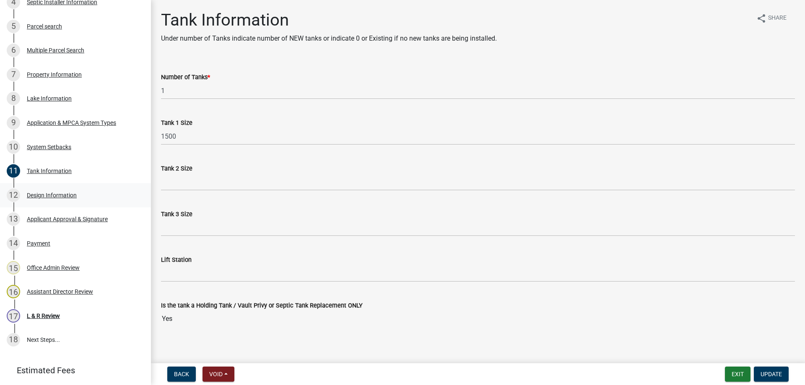
click at [53, 195] on div "Design Information" at bounding box center [52, 195] width 50 height 6
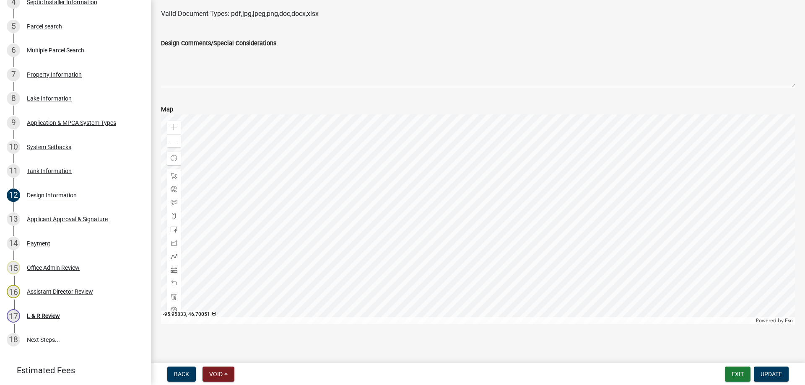
scroll to position [0, 0]
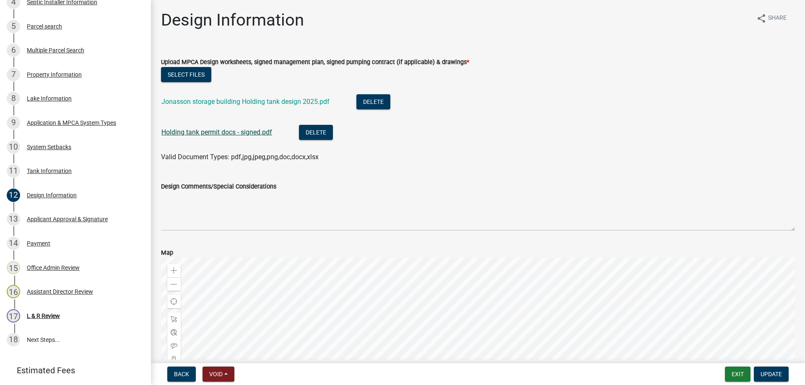
click at [211, 132] on link "Holding tank permit docs - signed.pdf" at bounding box center [216, 132] width 111 height 8
click at [229, 101] on link "Jonasson storage building Holding tank design 2025.pdf" at bounding box center [245, 102] width 168 height 8
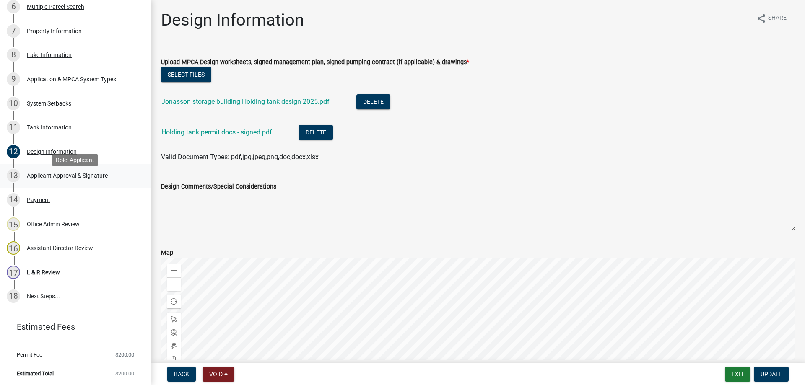
scroll to position [302, 0]
click at [45, 268] on div "L & R Review" at bounding box center [43, 271] width 33 height 6
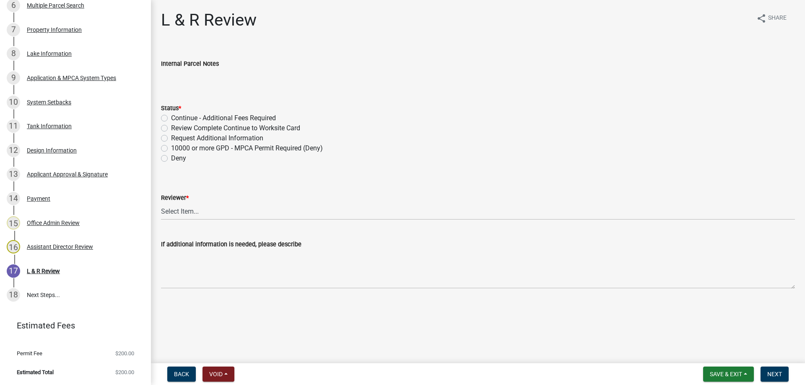
click at [171, 139] on label "Request Additional Information" at bounding box center [217, 138] width 92 height 10
click at [171, 139] on input "Request Additional Information" at bounding box center [173, 135] width 5 height 5
radio input "true"
click at [161, 203] on select "Select Item... Alexis Newark Andrea Perales Brittany Tollefson Elizabeth Plaste…" at bounding box center [478, 211] width 634 height 17
click option "[PERSON_NAME]" at bounding box center [0, 0] width 0 height 0
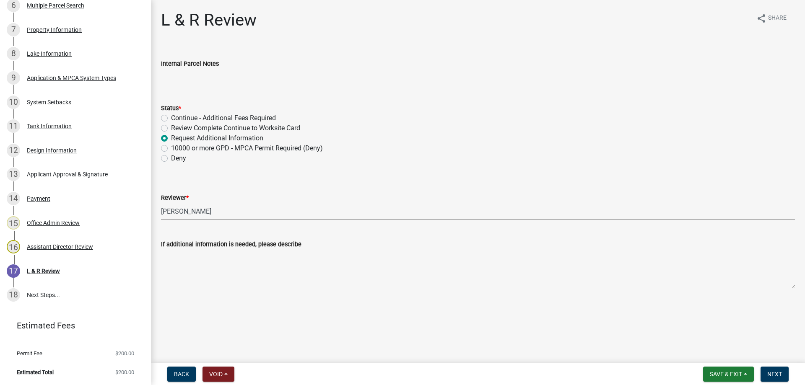
select select "34228cc3-780d-4331-b1d3-92b61ef2737b"
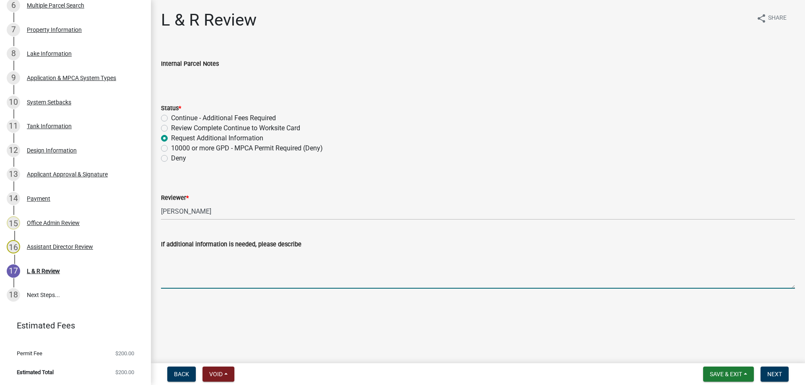
click at [205, 264] on textarea "If additional information is needed, please describe" at bounding box center [478, 269] width 634 height 39
click at [163, 262] on textarea "Wayne, could you please provide me with the Tank work sheets you have only atta…" at bounding box center [478, 269] width 634 height 39
click at [493, 263] on textarea "Wayne, Could you please provide me with the Tank work sheets you have only atta…" at bounding box center [478, 269] width 634 height 39
type textarea "Wayne, Could you please provide me with the Tank work sheets you have only atta…"
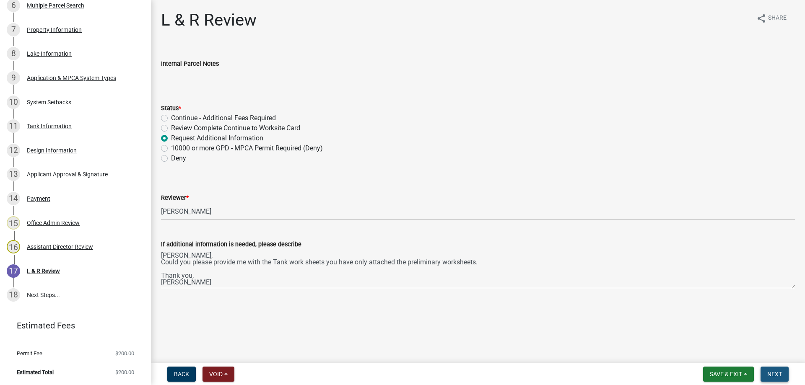
click at [776, 373] on span "Next" at bounding box center [774, 374] width 15 height 7
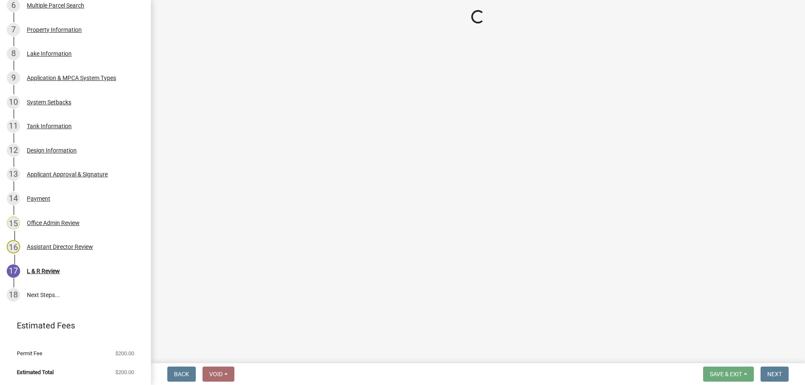
scroll to position [350, 0]
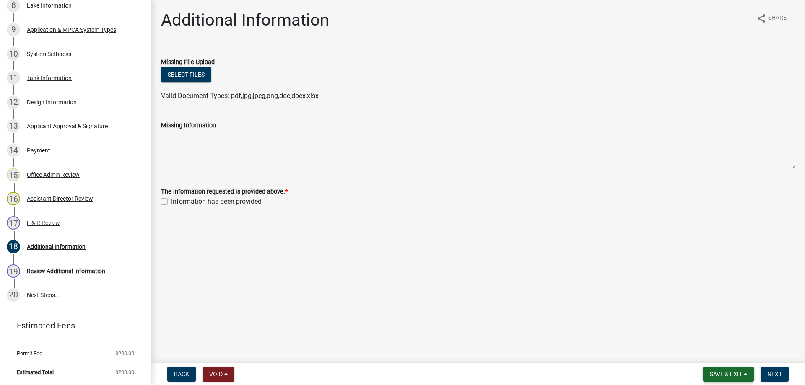
click at [720, 374] on span "Save & Exit" at bounding box center [726, 374] width 32 height 7
click at [718, 353] on button "Save & Exit" at bounding box center [720, 353] width 67 height 20
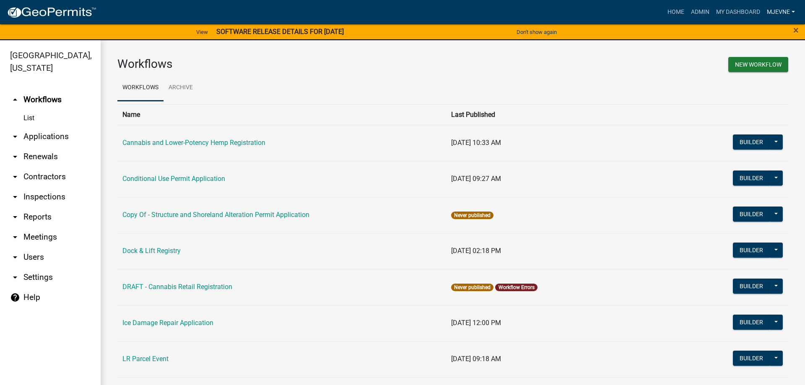
click at [773, 8] on link "MJevne" at bounding box center [781, 12] width 35 height 16
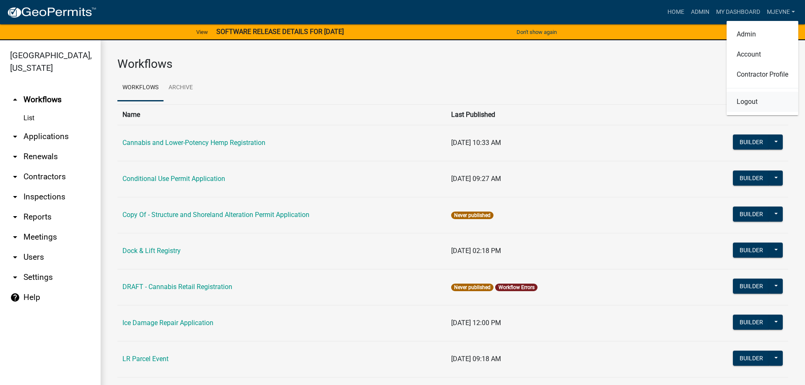
click at [739, 104] on link "Logout" at bounding box center [763, 102] width 72 height 20
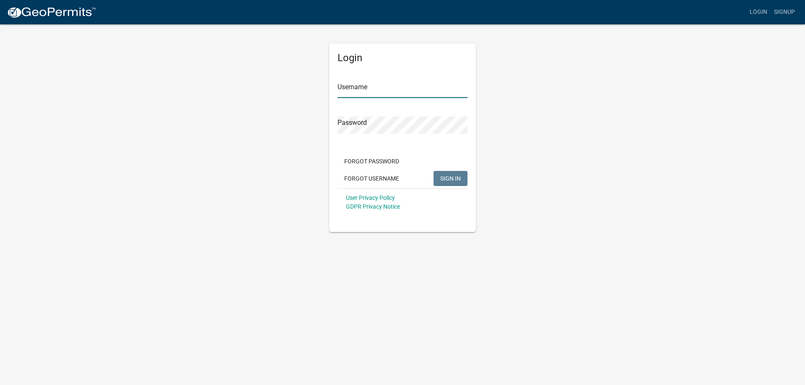
click at [382, 89] on input "Username" at bounding box center [403, 89] width 130 height 17
type input "MJevne"
click at [451, 181] on span "SIGN IN" at bounding box center [450, 178] width 21 height 7
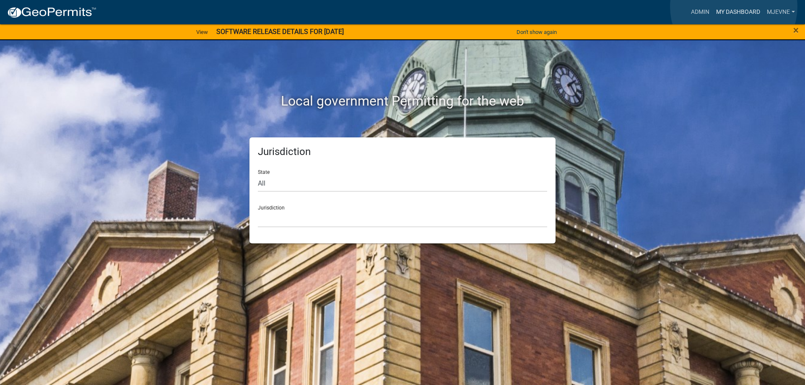
click at [734, 7] on link "My Dashboard" at bounding box center [738, 12] width 51 height 16
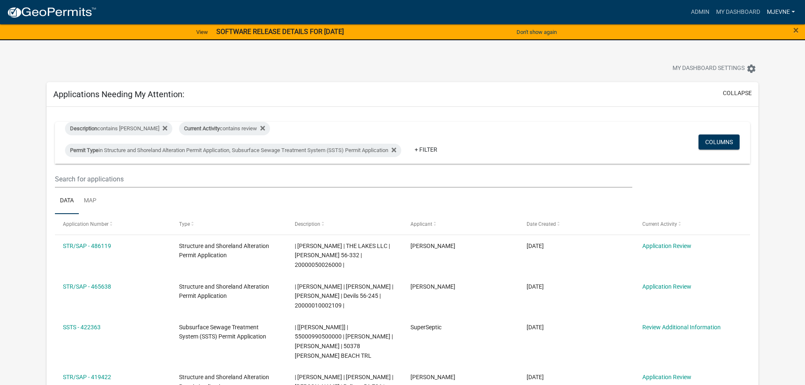
click at [789, 11] on link "MJevne" at bounding box center [781, 12] width 35 height 16
click at [747, 101] on link "Logout" at bounding box center [763, 102] width 72 height 20
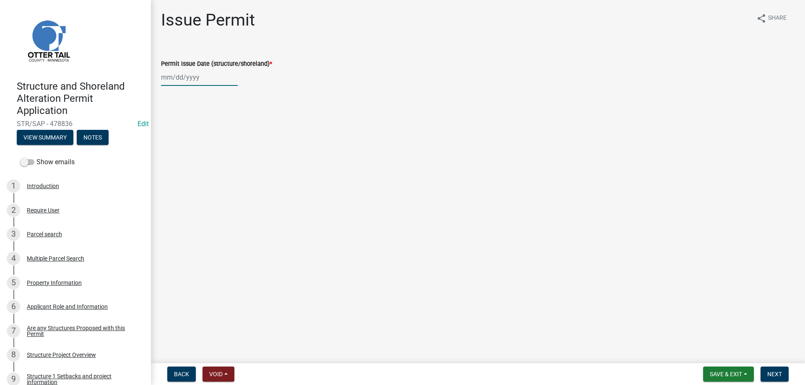
click at [182, 77] on input "Permit Issue Date (structure/shoreland) *" at bounding box center [199, 77] width 77 height 17
select select "10"
select select "2025"
click at [185, 130] on div "7" at bounding box center [182, 135] width 13 height 13
type input "[DATE]"
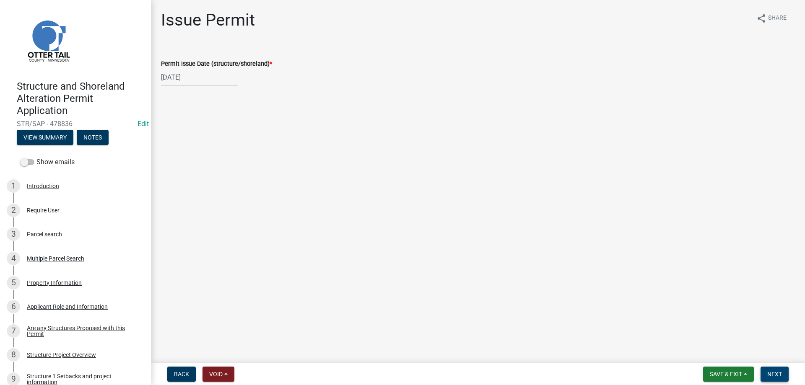
click at [778, 377] on span "Next" at bounding box center [774, 374] width 15 height 7
click at [778, 374] on span "Next" at bounding box center [774, 374] width 15 height 7
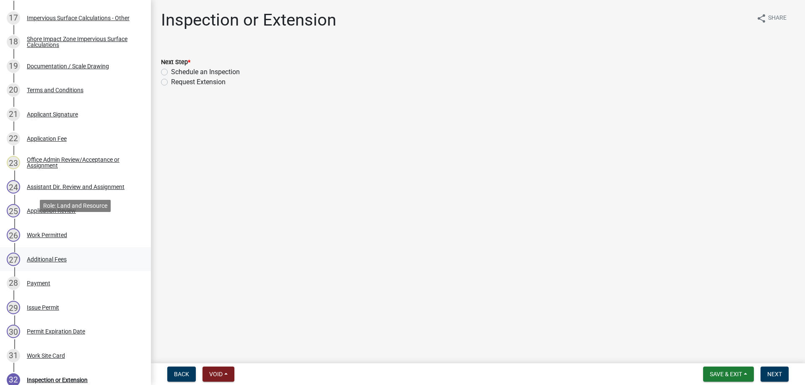
scroll to position [599, 0]
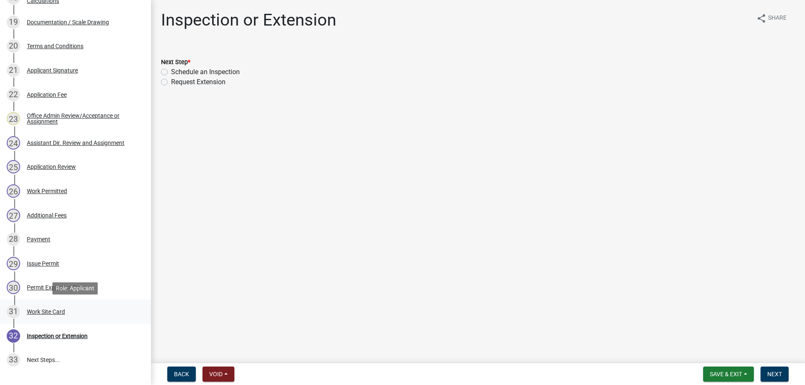
click at [45, 310] on div "Work Site Card" at bounding box center [46, 312] width 38 height 6
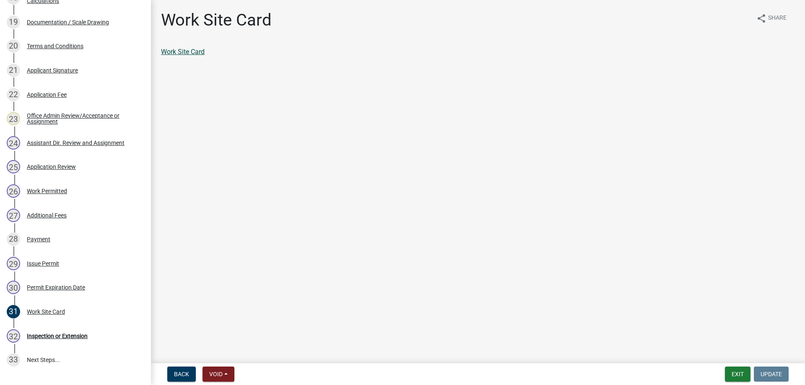
click at [184, 54] on link "Work Site Card" at bounding box center [183, 52] width 44 height 8
click at [736, 375] on button "Exit" at bounding box center [738, 374] width 26 height 15
